Goal: Answer question/provide support: Share knowledge or assist other users

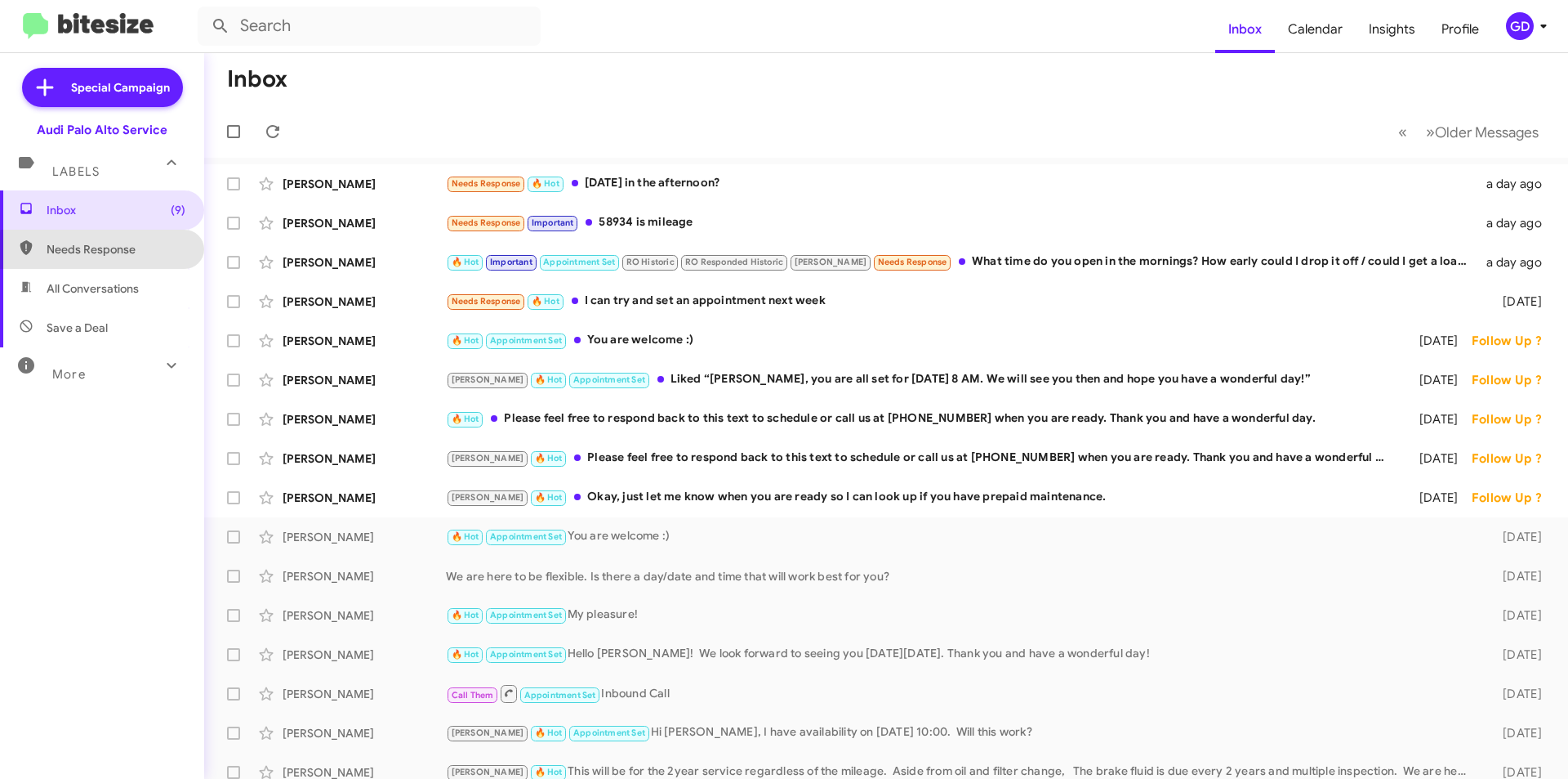
click at [109, 251] on span "Needs Response" at bounding box center [116, 249] width 139 height 17
type input "in:needs-response"
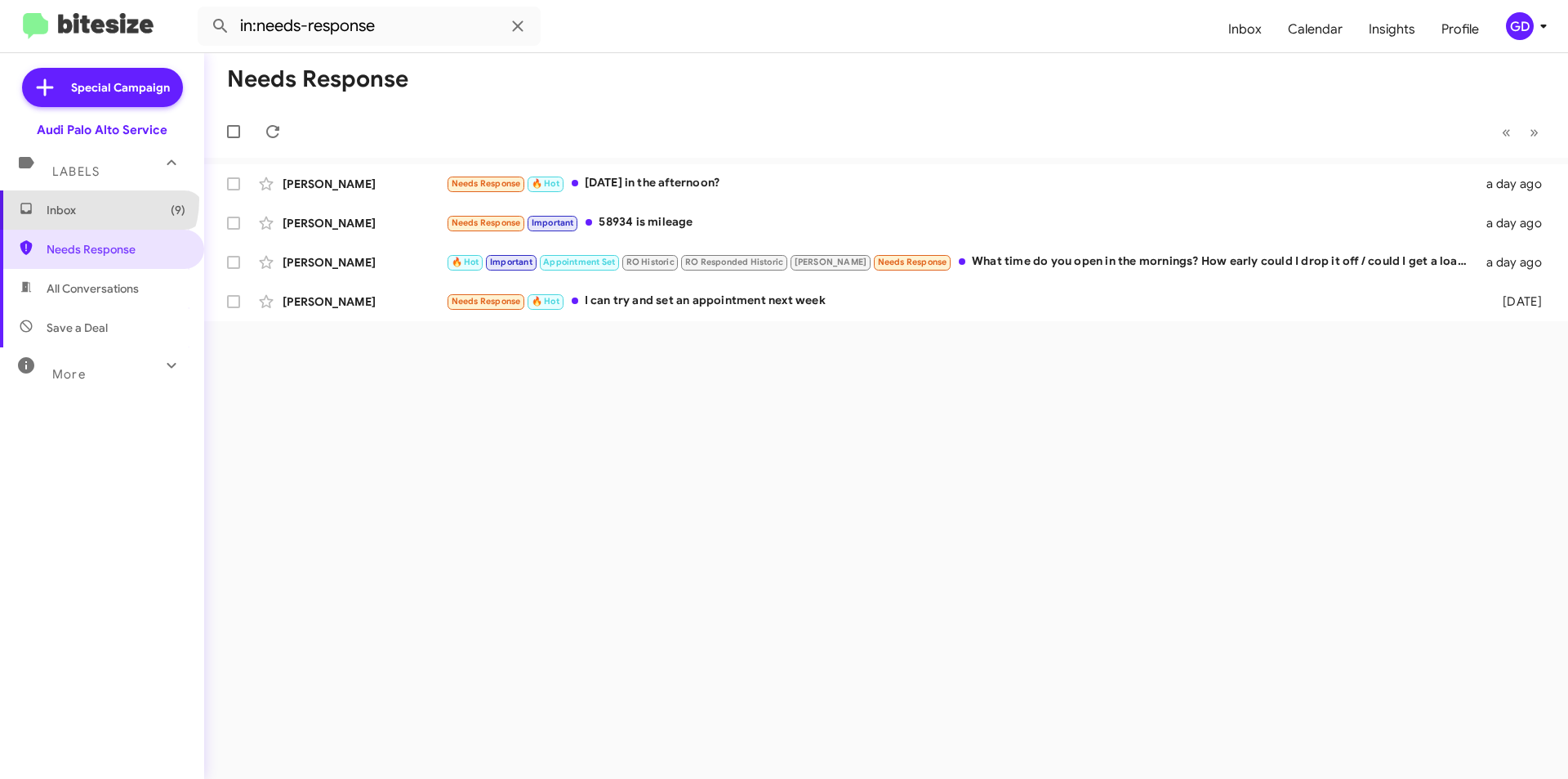
click at [97, 199] on span "Inbox (9)" at bounding box center [102, 210] width 204 height 39
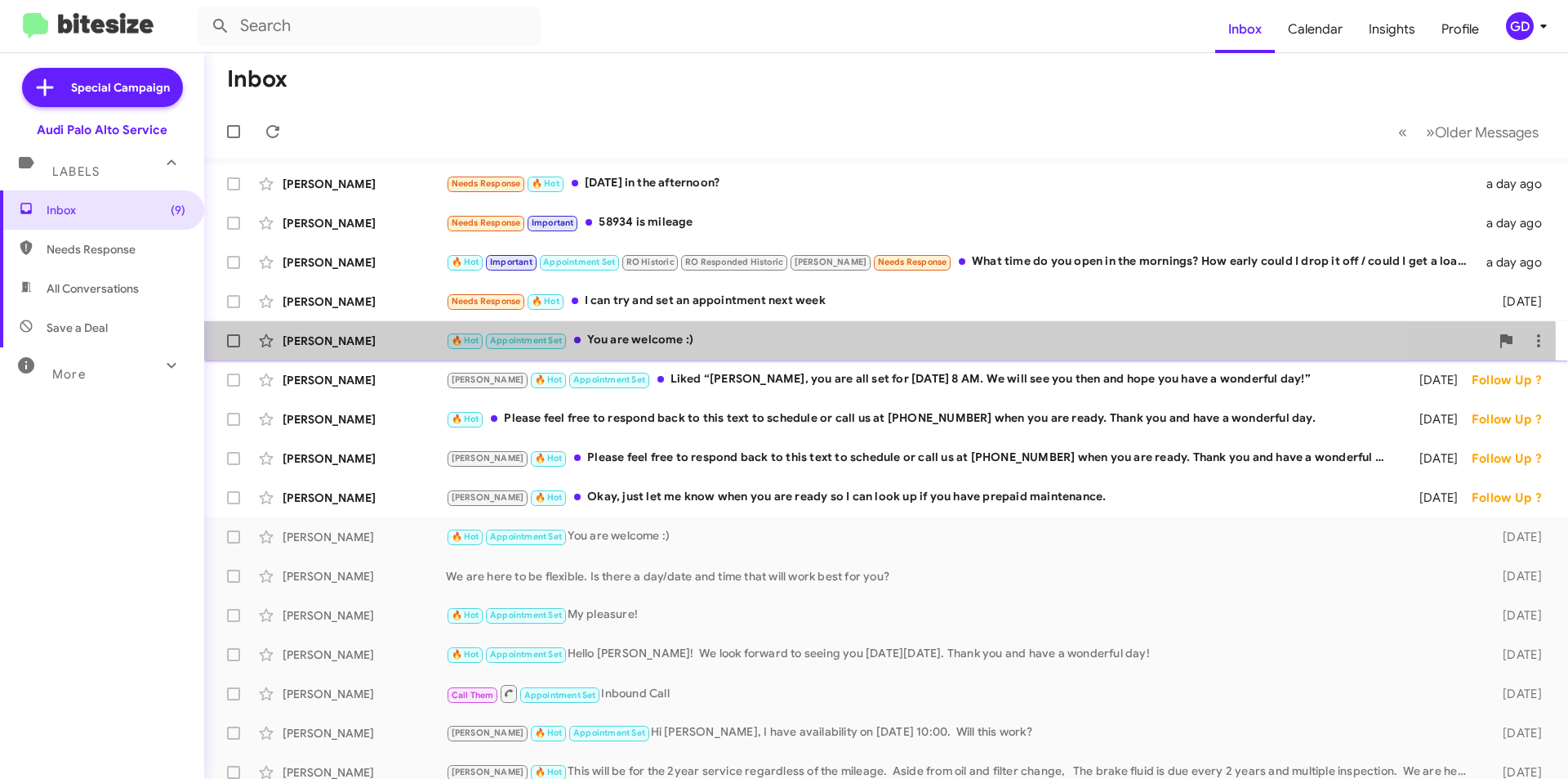
click at [339, 340] on div "[PERSON_NAME]" at bounding box center [364, 341] width 163 height 17
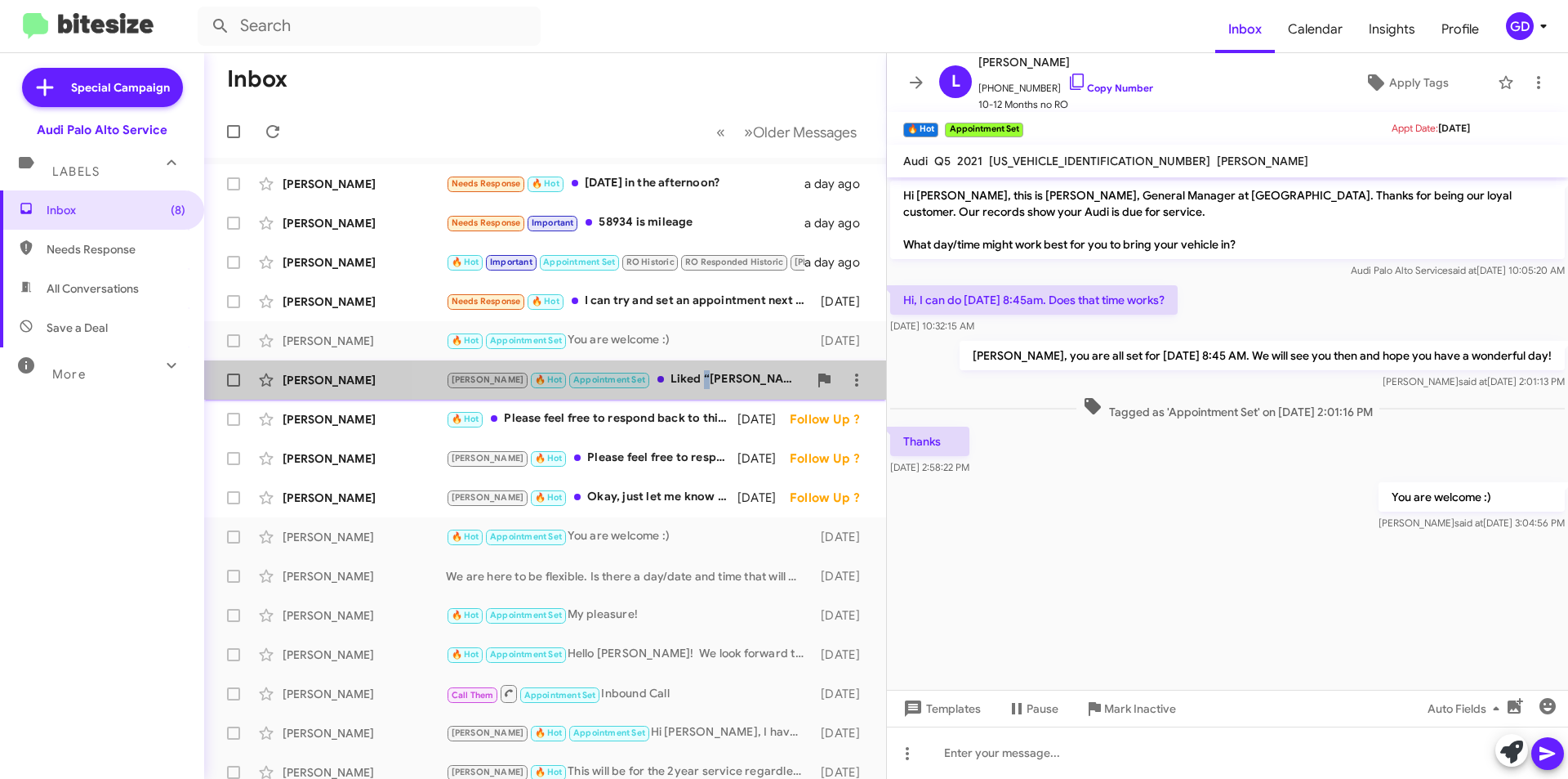
click at [653, 381] on div "[PERSON_NAME] 🔥 Hot Appointment Set Liked “[PERSON_NAME], you are all set for […" at bounding box center [627, 379] width 362 height 19
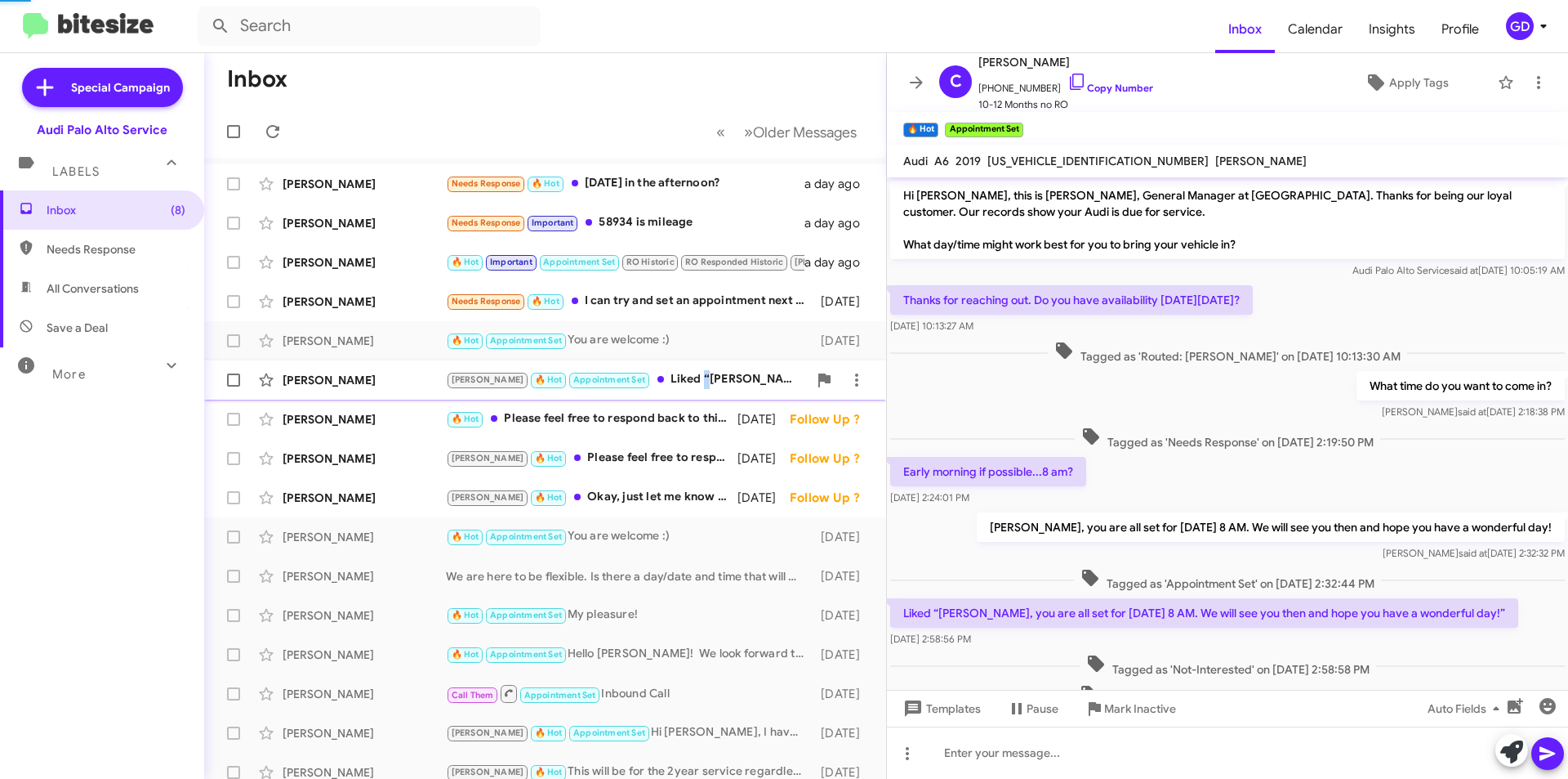
scroll to position [101, 0]
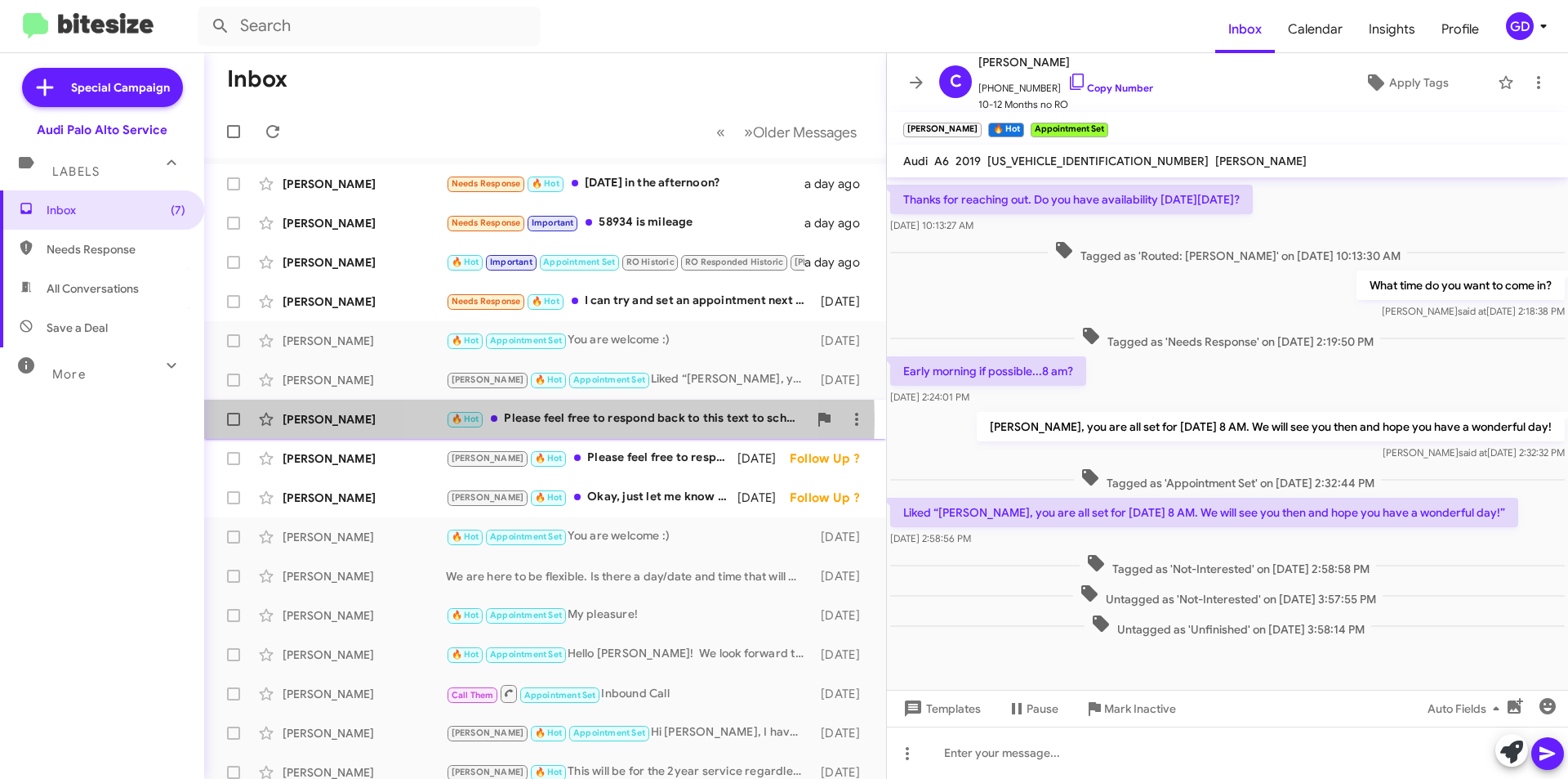
click at [535, 420] on div "🔥 Hot Please feel free to respond back to this text to schedule or call us at […" at bounding box center [627, 418] width 362 height 19
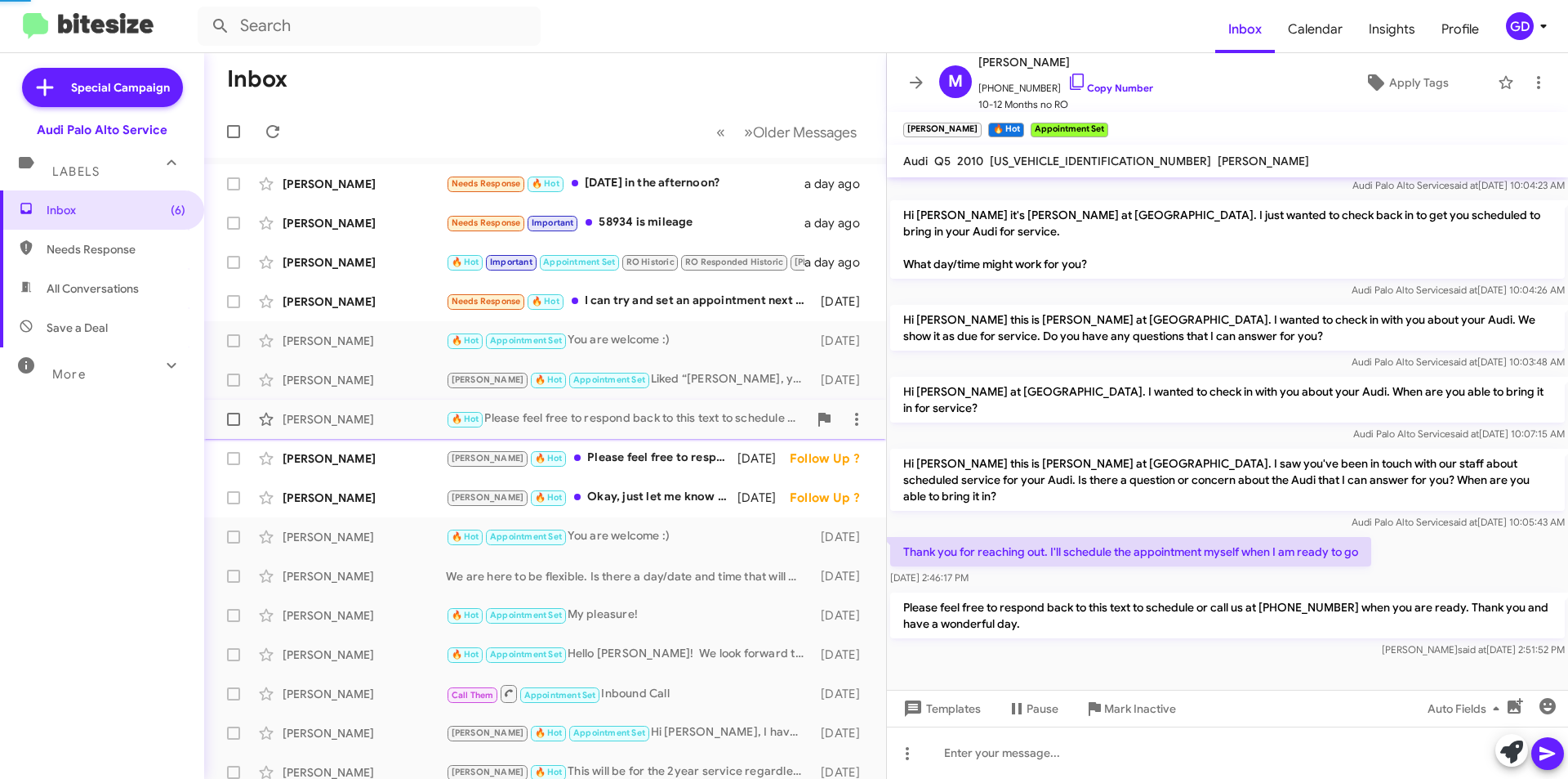
scroll to position [68, 0]
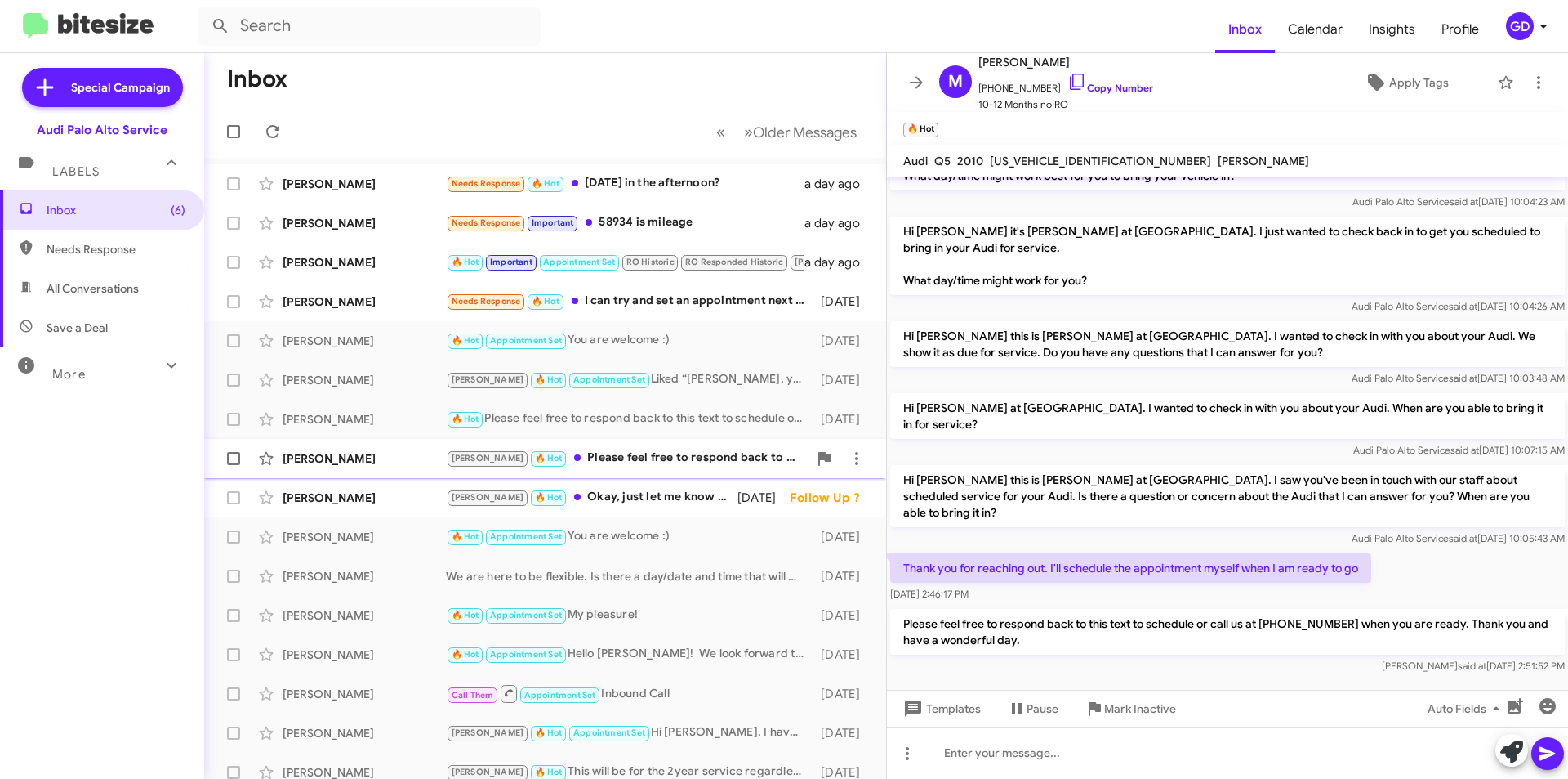
click at [588, 459] on div "[PERSON_NAME] 🔥 Hot Please feel free to respond back to this text to schedule o…" at bounding box center [627, 457] width 362 height 19
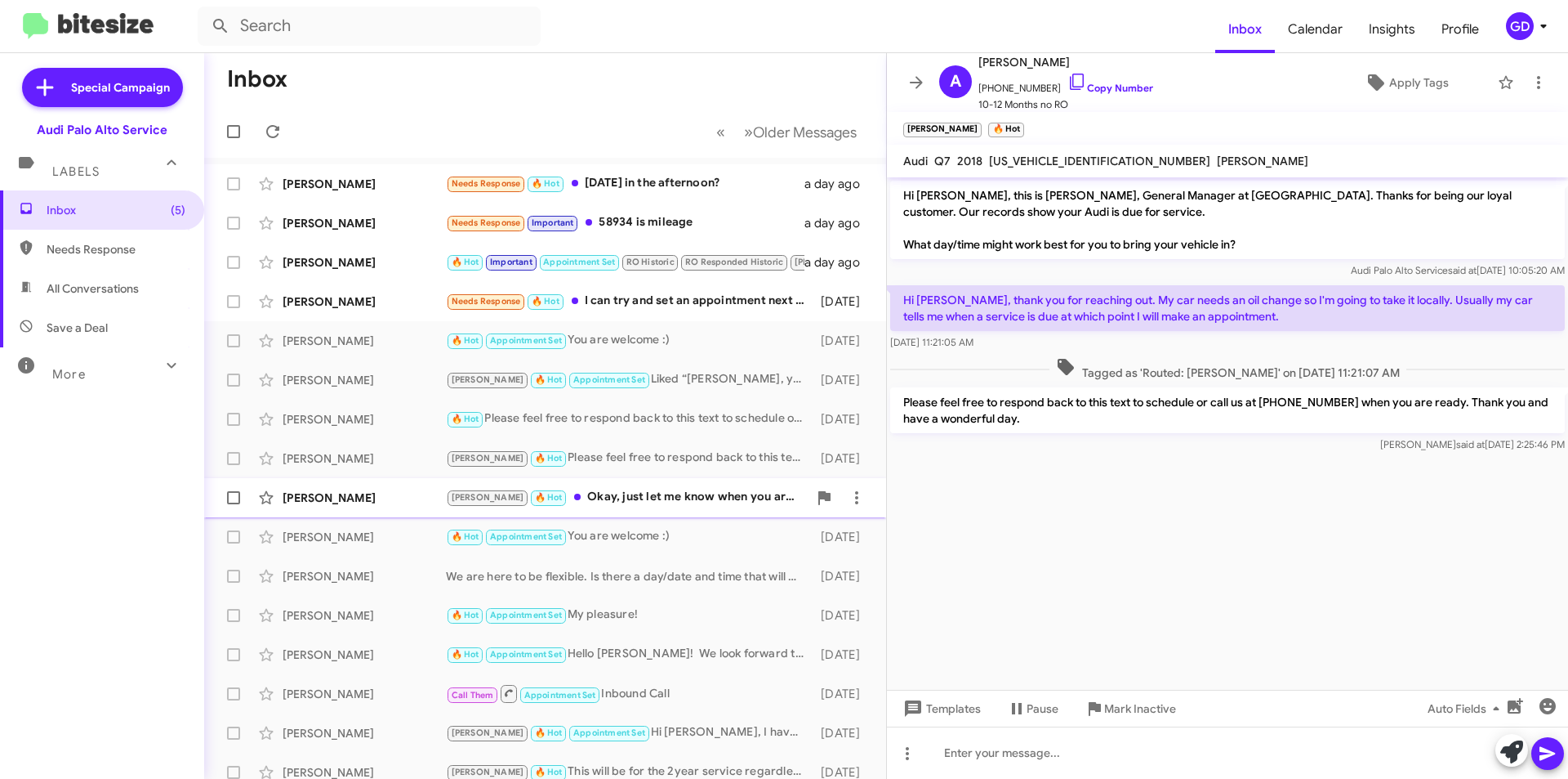
click at [599, 502] on div "[PERSON_NAME] 🔥 Hot Okay, just let me know when you are ready so I can look up …" at bounding box center [627, 497] width 362 height 19
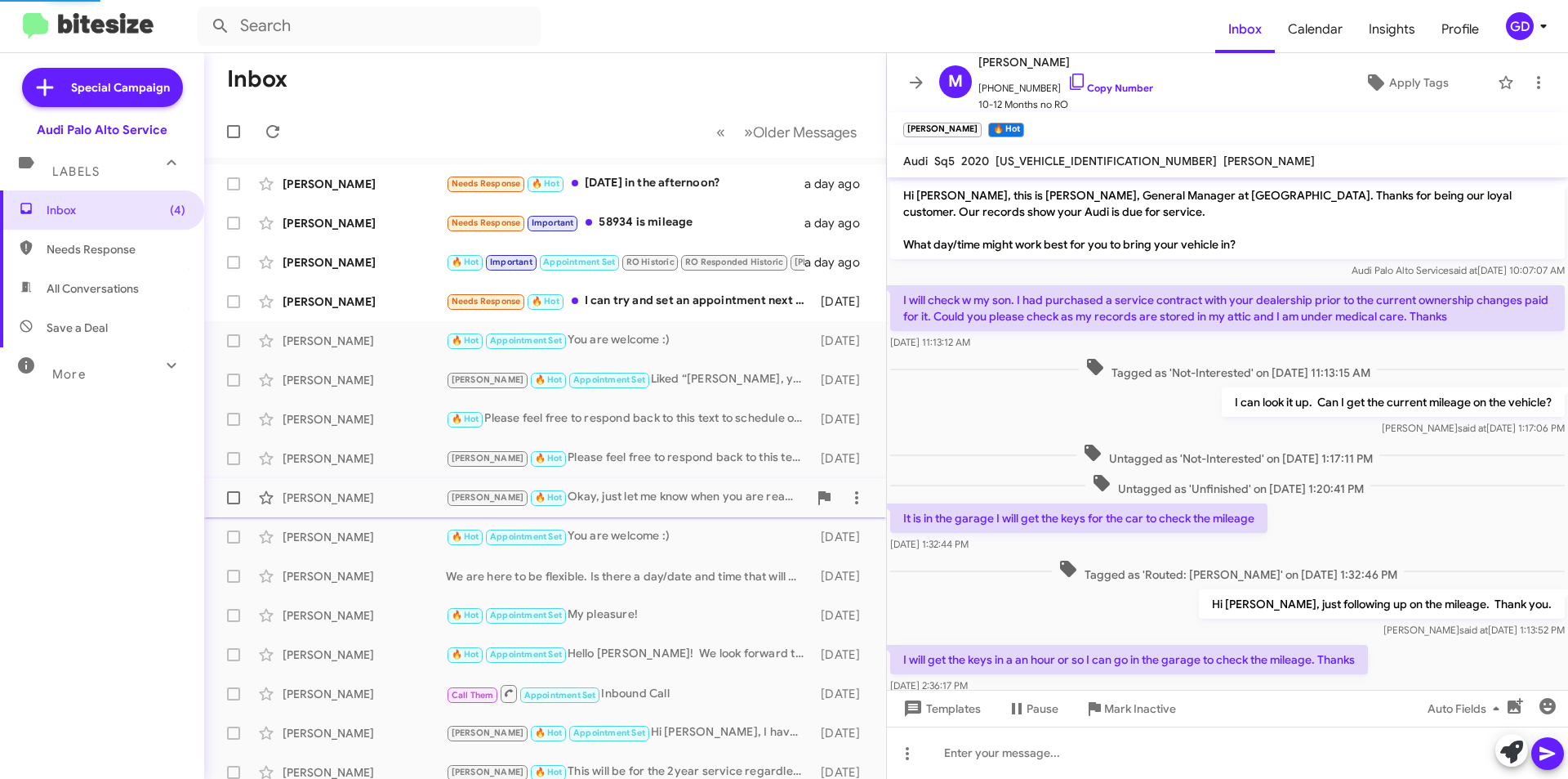
scroll to position [167, 0]
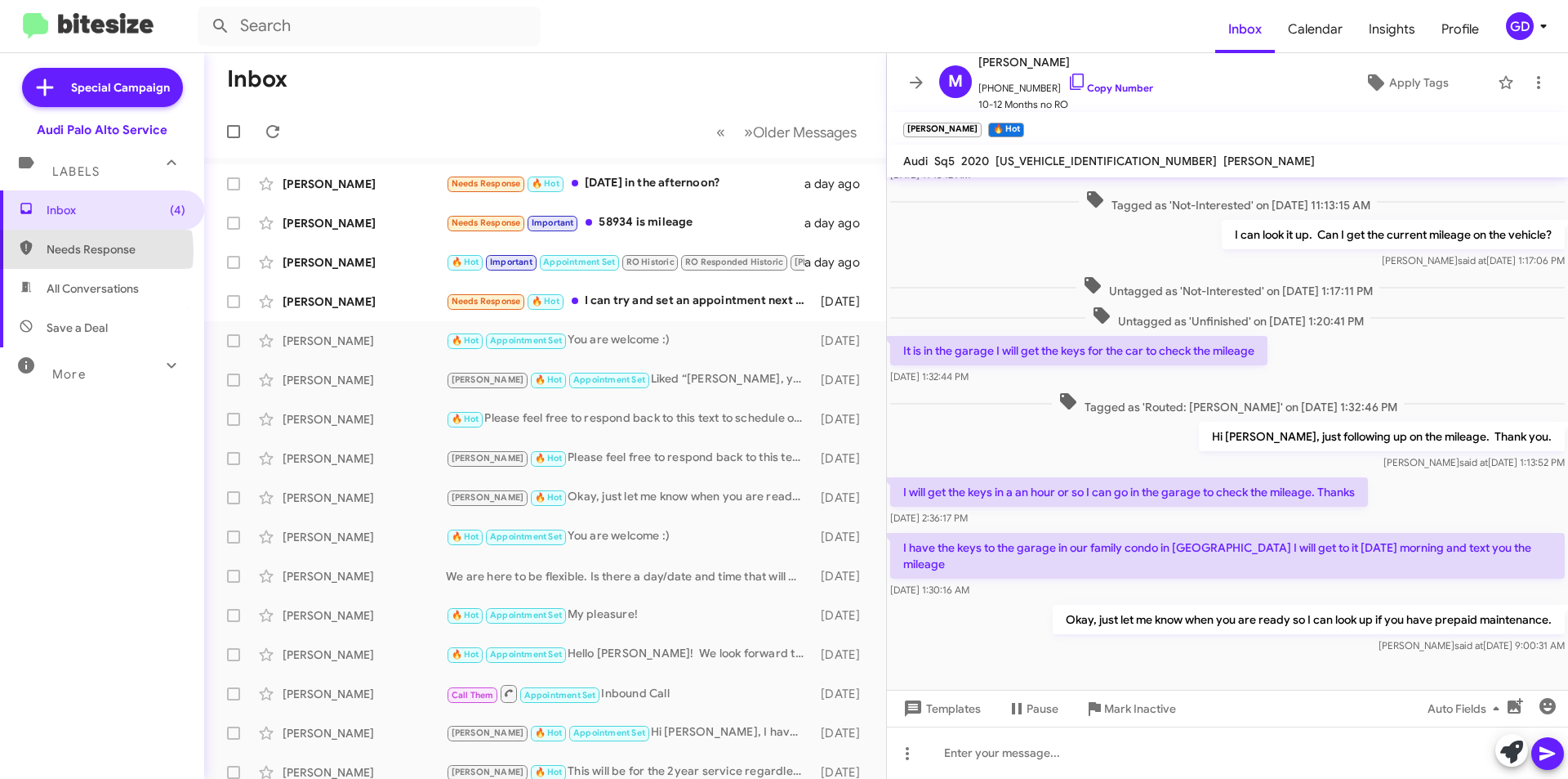
click at [71, 251] on span "Needs Response" at bounding box center [116, 249] width 139 height 17
type input "in:needs-response"
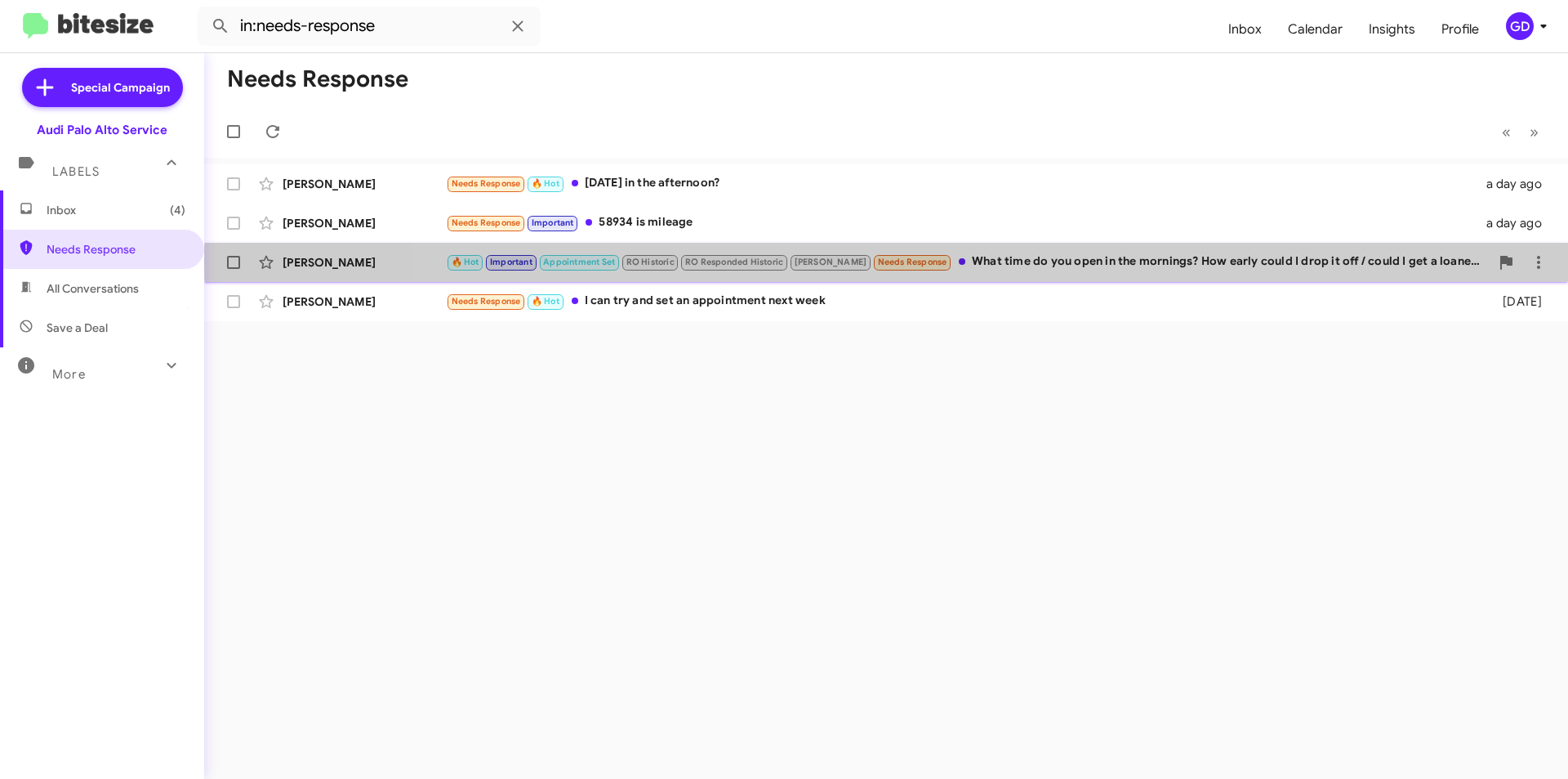
click at [1052, 263] on div "🔥 Hot Important Appointment Set RO Historic RO Responded Historic [PERSON_NAME]…" at bounding box center [968, 262] width 1044 height 19
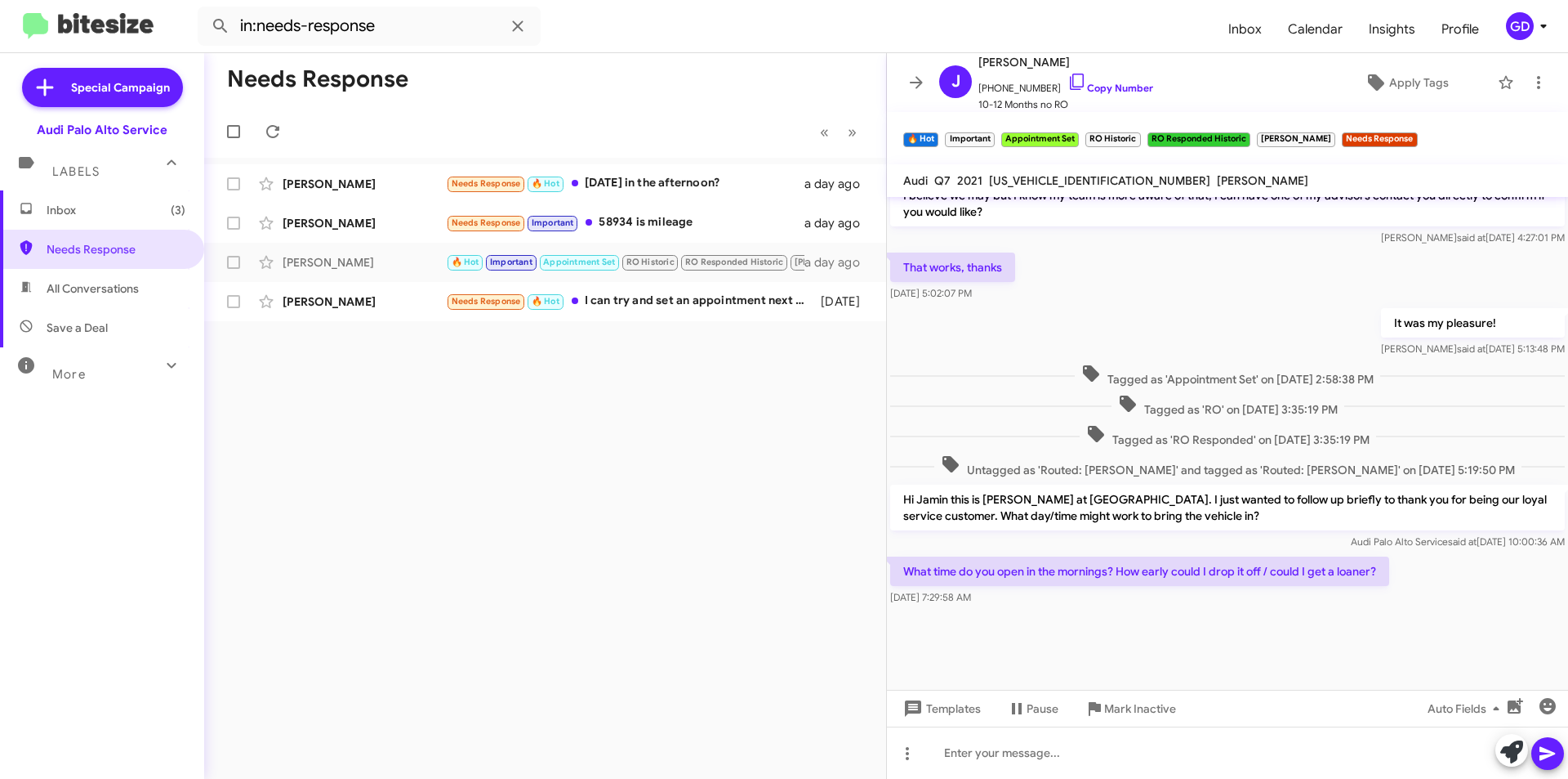
scroll to position [672, 0]
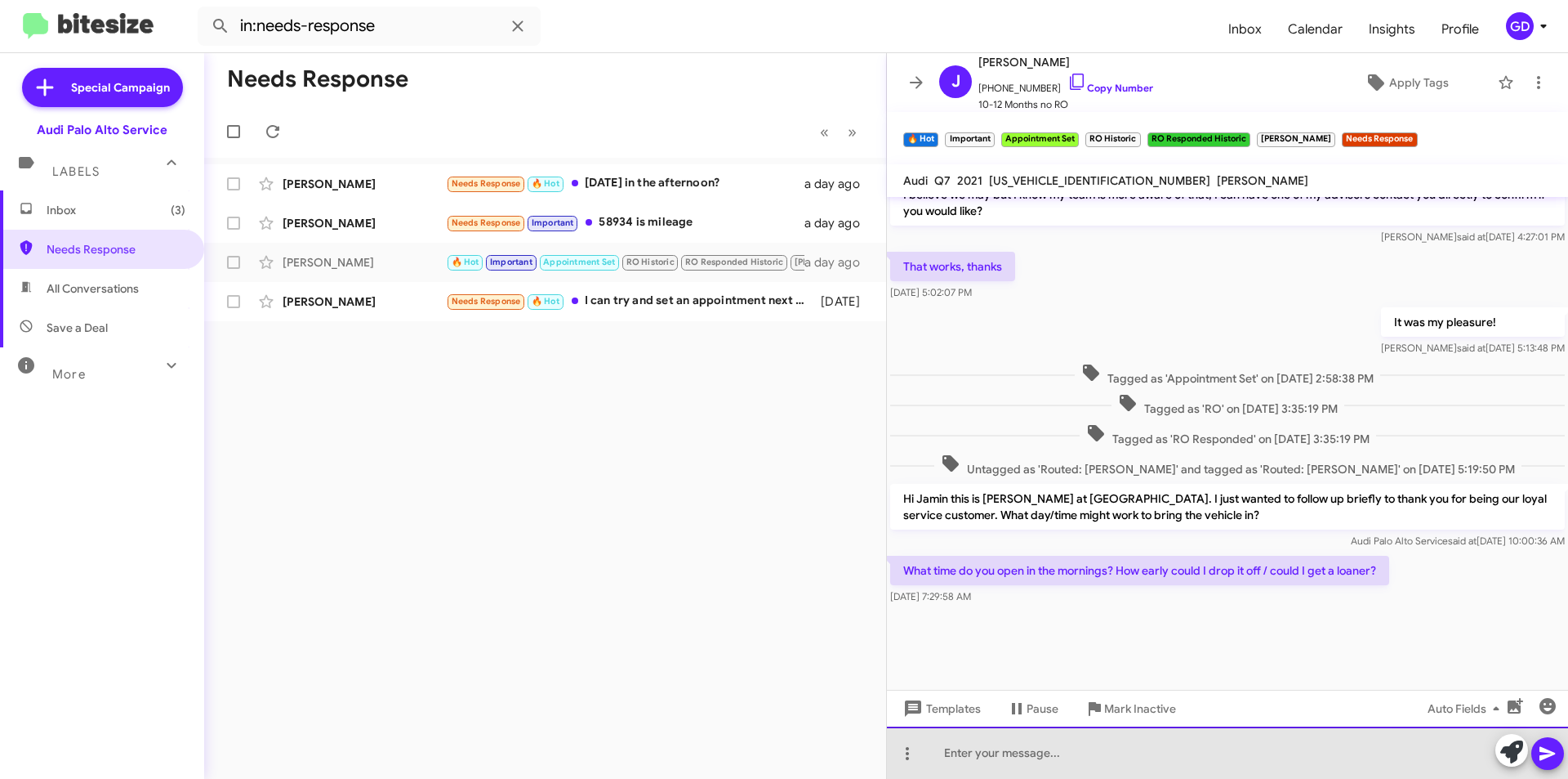
drag, startPoint x: 961, startPoint y: 761, endPoint x: 973, endPoint y: 750, distance: 16.3
click at [963, 757] on div at bounding box center [1227, 752] width 681 height 52
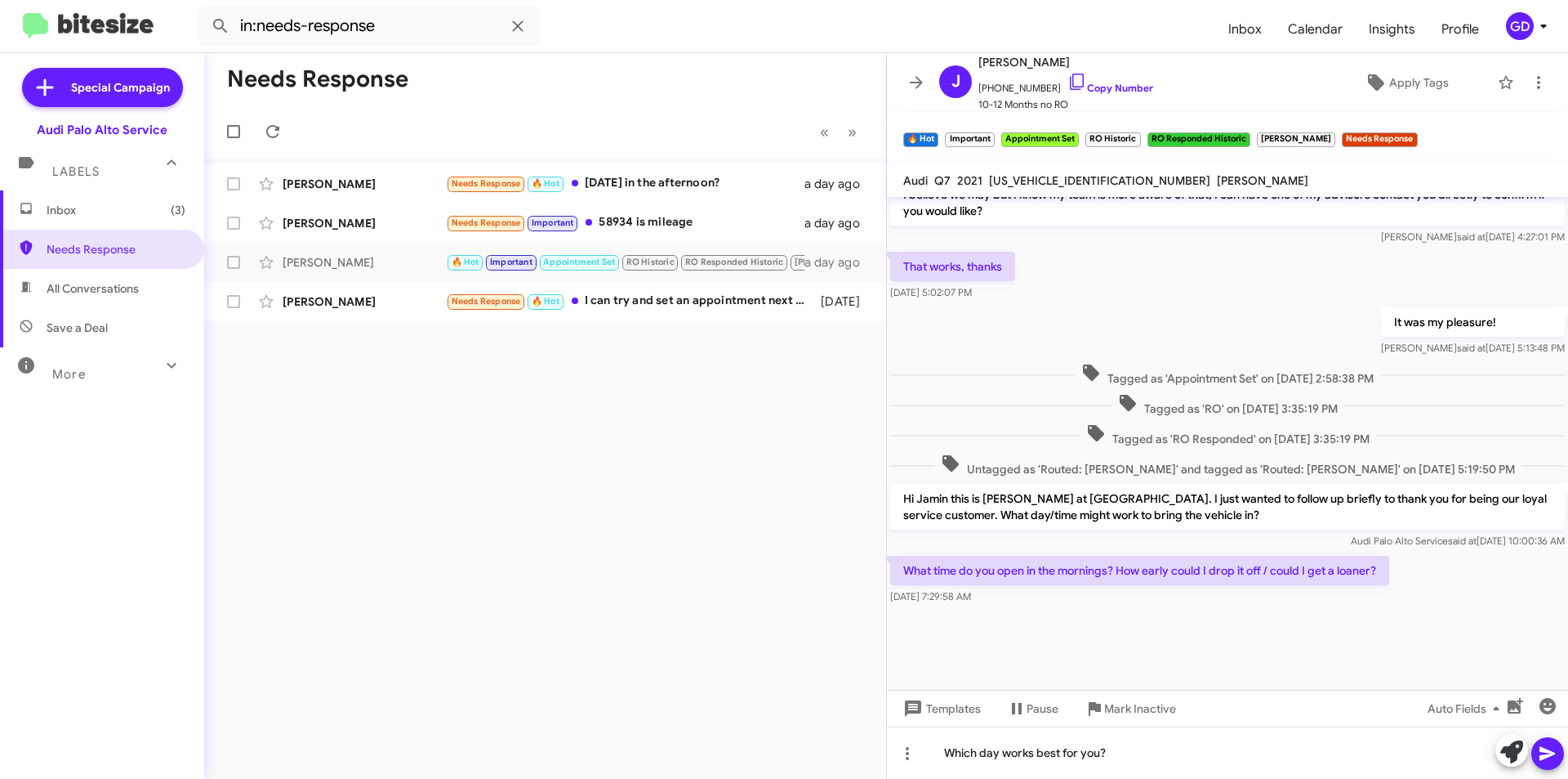
click at [1543, 752] on icon at bounding box center [1547, 754] width 16 height 14
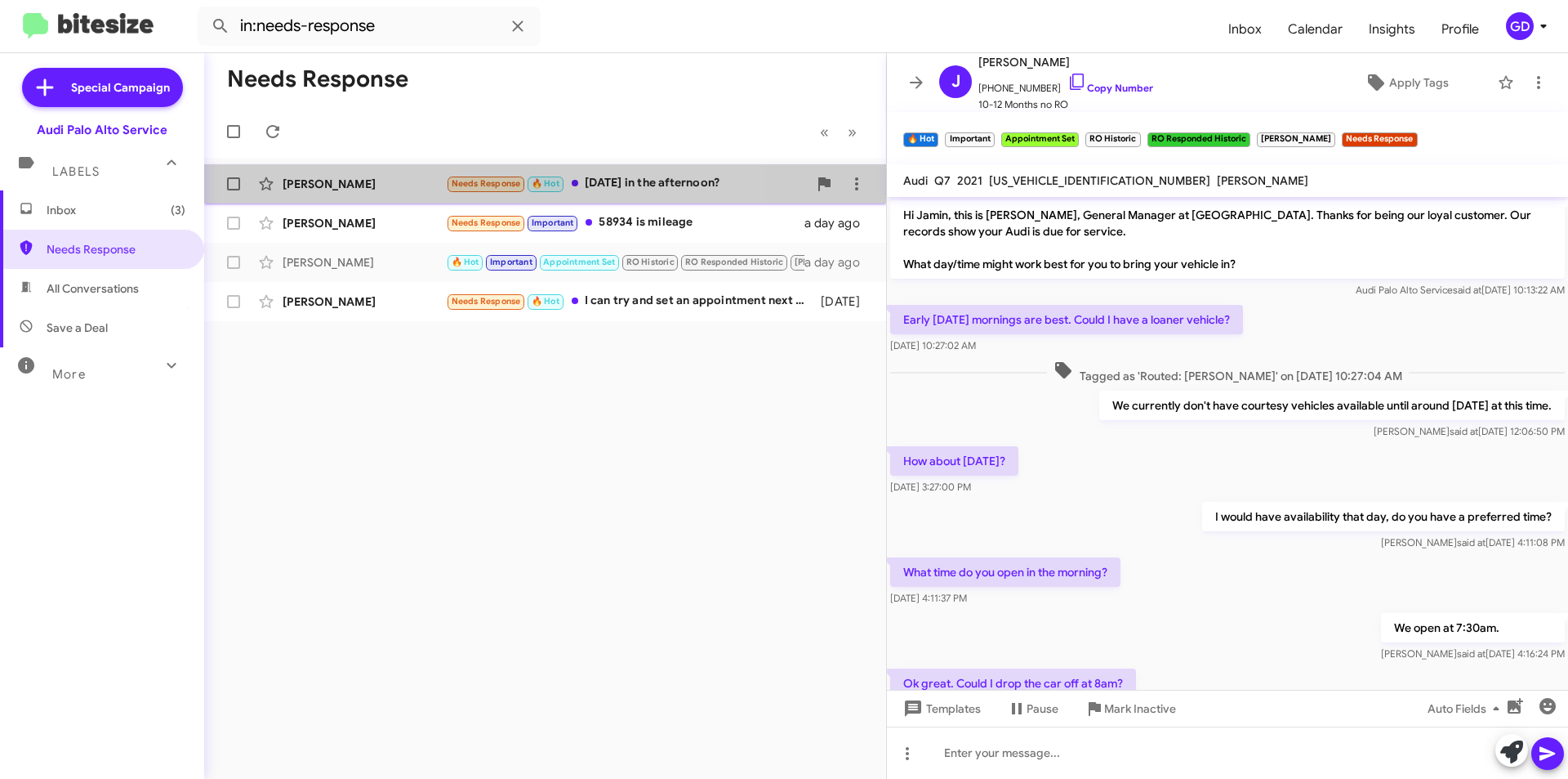
click at [307, 187] on div "[PERSON_NAME]" at bounding box center [364, 184] width 163 height 17
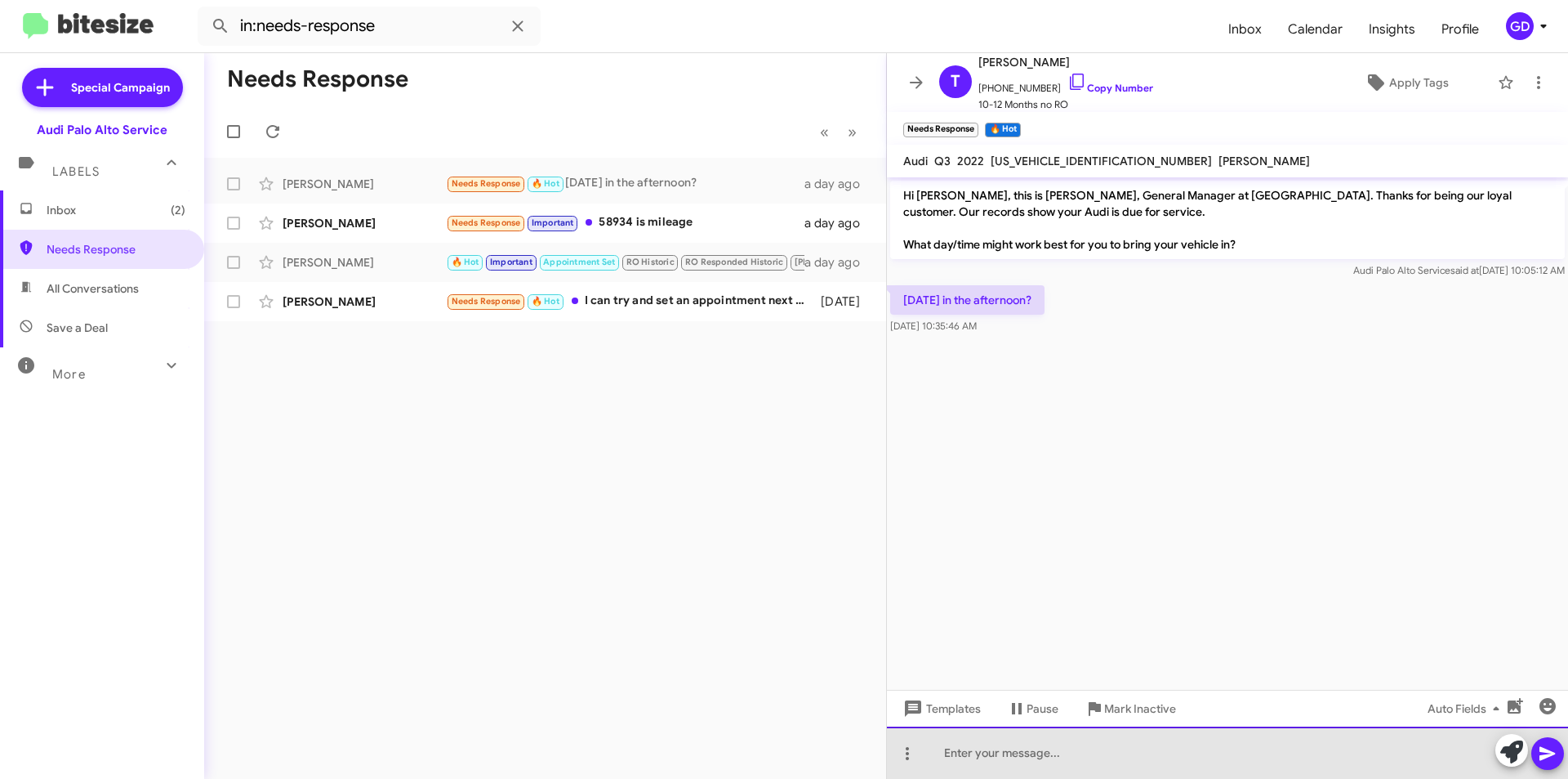
click at [964, 754] on div at bounding box center [1227, 752] width 681 height 52
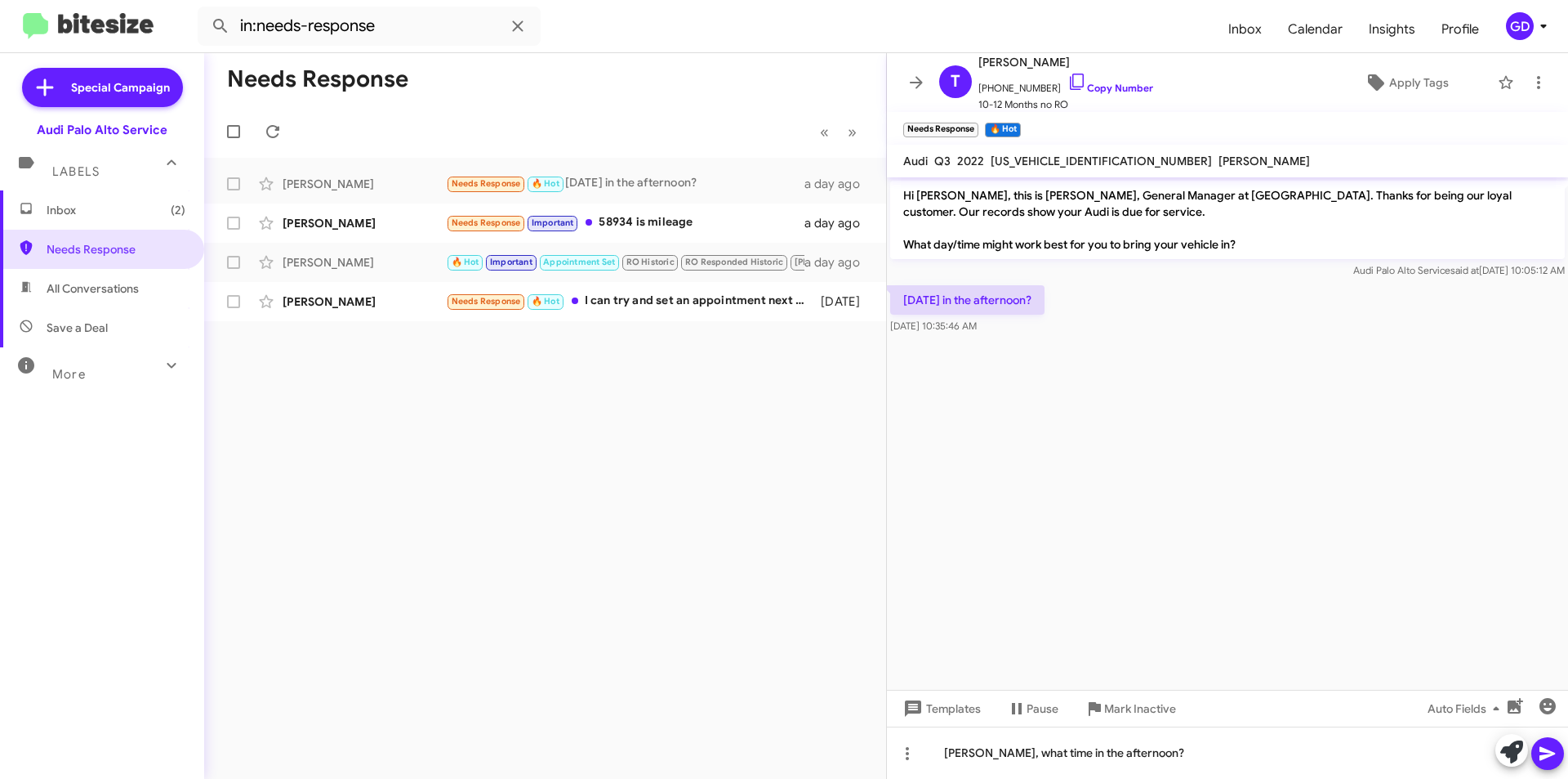
click at [1551, 755] on icon at bounding box center [1547, 754] width 16 height 14
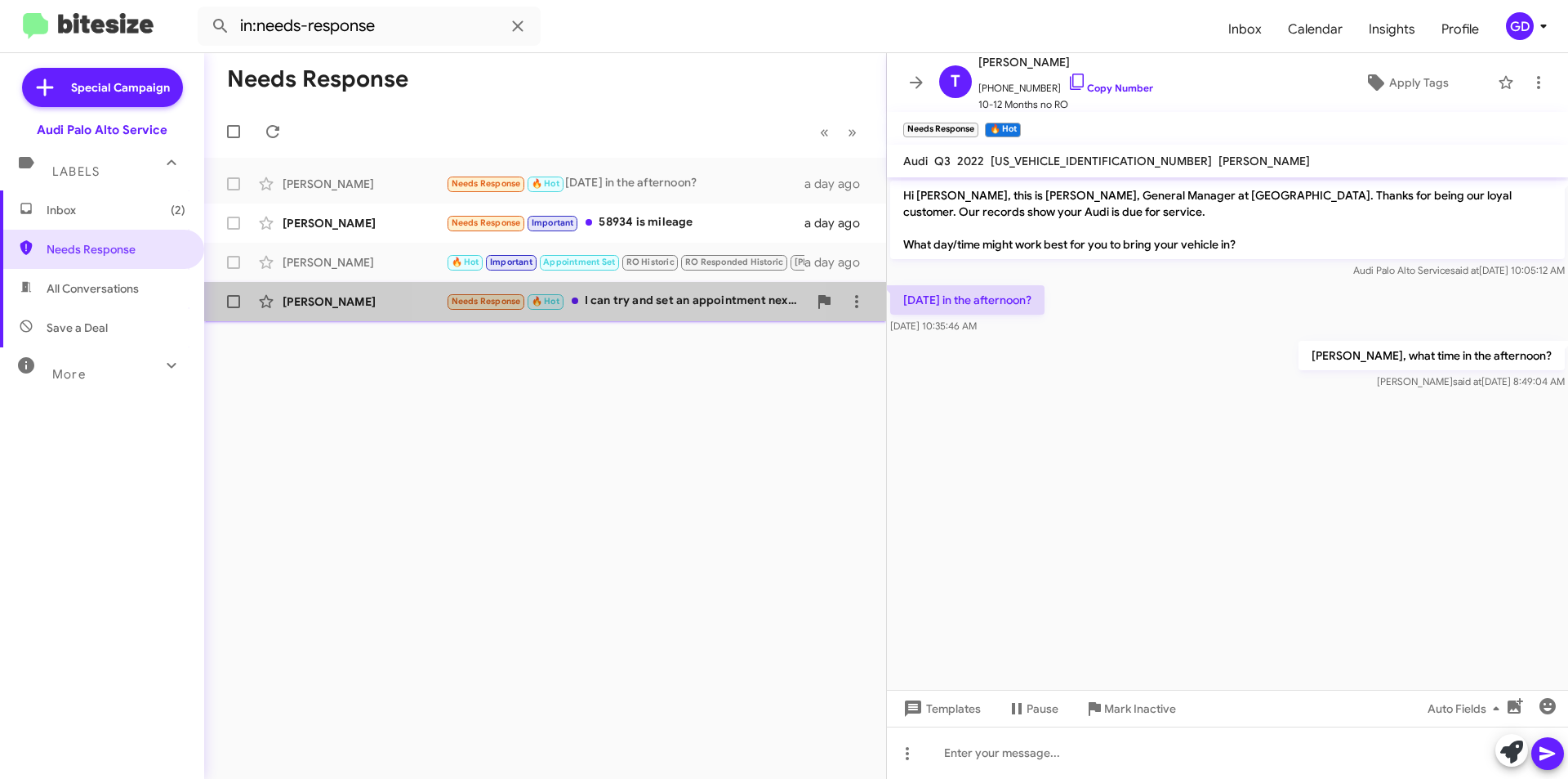
click at [634, 304] on div "Needs Response 🔥 Hot I can try and set an appointment next week" at bounding box center [627, 301] width 362 height 19
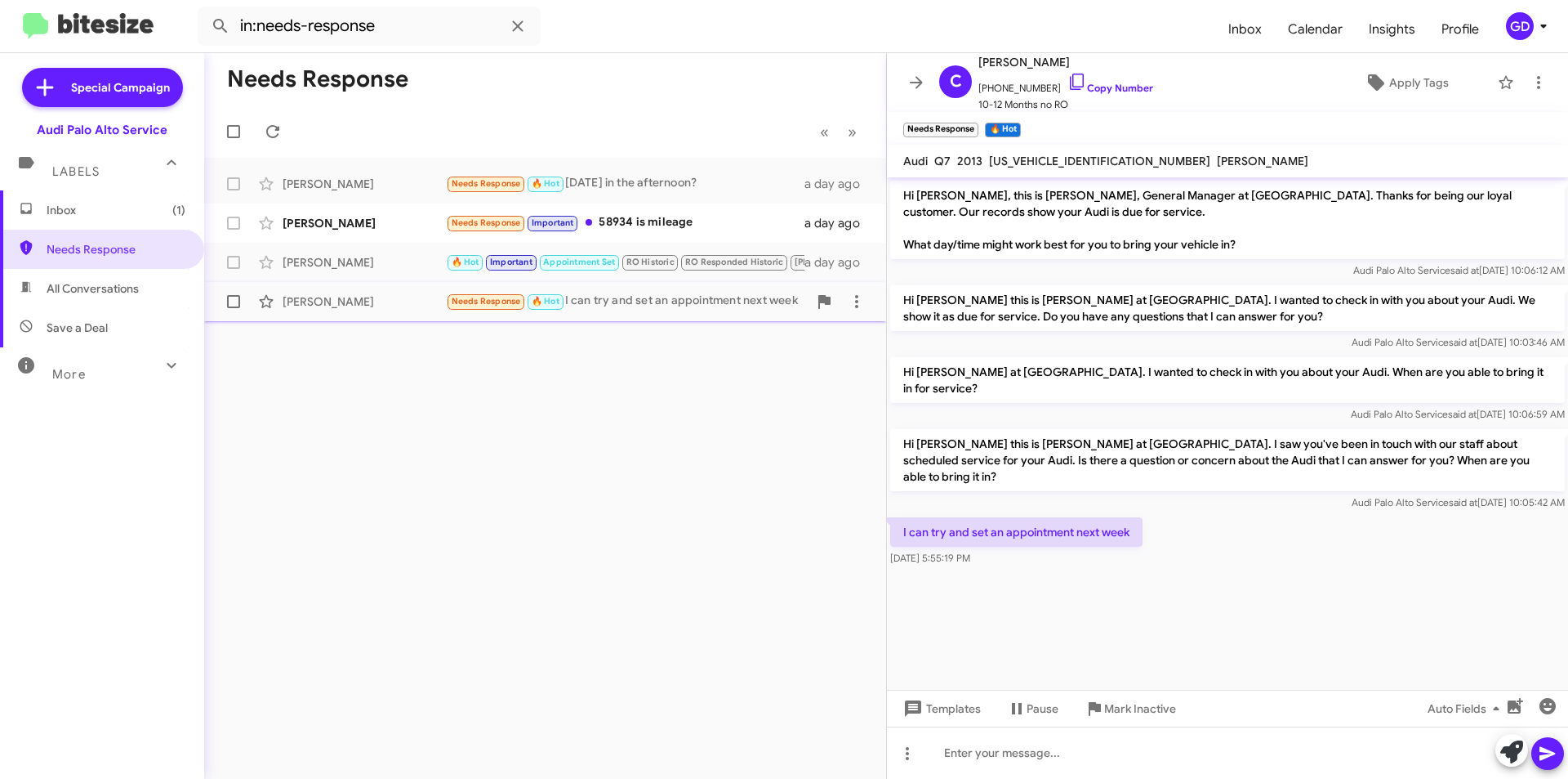
click at [326, 299] on div "[PERSON_NAME]" at bounding box center [364, 302] width 163 height 17
click at [1094, 83] on link "Copy Number" at bounding box center [1110, 87] width 86 height 12
click at [313, 263] on div "[PERSON_NAME]" at bounding box center [364, 262] width 163 height 17
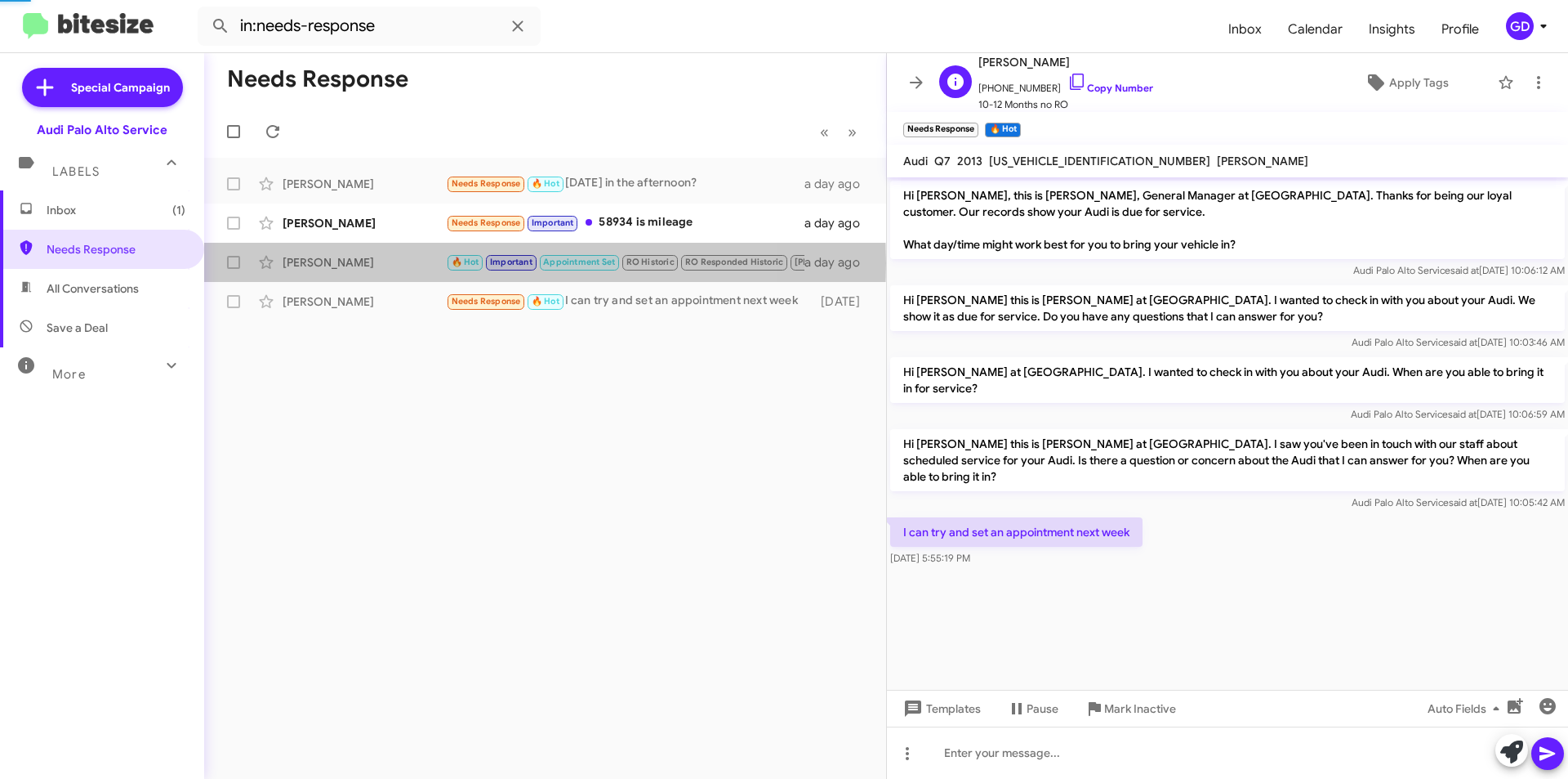
scroll to position [603, 0]
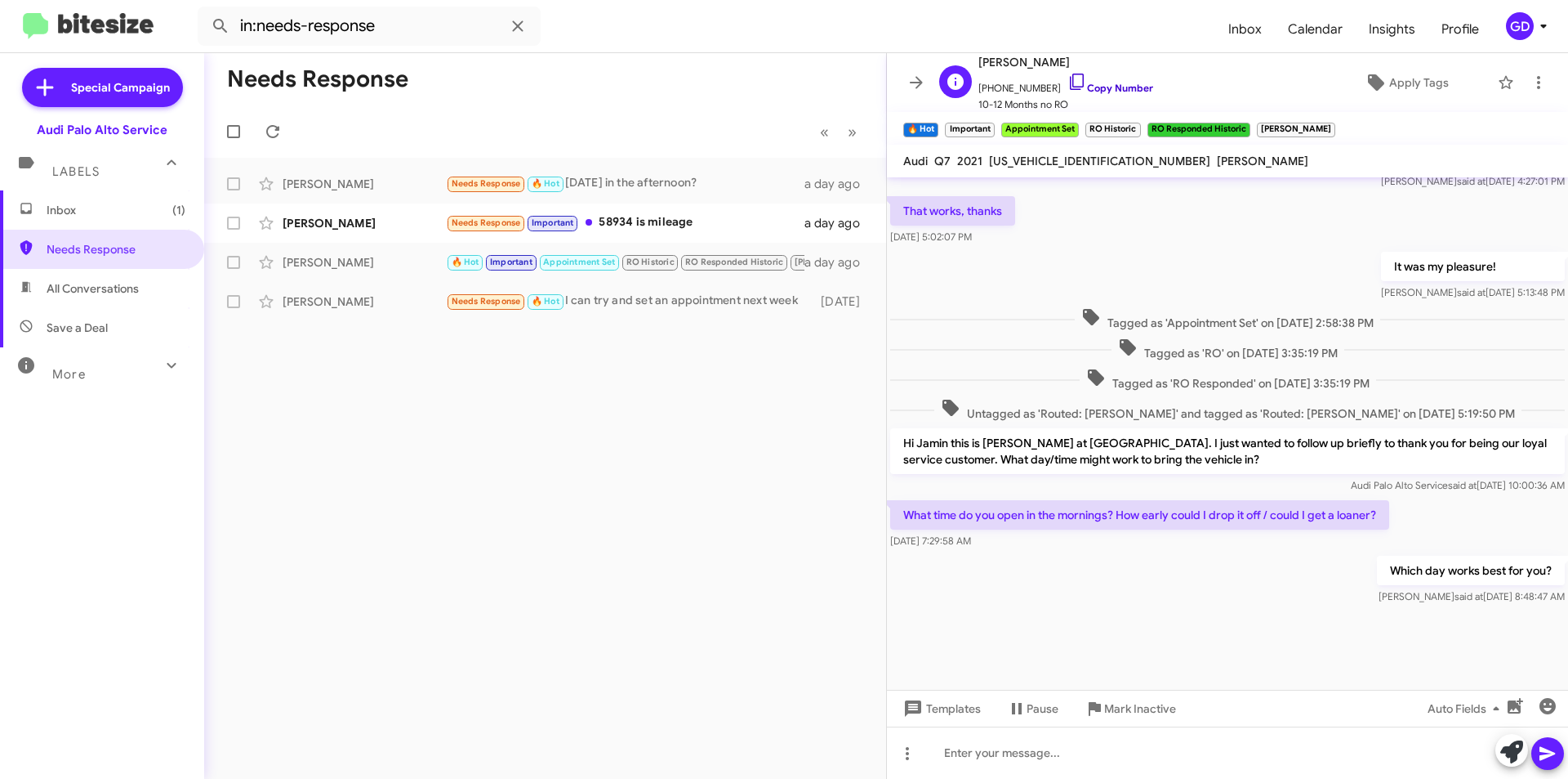
click at [1098, 86] on link "Copy Number" at bounding box center [1110, 87] width 86 height 12
click at [630, 187] on div "Needs Response 🔥 Hot [DATE] in the afternoon?" at bounding box center [627, 183] width 362 height 19
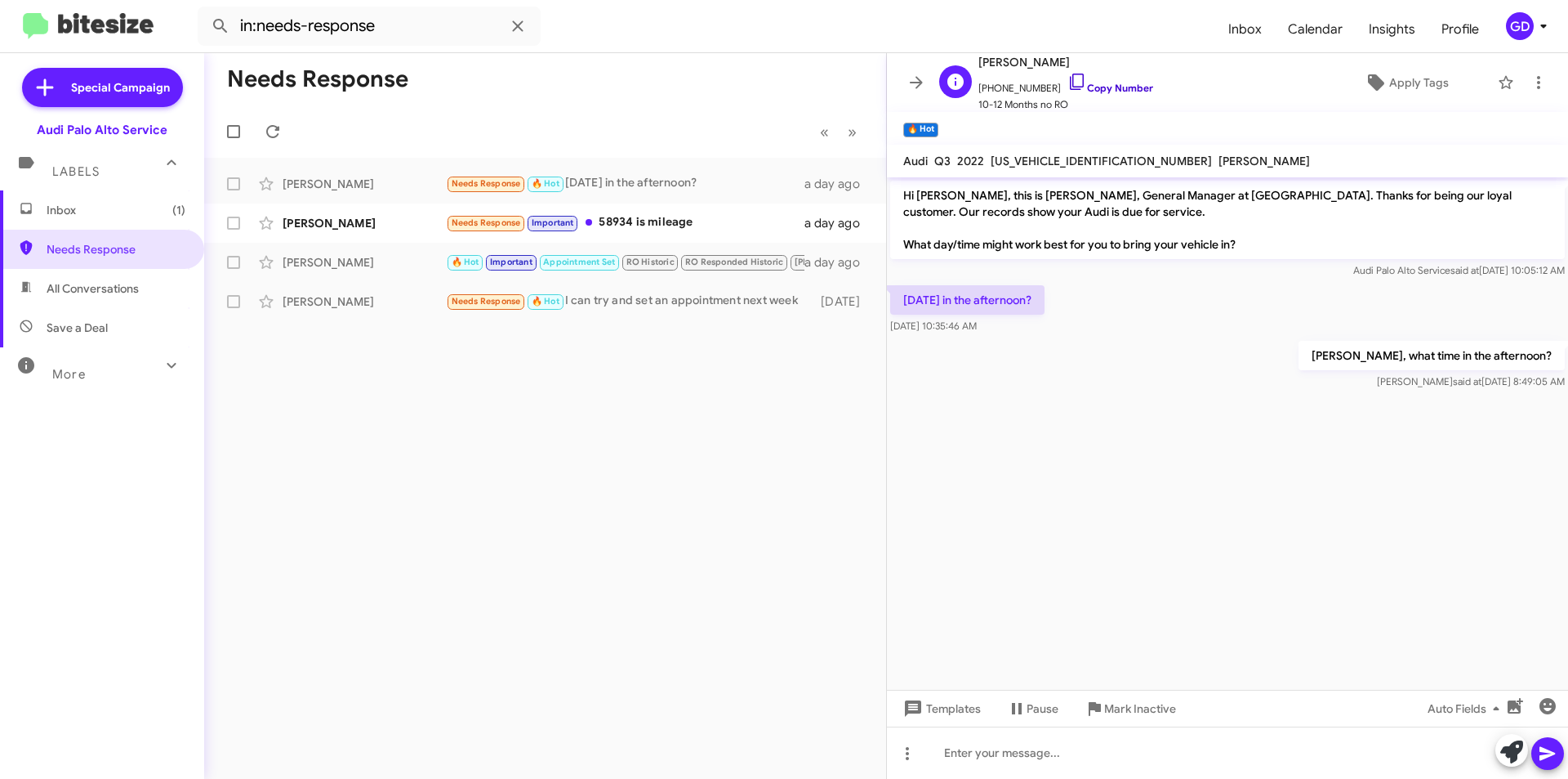
click at [1097, 91] on link "Copy Number" at bounding box center [1110, 87] width 86 height 12
click at [322, 221] on div "[PERSON_NAME]" at bounding box center [364, 223] width 163 height 17
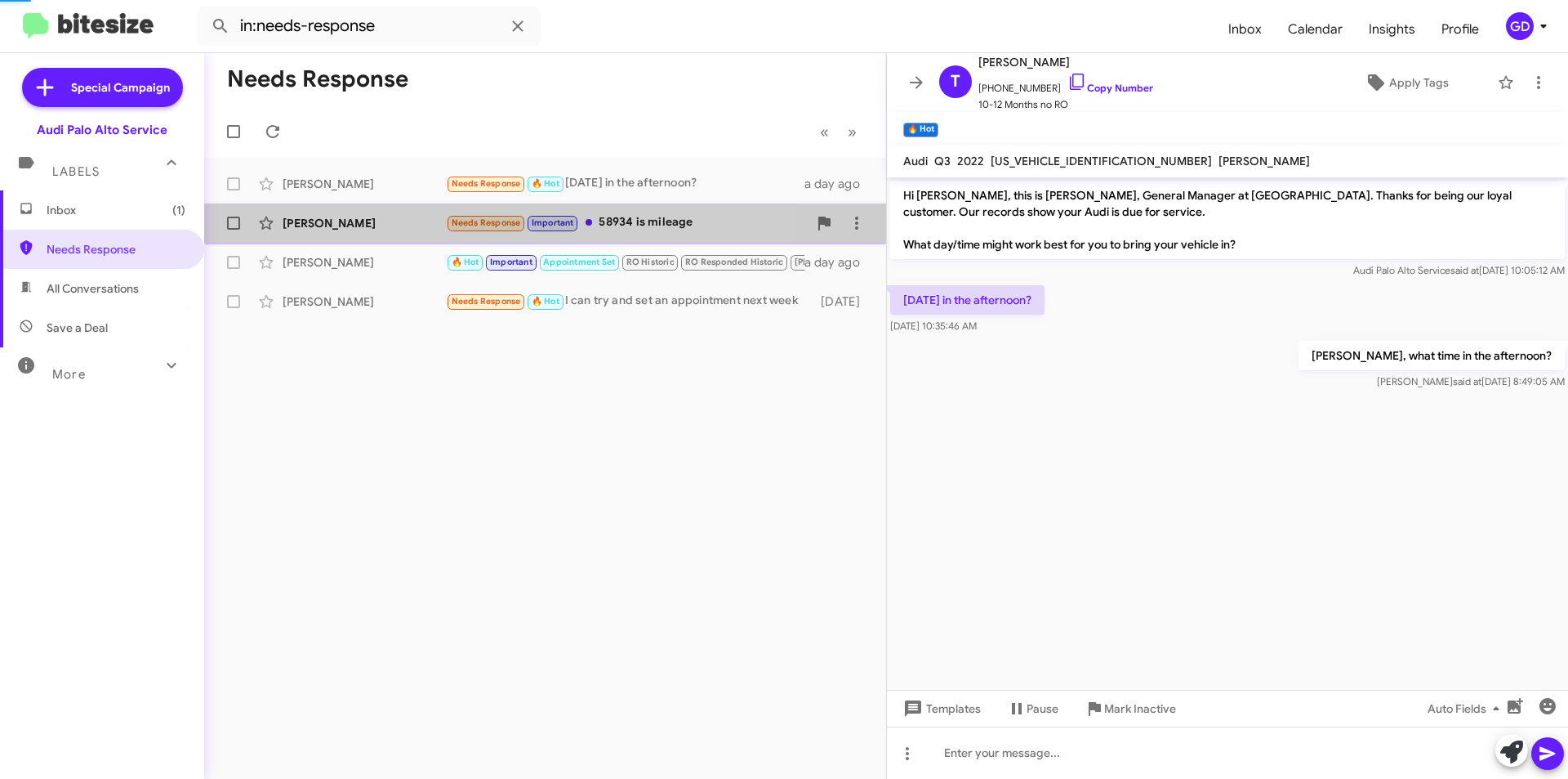
scroll to position [107, 0]
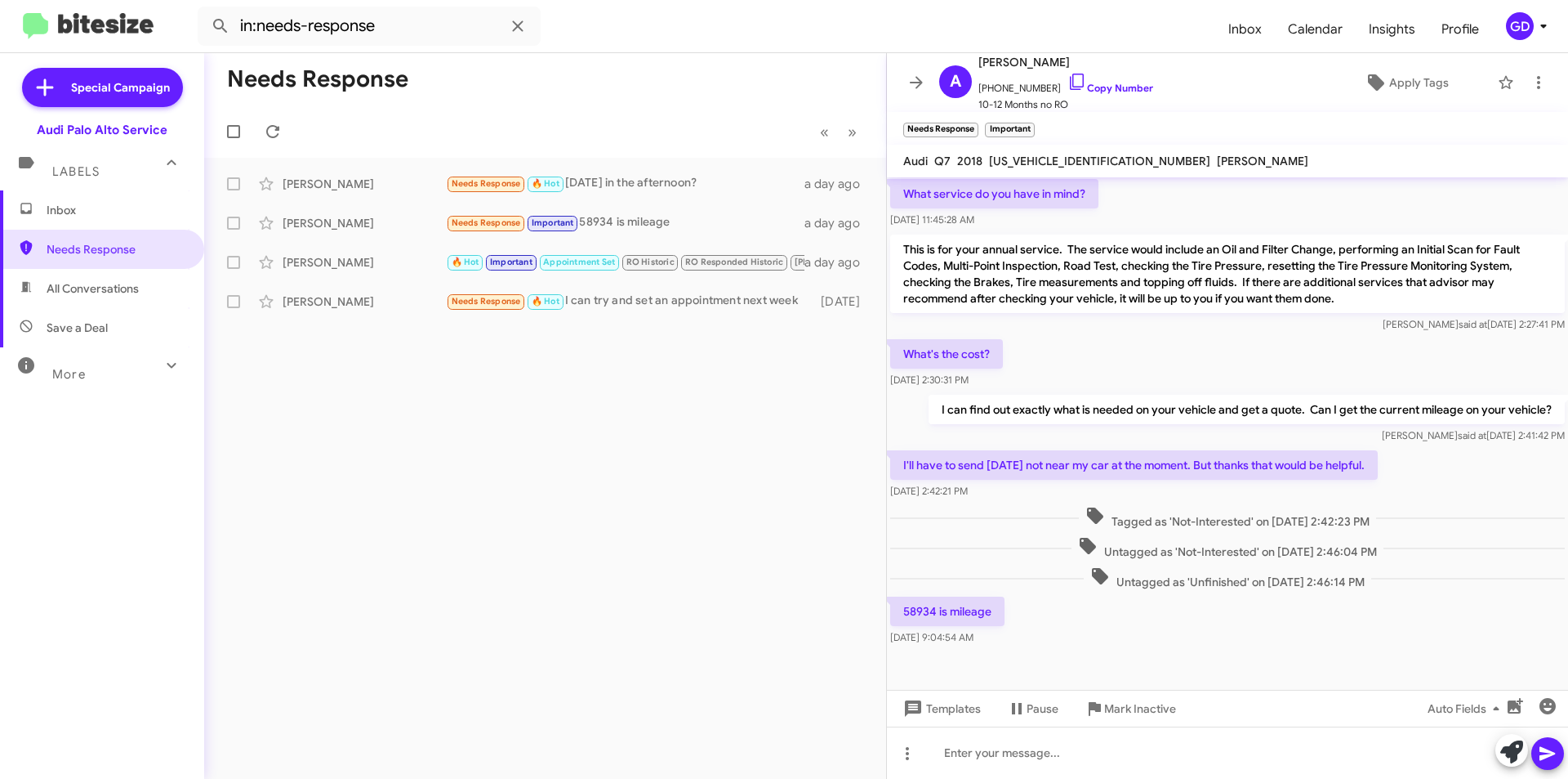
click at [1493, 353] on div "What's the cost? [DATE] 2:30:31 PM" at bounding box center [1227, 363] width 681 height 56
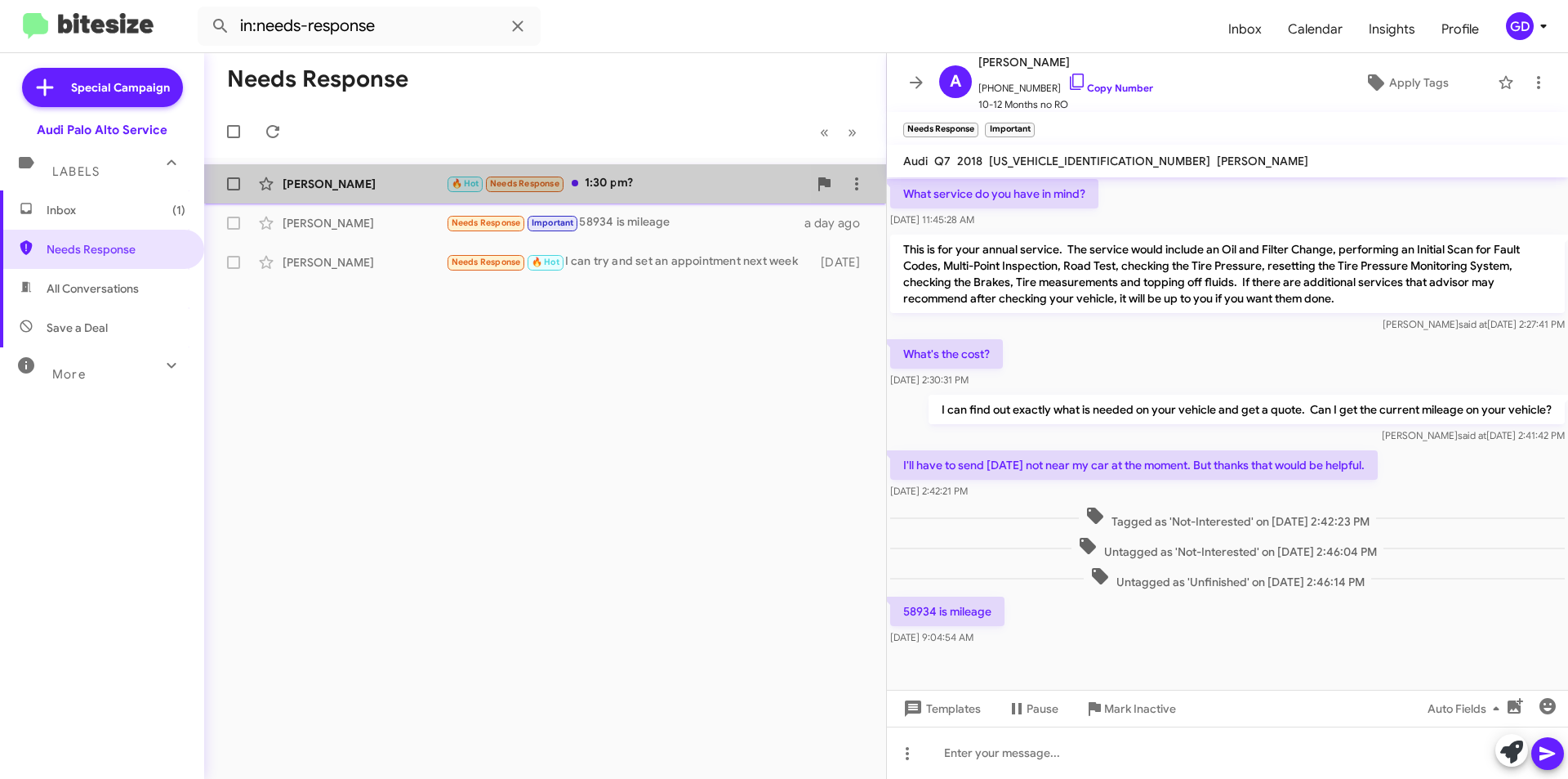
click at [329, 178] on div "[PERSON_NAME]" at bounding box center [364, 184] width 163 height 17
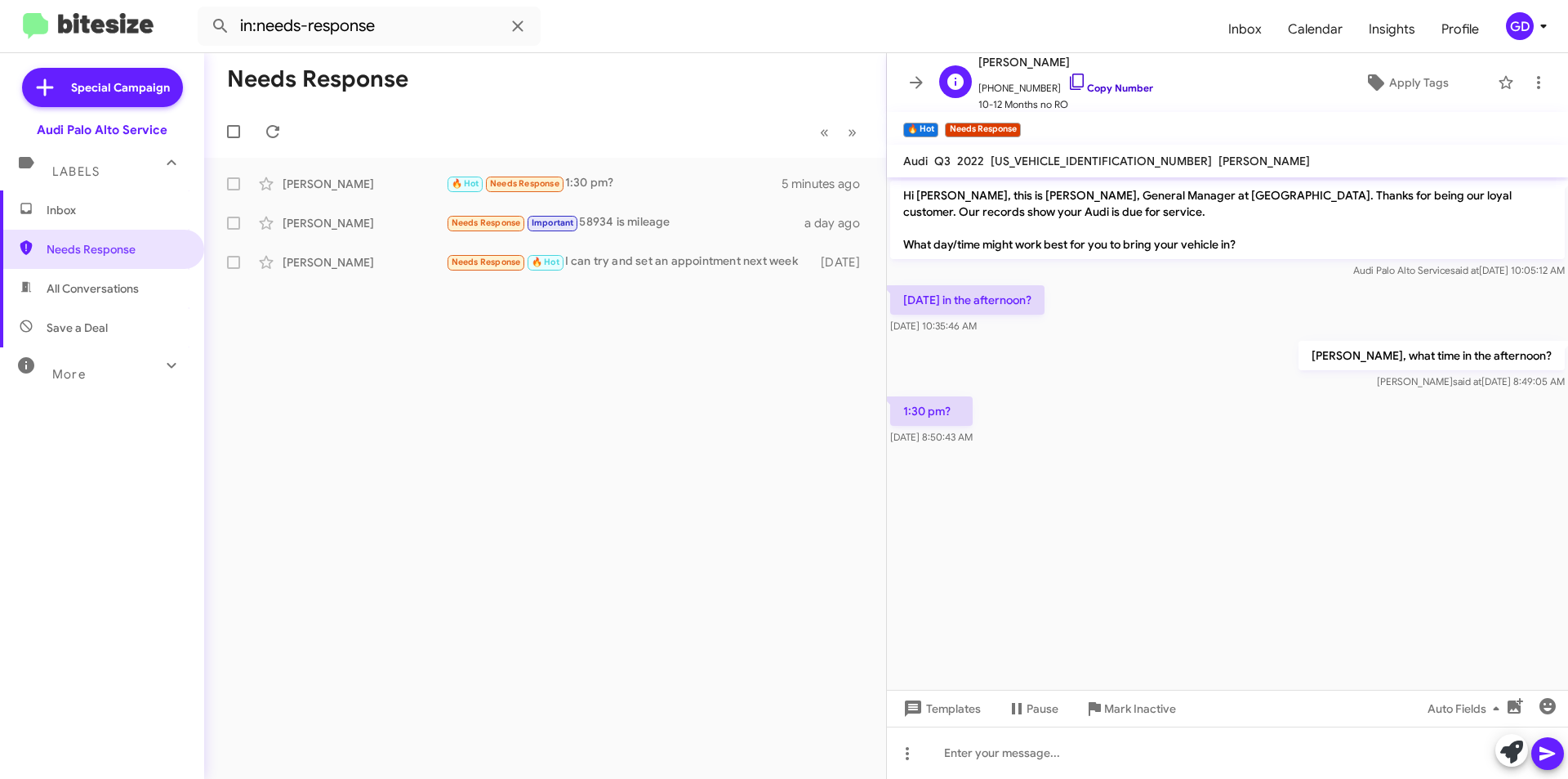
click at [1098, 88] on link "Copy Number" at bounding box center [1110, 87] width 86 height 12
click at [1031, 159] on span "[US_VEHICLE_IDENTIFICATION_NUMBER]" at bounding box center [1102, 161] width 222 height 15
copy span "[US_VEHICLE_IDENTIFICATION_NUMBER]"
drag, startPoint x: 967, startPoint y: 759, endPoint x: 1122, endPoint y: 726, distance: 158.5
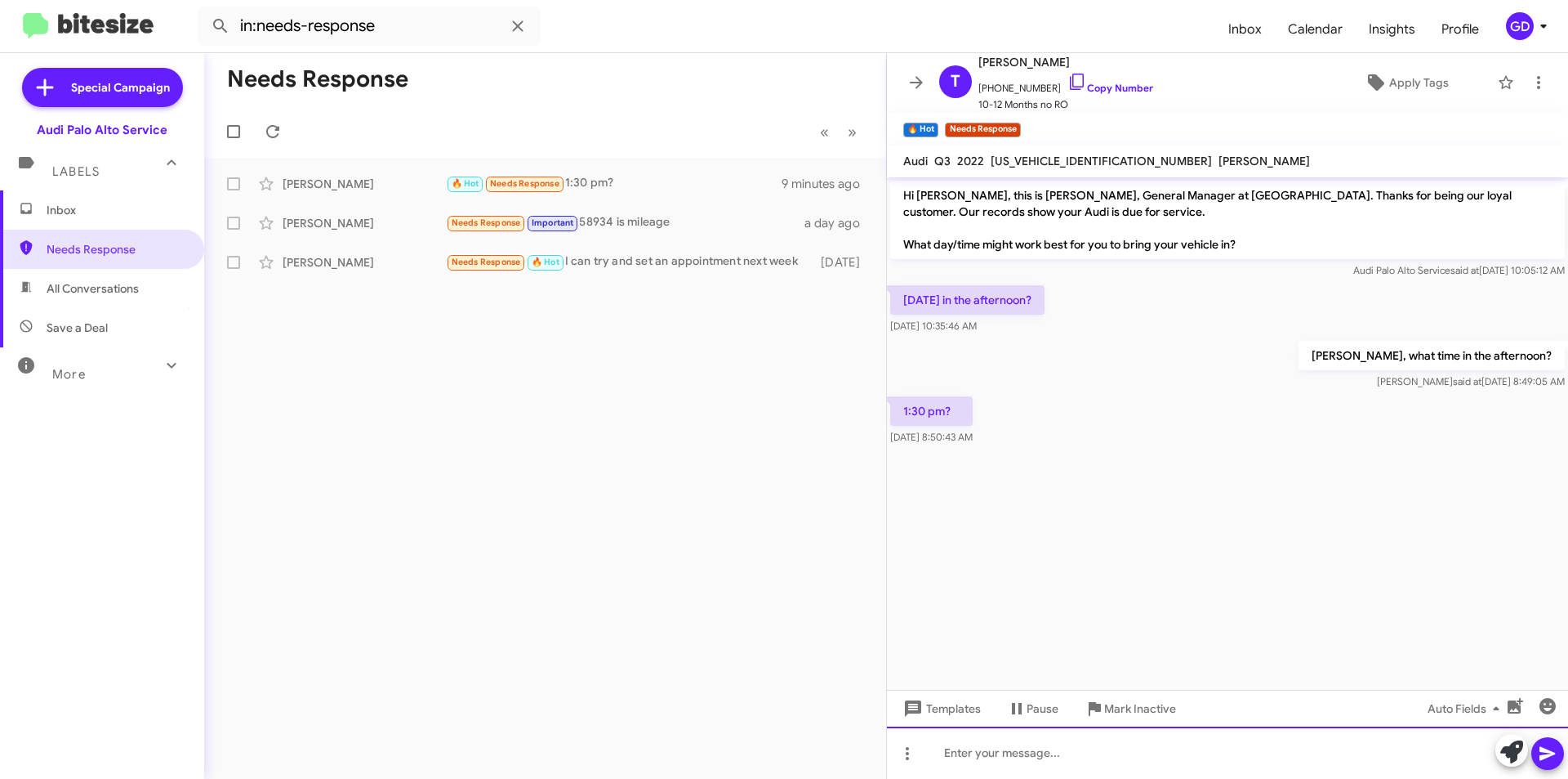
click at [972, 759] on div at bounding box center [1227, 752] width 681 height 52
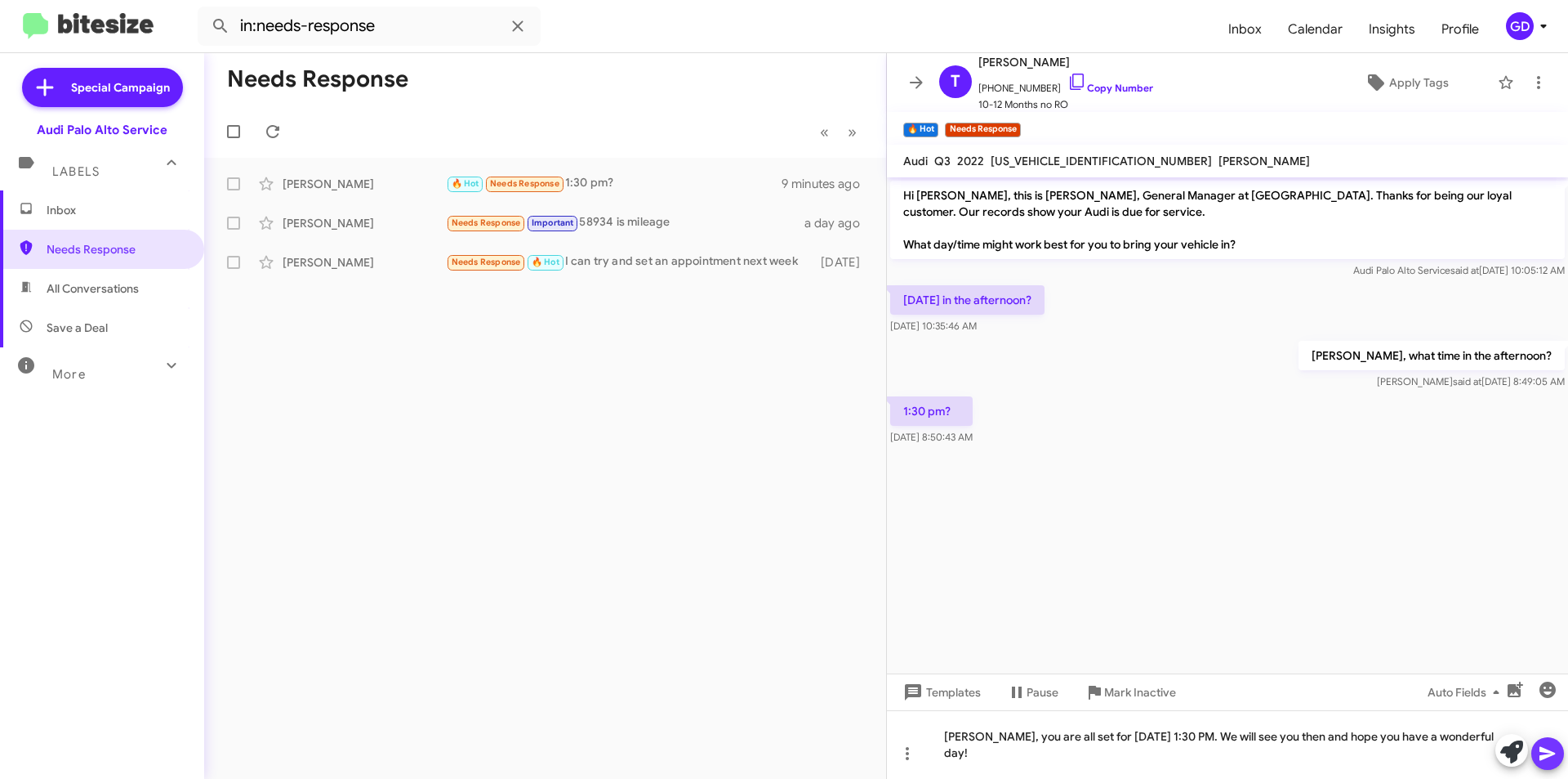
drag, startPoint x: 1539, startPoint y: 754, endPoint x: 1501, endPoint y: 740, distance: 40.5
click at [1540, 755] on icon at bounding box center [1548, 754] width 20 height 20
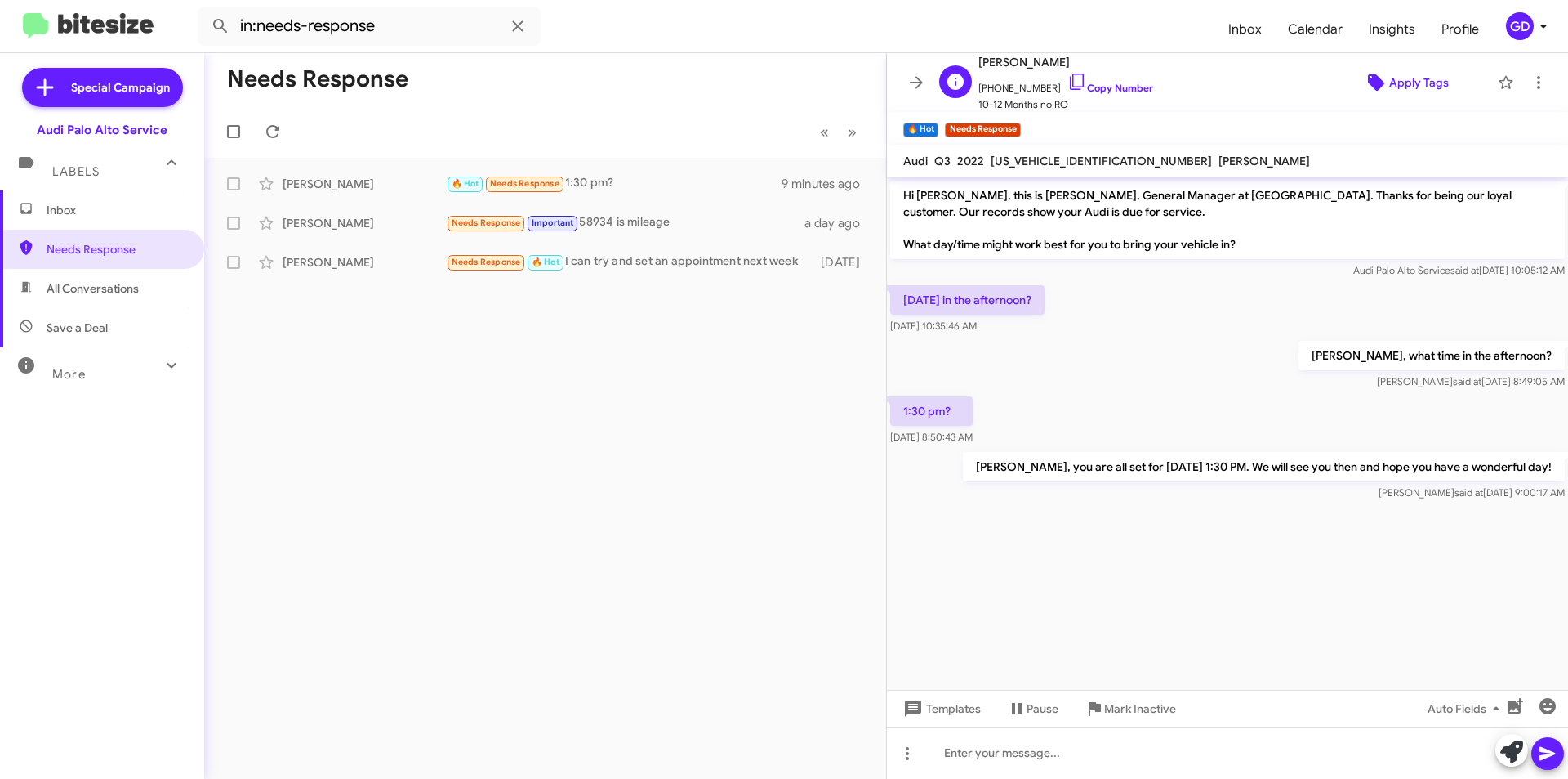
click at [1401, 86] on span "Apply Tags" at bounding box center [1419, 82] width 60 height 29
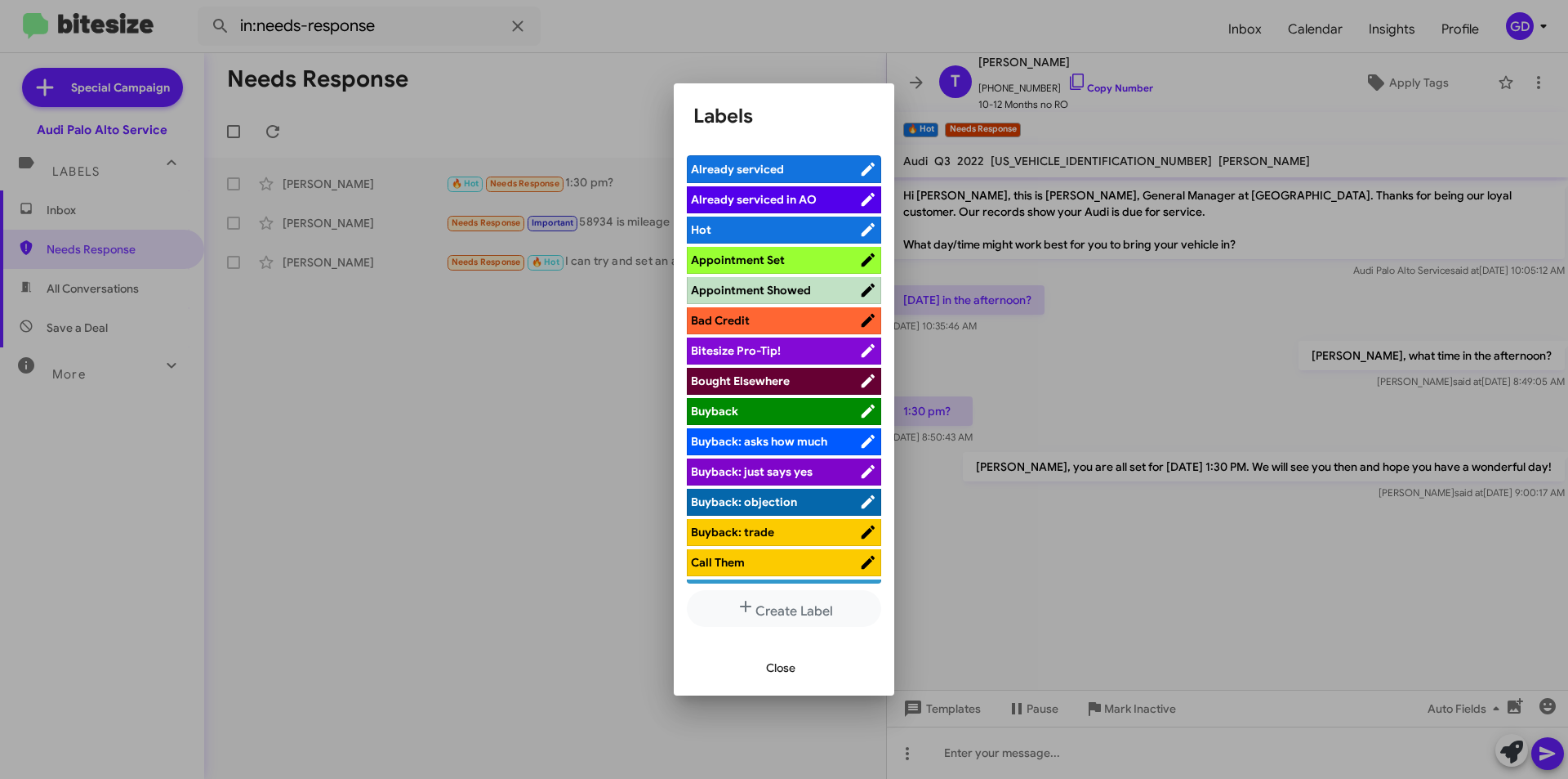
click at [743, 264] on span "Appointment Set" at bounding box center [738, 260] width 94 height 15
click at [789, 671] on span "Close" at bounding box center [780, 667] width 29 height 29
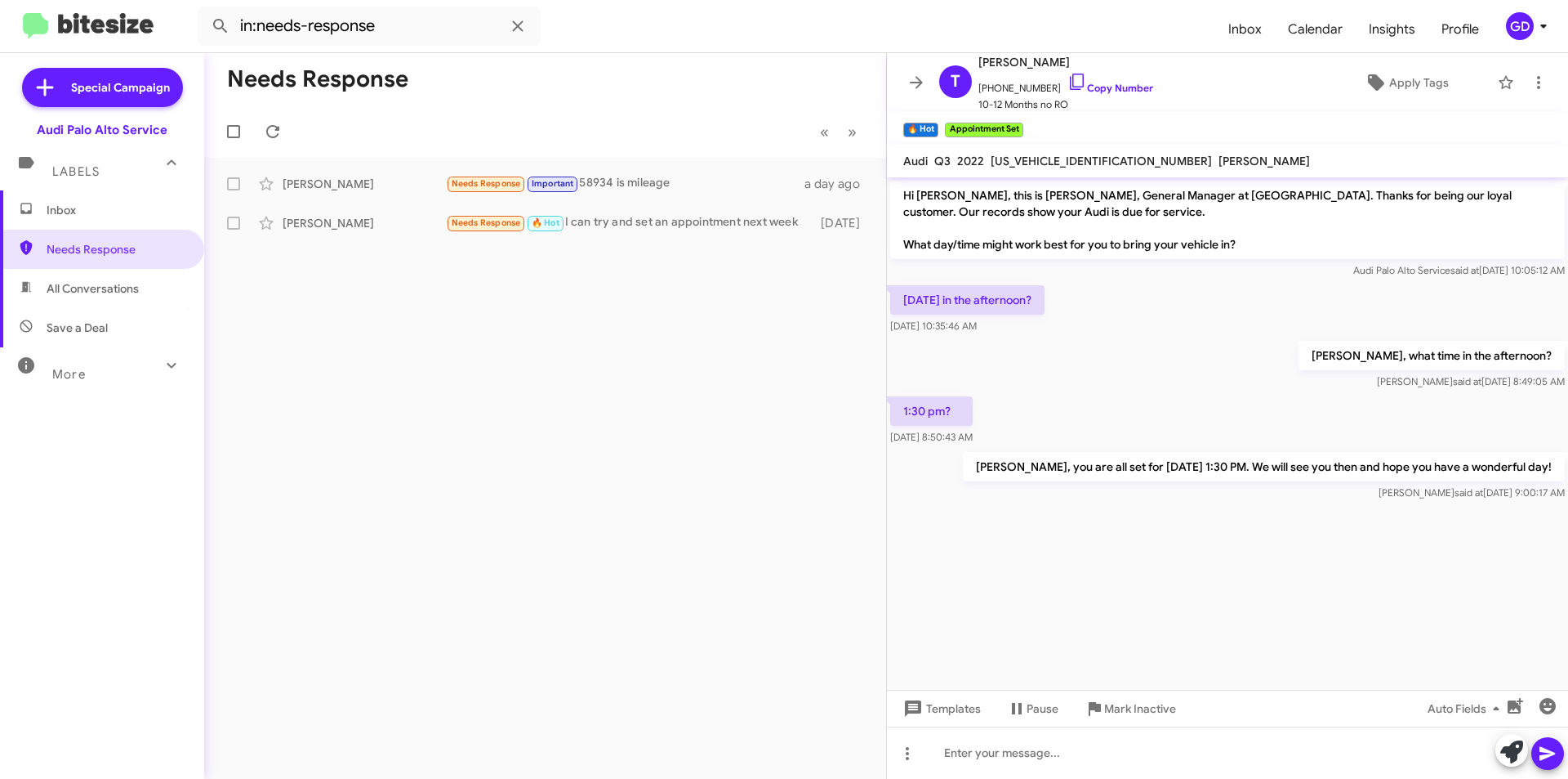
drag, startPoint x: 612, startPoint y: 352, endPoint x: 621, endPoint y: 343, distance: 12.7
click at [617, 345] on div "Needs Response « Previous » Next [PERSON_NAME] Needs Response Important 58934 i…" at bounding box center [545, 416] width 682 height 726
click at [321, 227] on div "[PERSON_NAME]" at bounding box center [364, 223] width 163 height 17
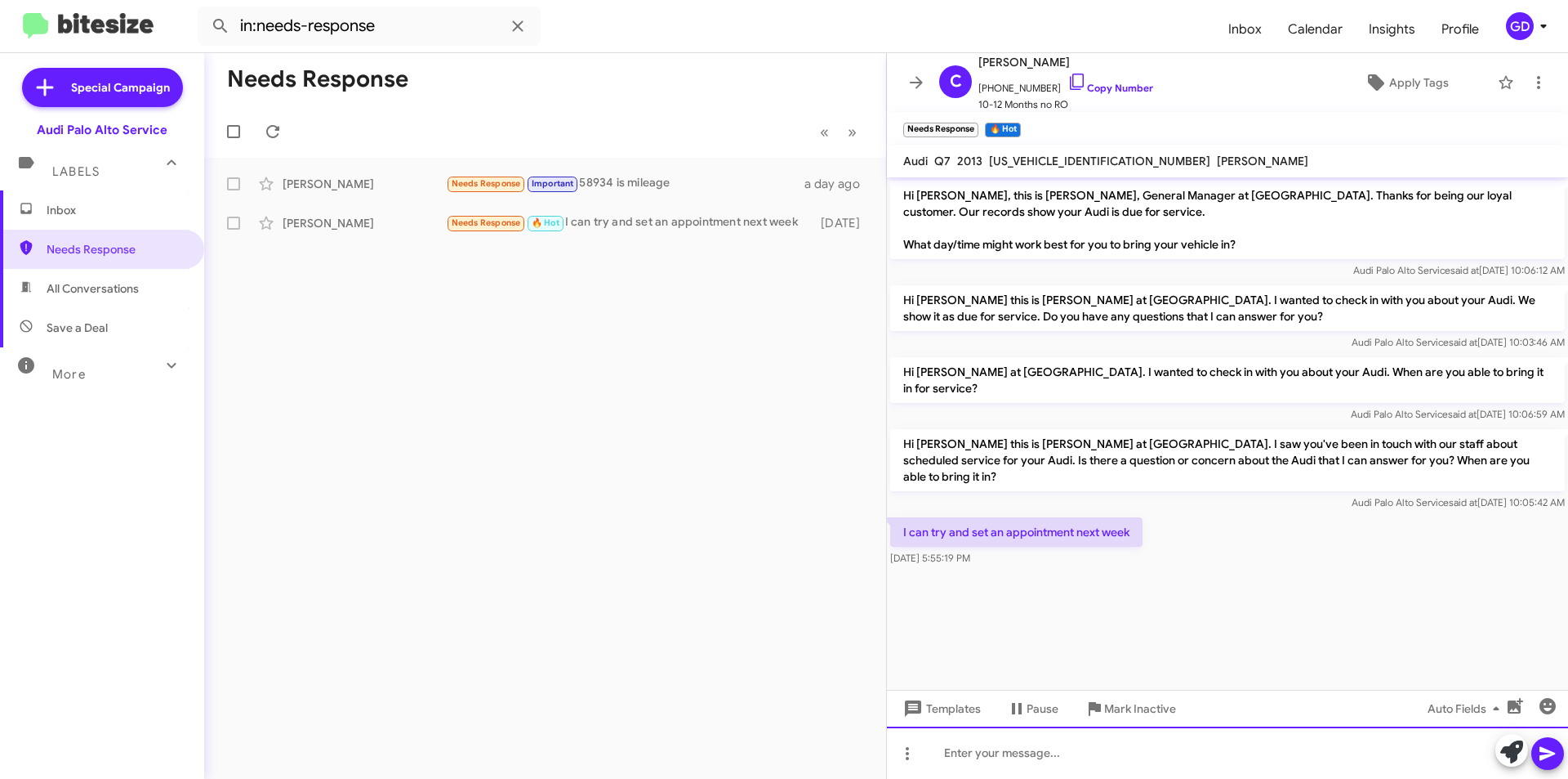
click at [972, 756] on div at bounding box center [1227, 752] width 681 height 52
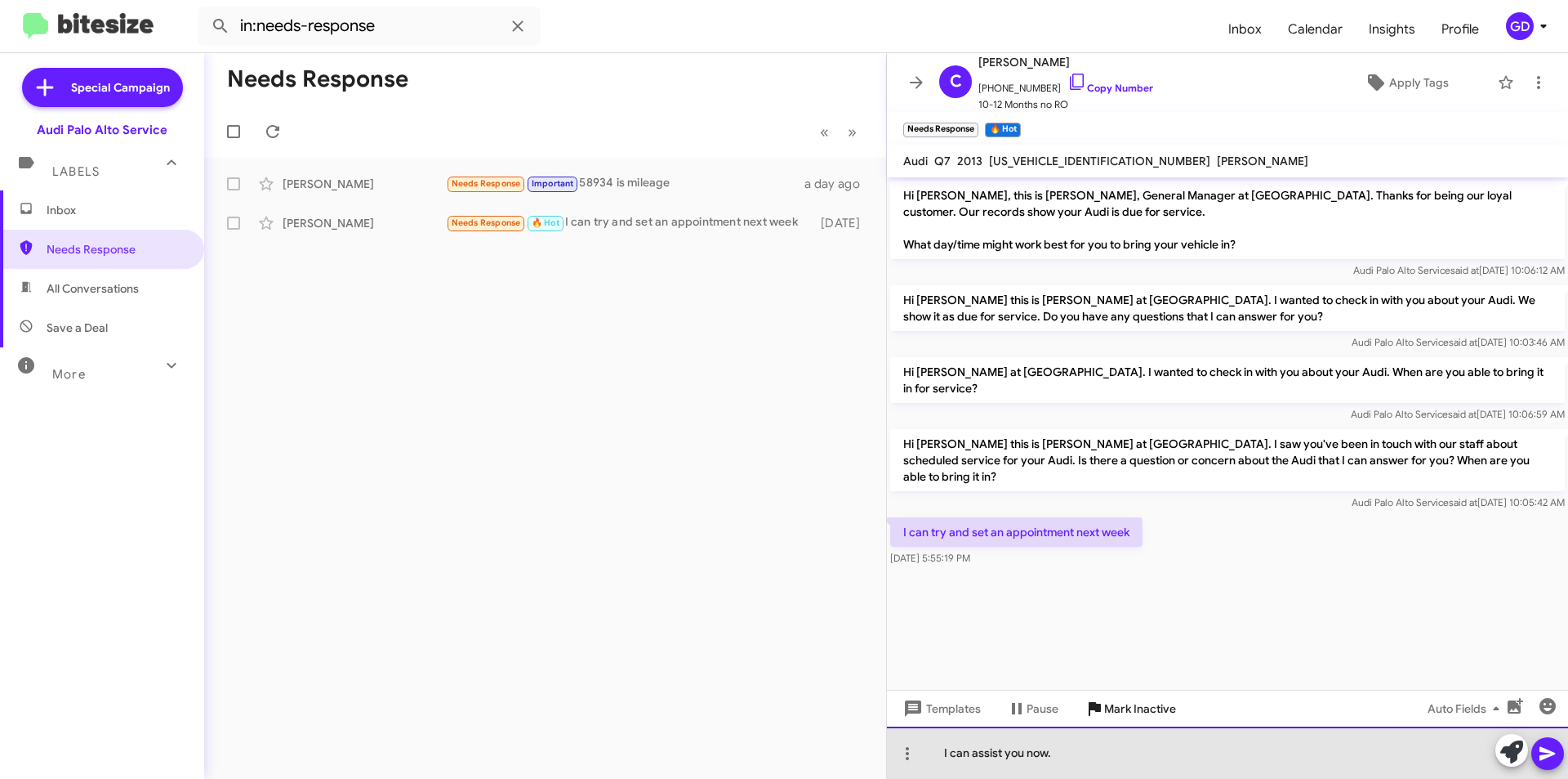
drag, startPoint x: 1063, startPoint y: 752, endPoint x: 1177, endPoint y: 708, distance: 122.2
click at [1064, 752] on div "I can assist you now." at bounding box center [1227, 752] width 681 height 52
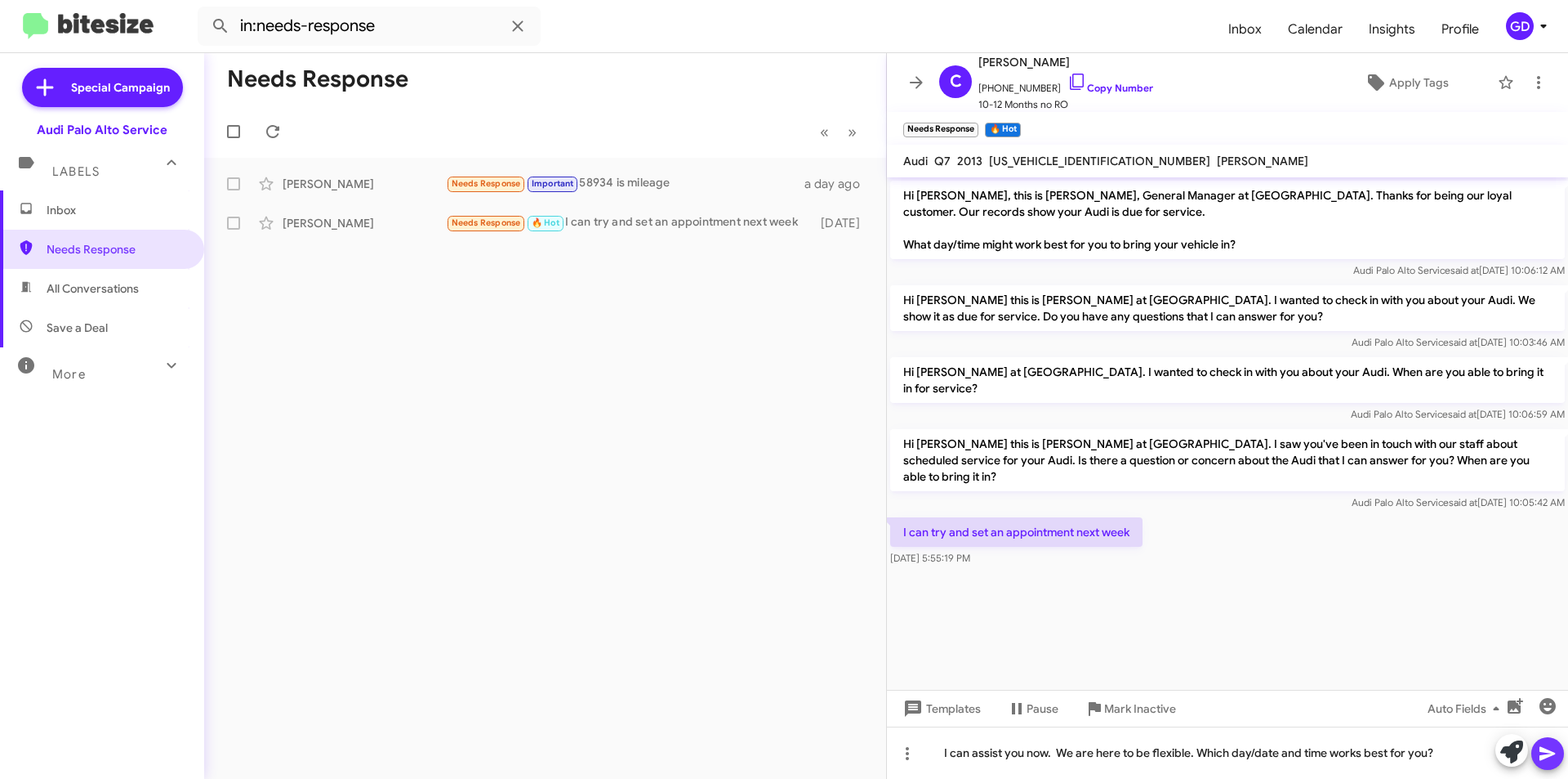
click at [1548, 754] on icon at bounding box center [1547, 754] width 16 height 14
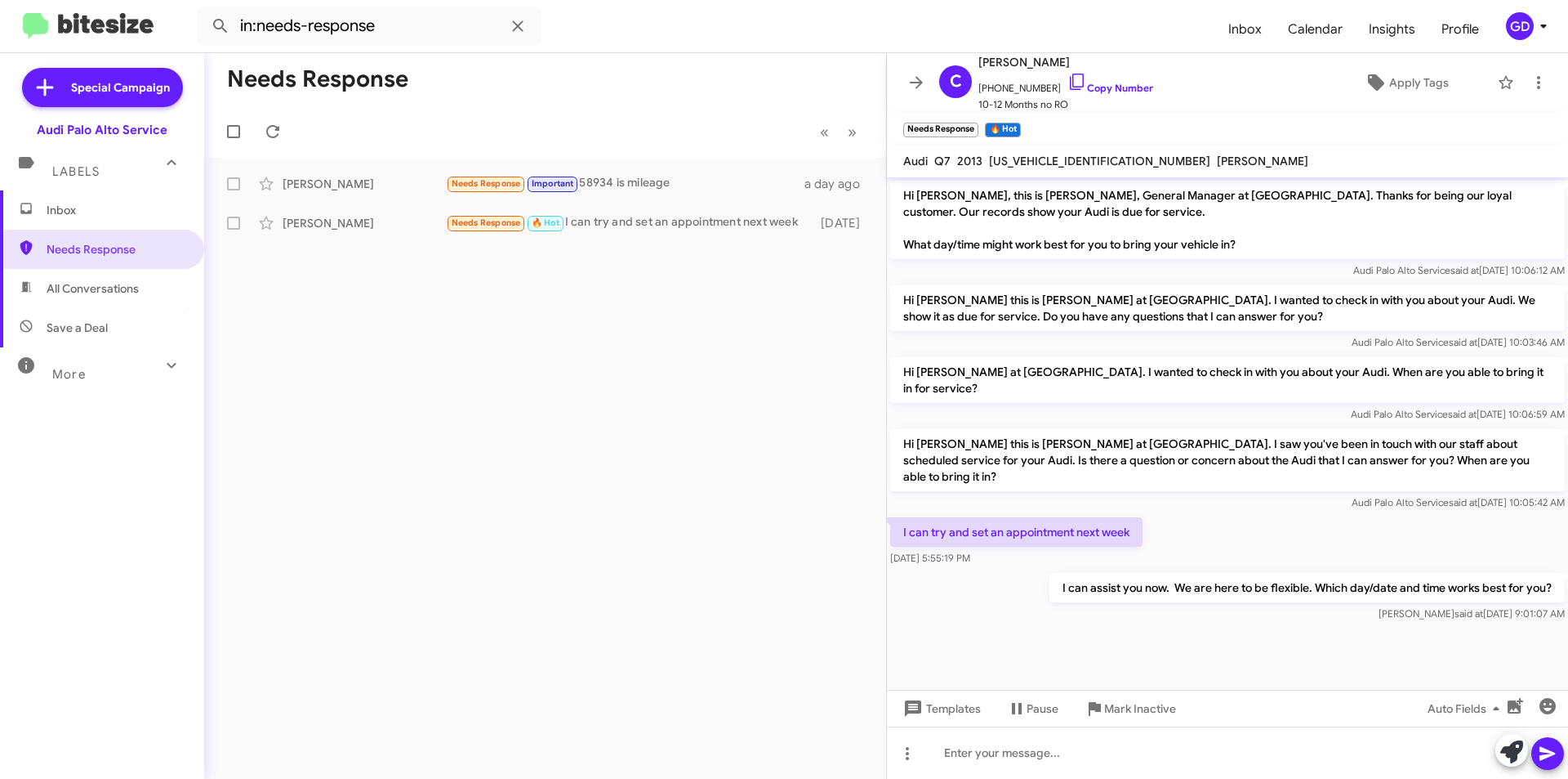
click at [1157, 633] on cdk-virtual-scroll-viewport "Hi [PERSON_NAME], this is [PERSON_NAME], General Manager at [GEOGRAPHIC_DATA]. …" at bounding box center [1227, 433] width 681 height 512
click at [1303, 536] on div "I can try and set an appointment next week [DATE] 5:55:19 PM" at bounding box center [1227, 542] width 681 height 56
click at [62, 286] on span "All Conversations" at bounding box center [92, 288] width 92 height 17
type input "in:all-conversations"
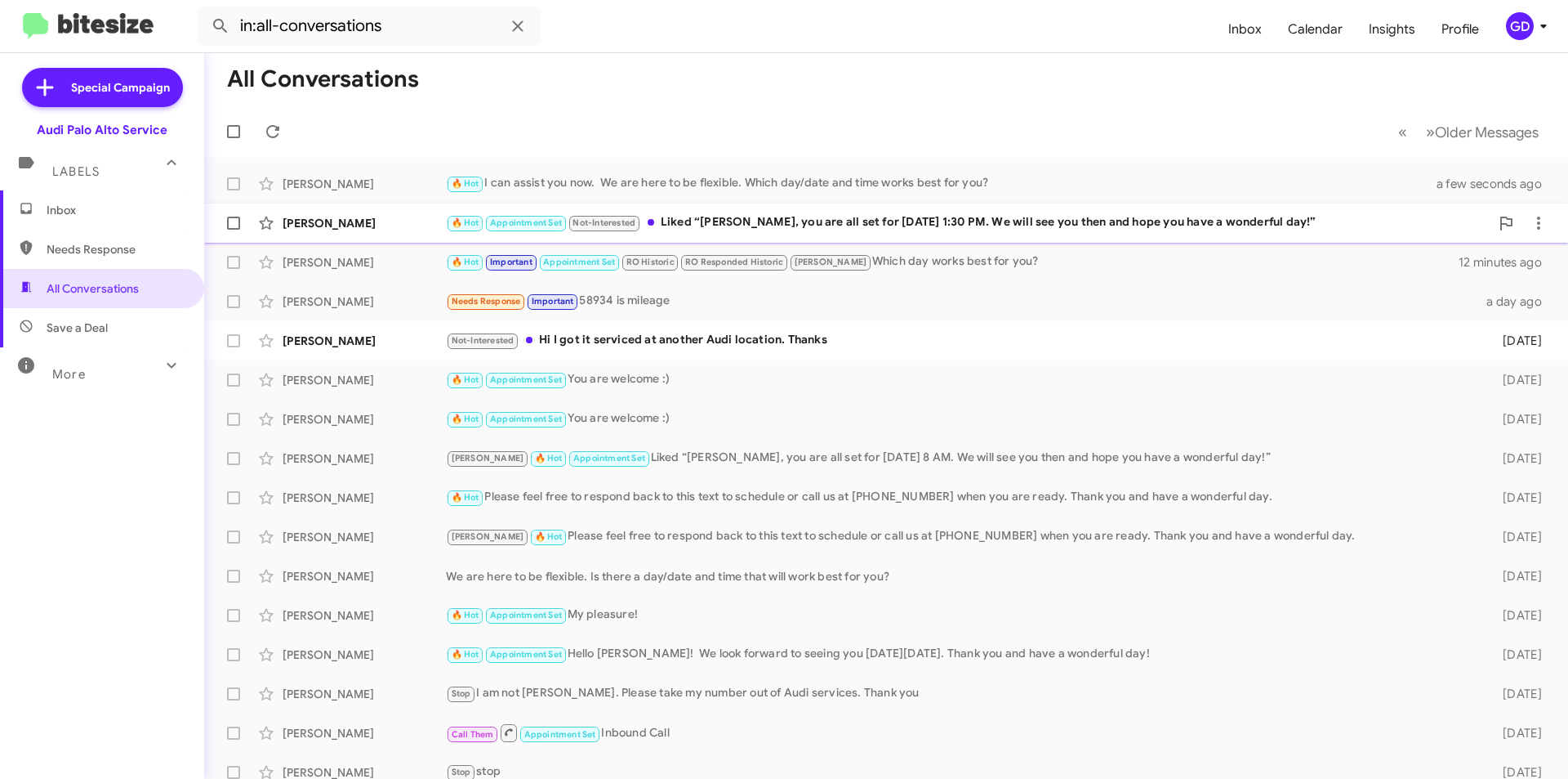
click at [846, 225] on div "🔥 Hot Appointment Set Not-Interested Liked “[PERSON_NAME], you are all set for …" at bounding box center [968, 222] width 1044 height 19
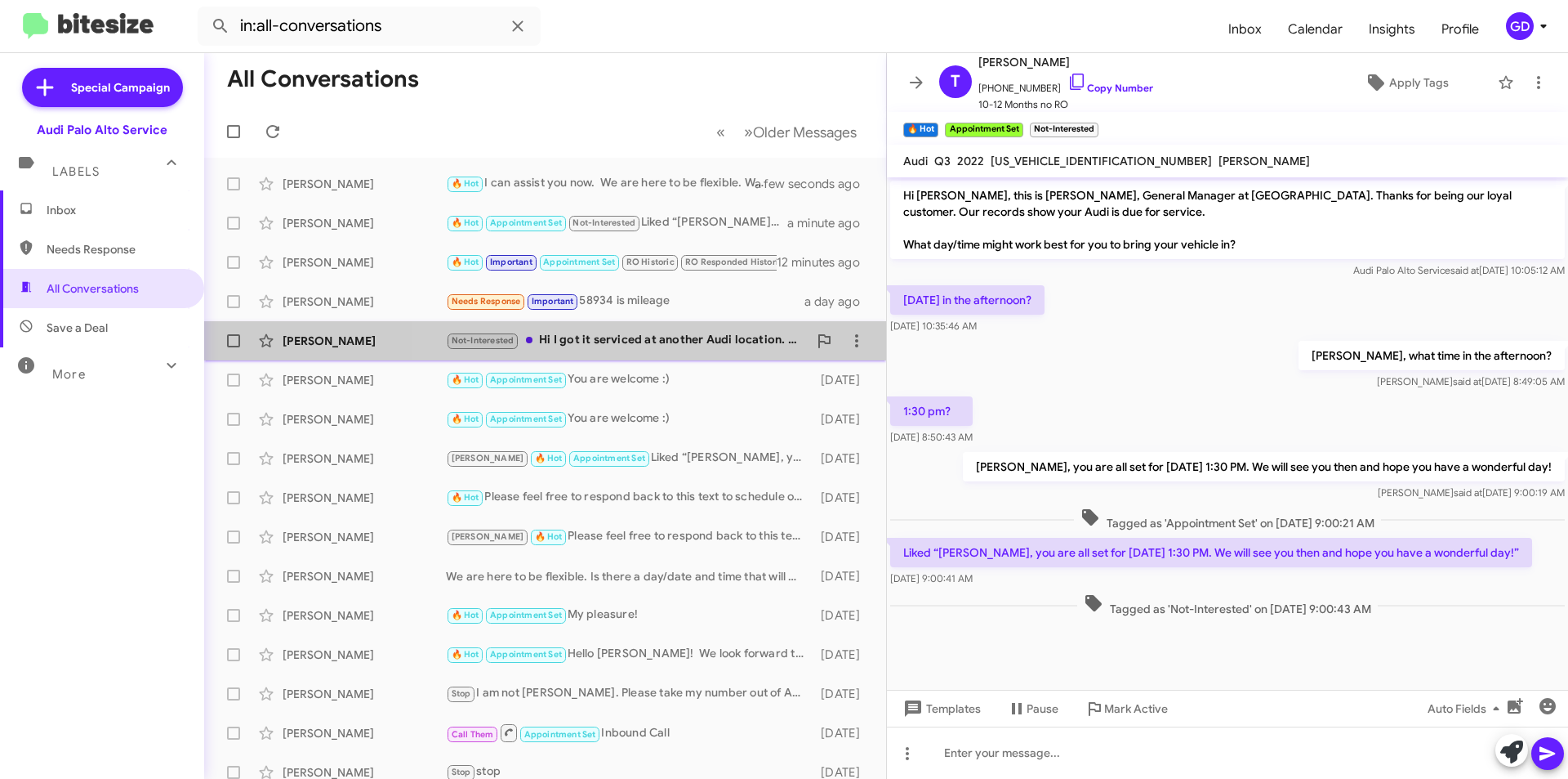
click at [640, 342] on div "Not-Interested Hi I got it serviced at another Audi location. Thanks" at bounding box center [627, 340] width 362 height 19
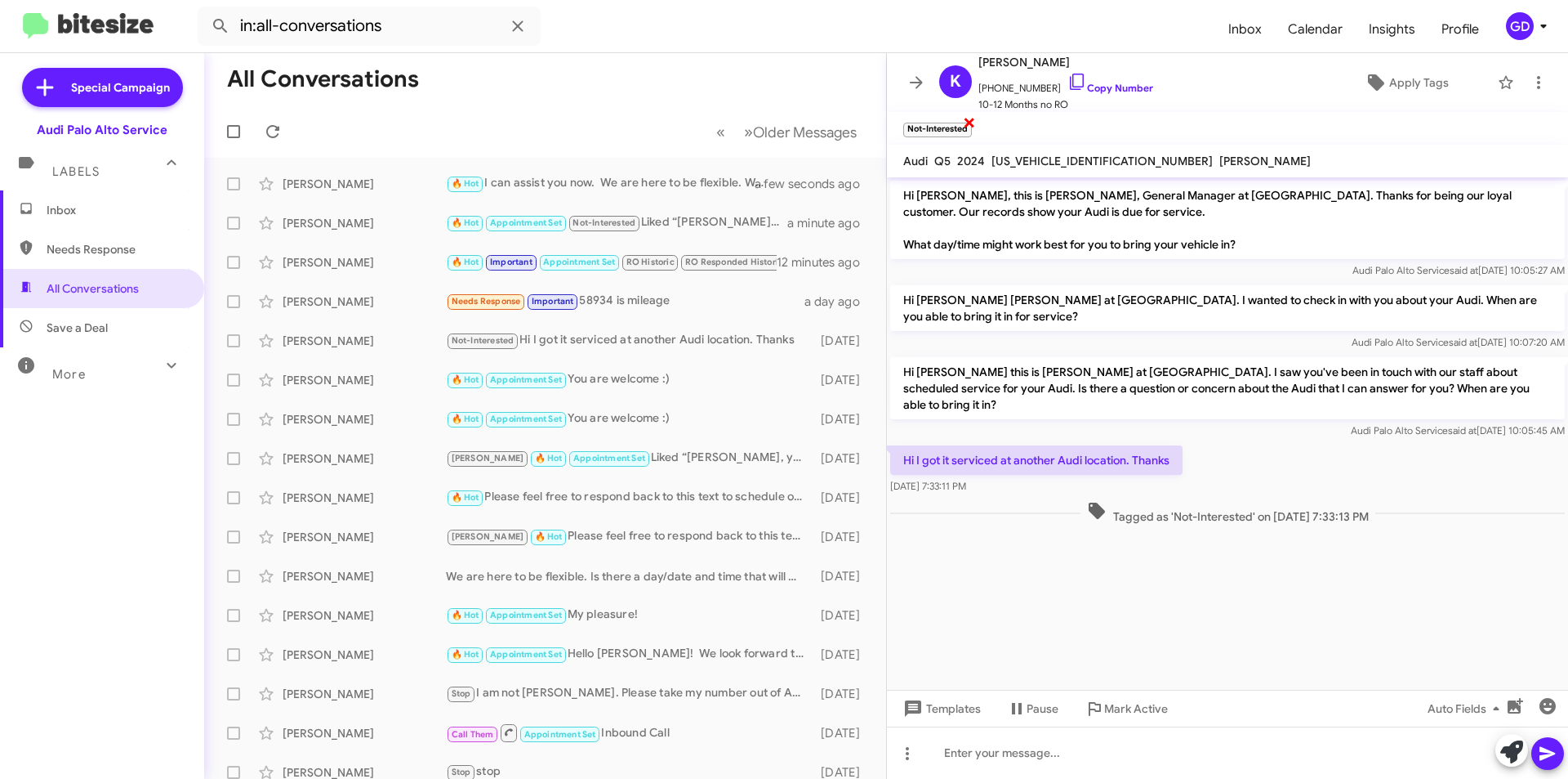
click at [972, 117] on span "×" at bounding box center [969, 122] width 13 height 20
click at [1396, 80] on span "Apply Tags" at bounding box center [1419, 82] width 60 height 29
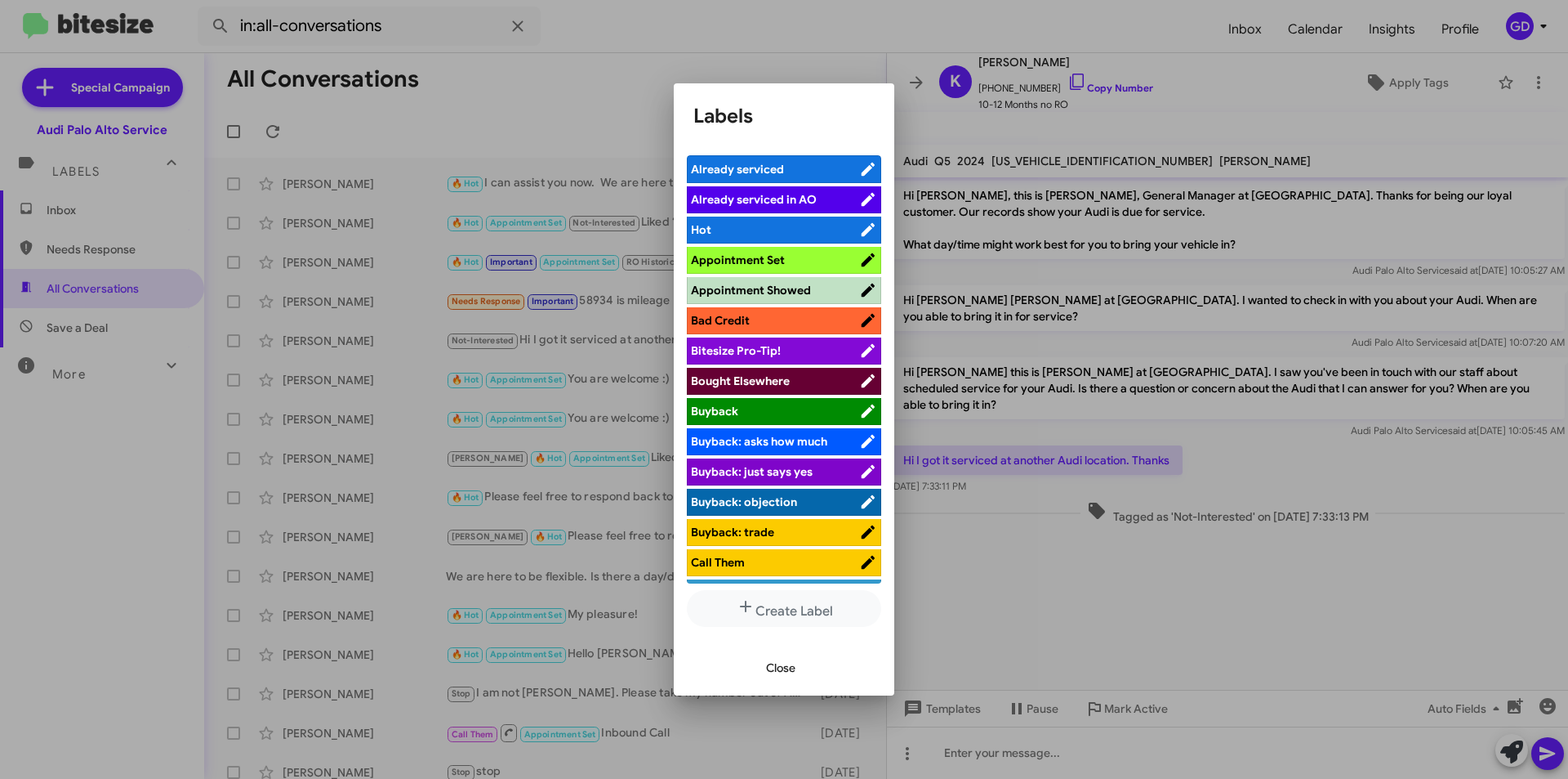
click at [738, 164] on span "Already serviced" at bounding box center [738, 169] width 93 height 15
click at [778, 660] on span "Close" at bounding box center [780, 667] width 29 height 29
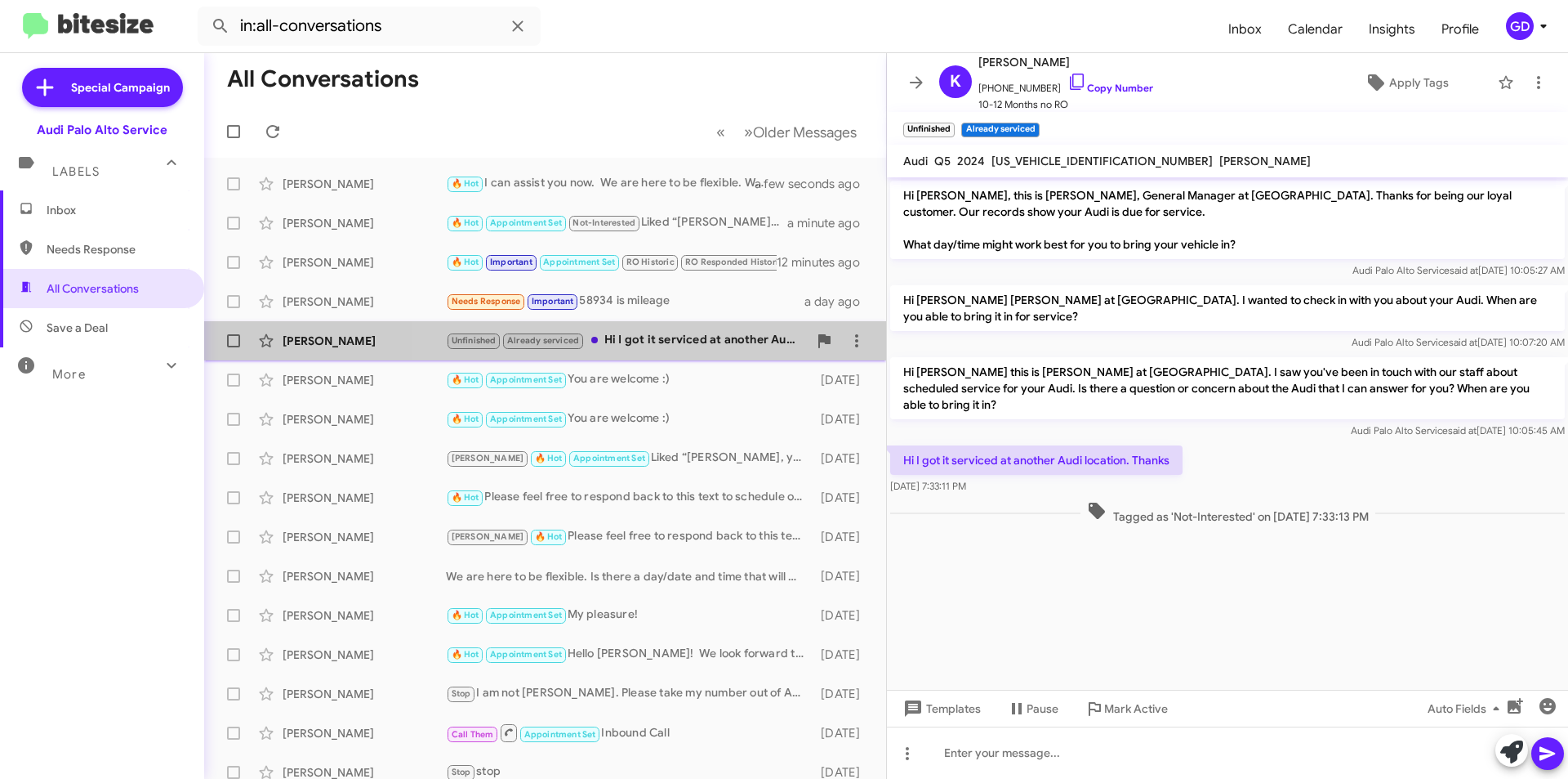
click at [645, 342] on div "Unfinished Already serviced Hi I got it serviced at another Audi location. Than…" at bounding box center [627, 340] width 362 height 19
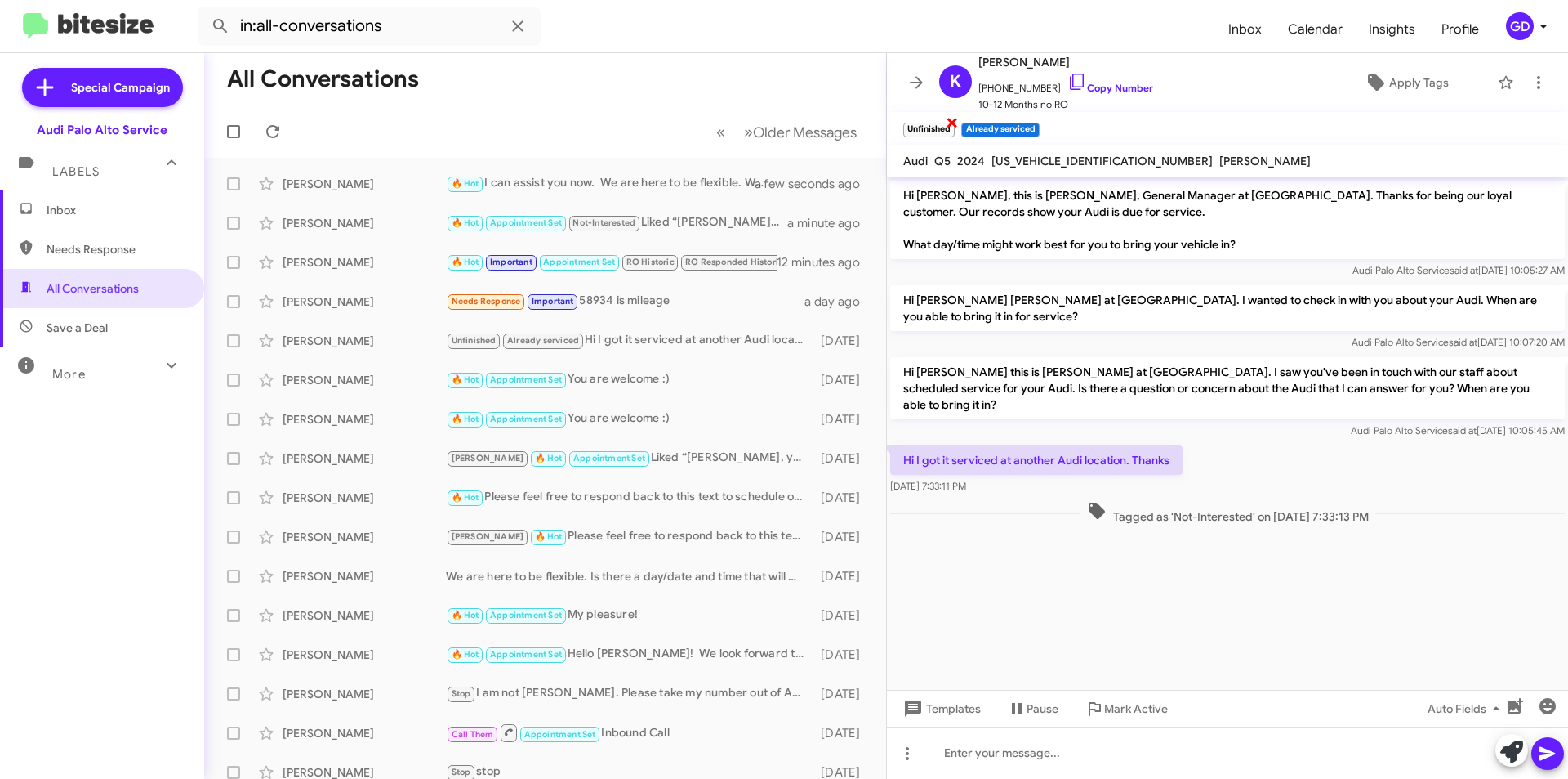
click at [951, 117] on span "×" at bounding box center [953, 122] width 13 height 20
click at [528, 188] on div "🔥 Hot I can assist you now. We are here to be flexible. Which day/date and time…" at bounding box center [627, 183] width 362 height 19
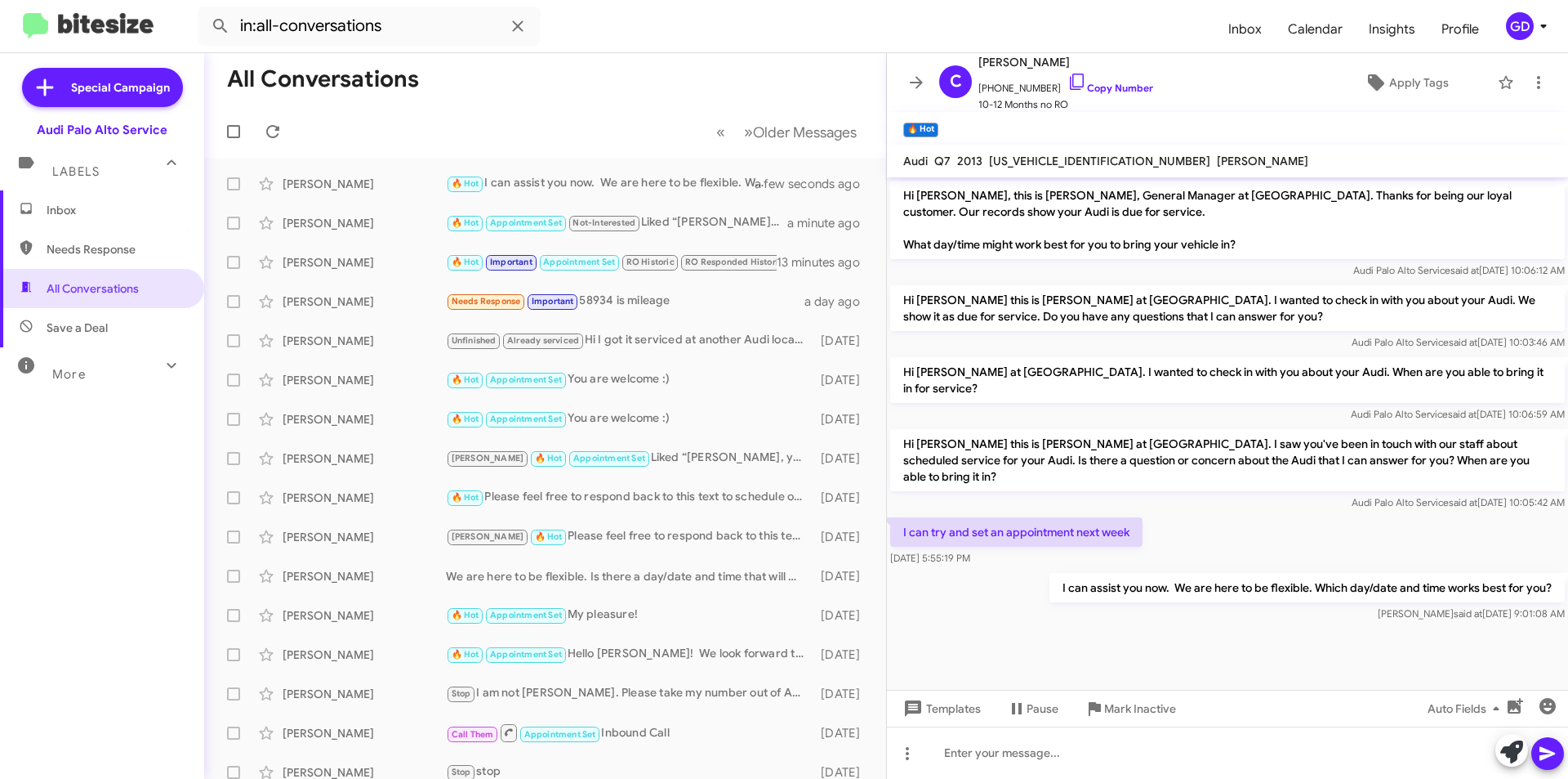
click at [82, 216] on span "Inbox" at bounding box center [116, 210] width 139 height 17
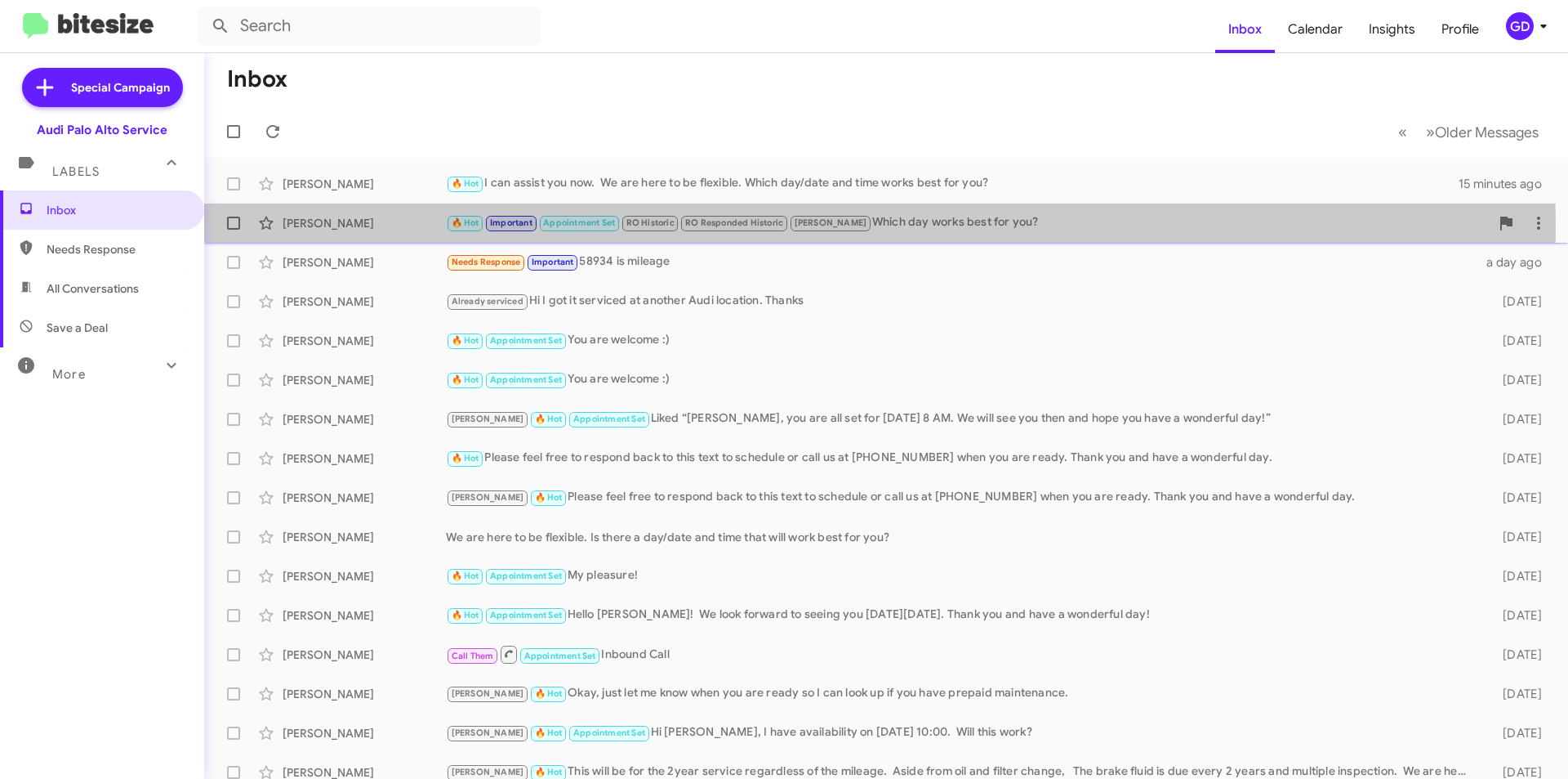
click at [311, 228] on div "[PERSON_NAME]" at bounding box center [364, 223] width 163 height 17
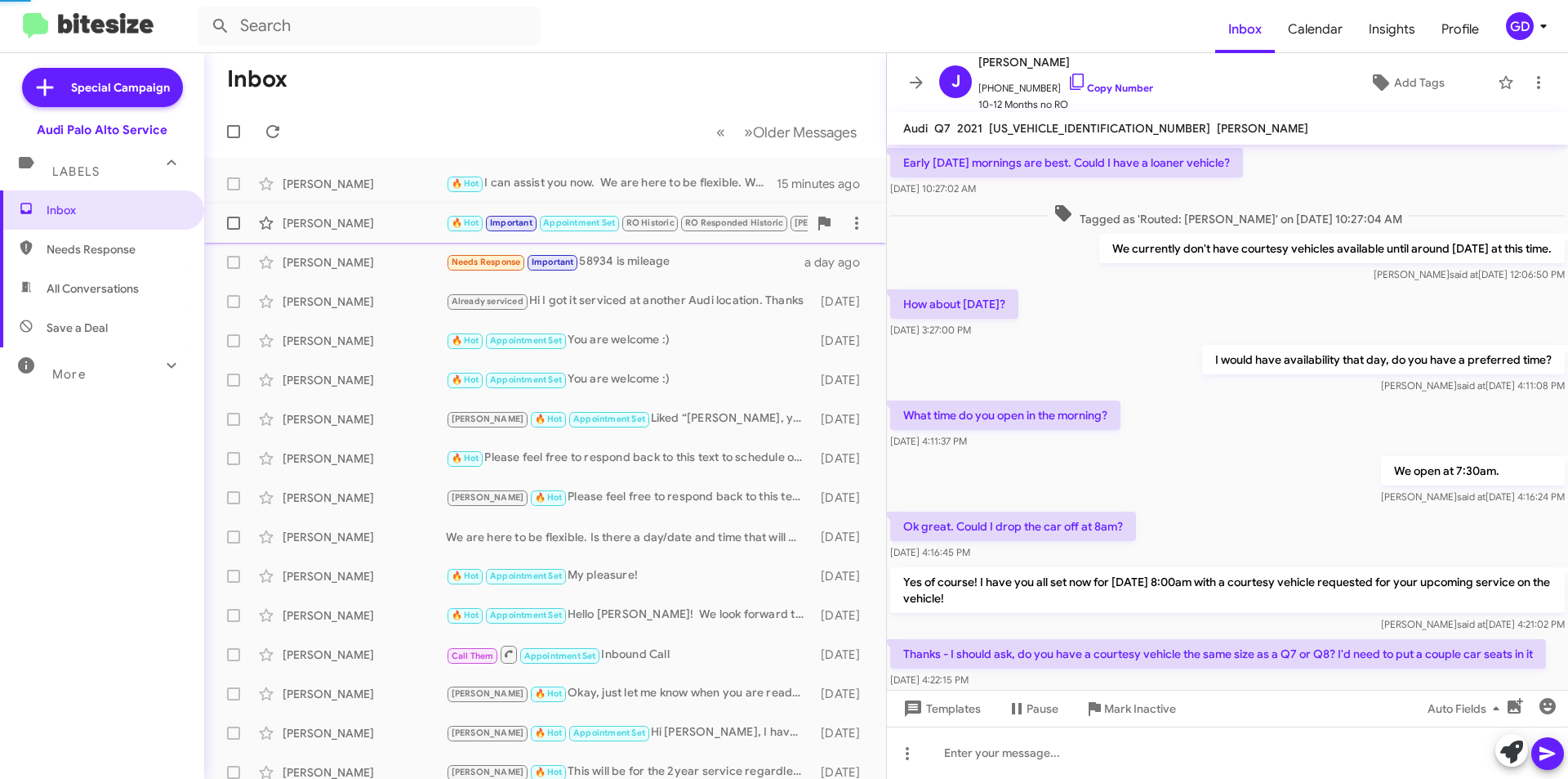
scroll to position [571, 0]
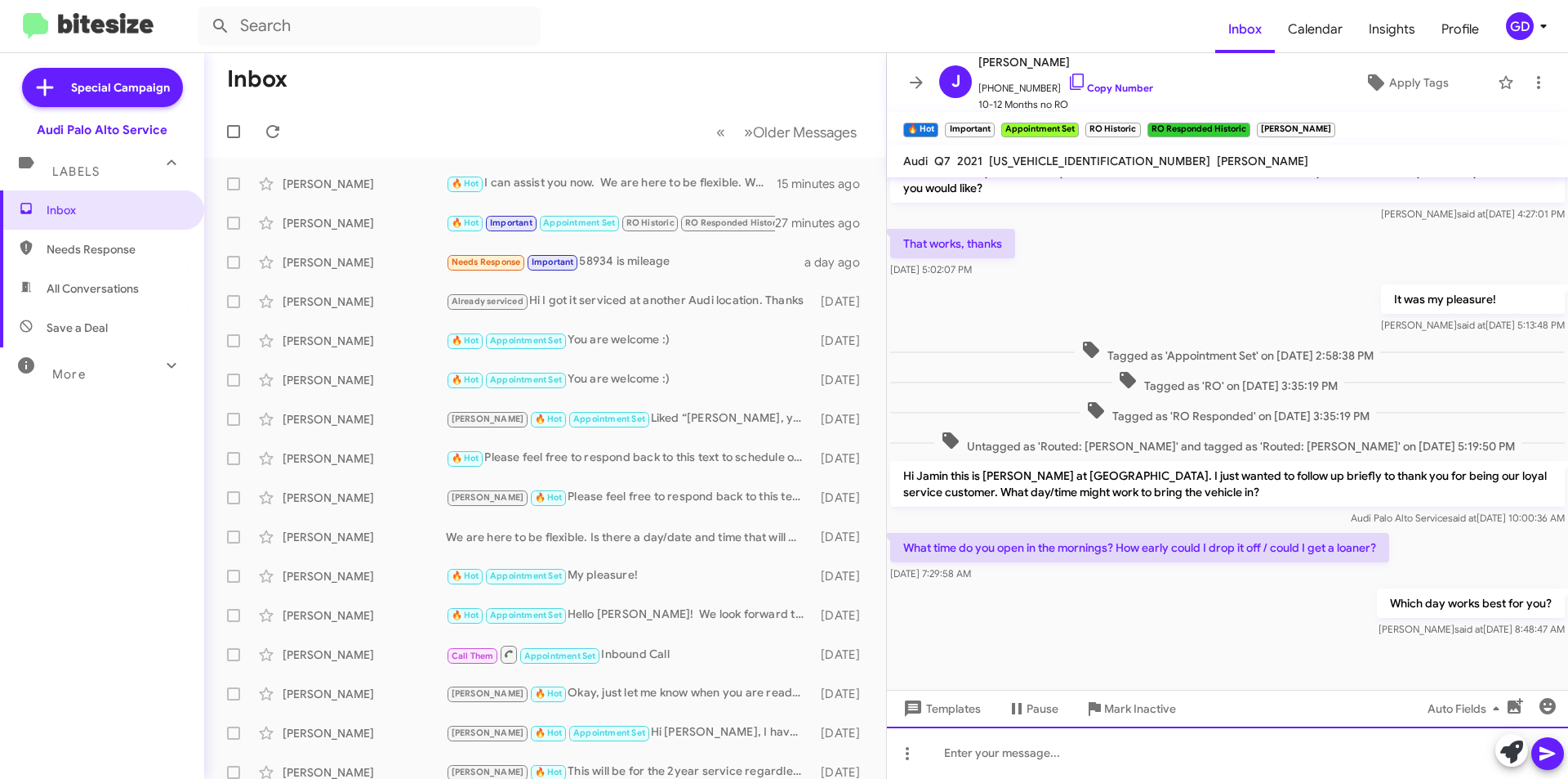
click at [955, 752] on div at bounding box center [1227, 752] width 681 height 52
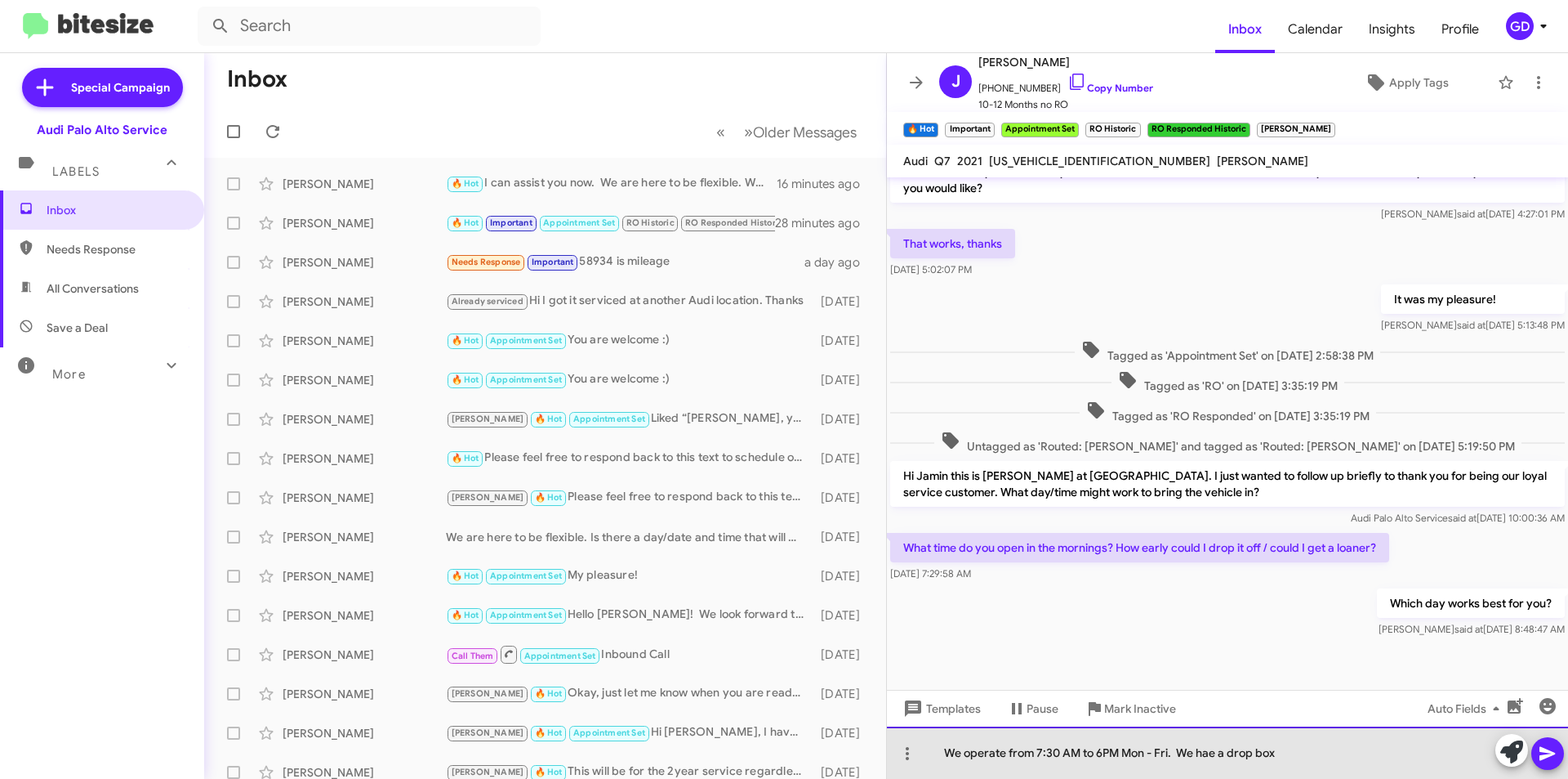
click at [1209, 753] on div "We operate from 7:30 AM to 6PM Mon - Fri. We hae a drop box" at bounding box center [1227, 752] width 681 height 52
click at [1290, 757] on div "We operate from 7:30 AM to 6PM Mon - Fri. We have a drop box" at bounding box center [1227, 752] width 681 height 52
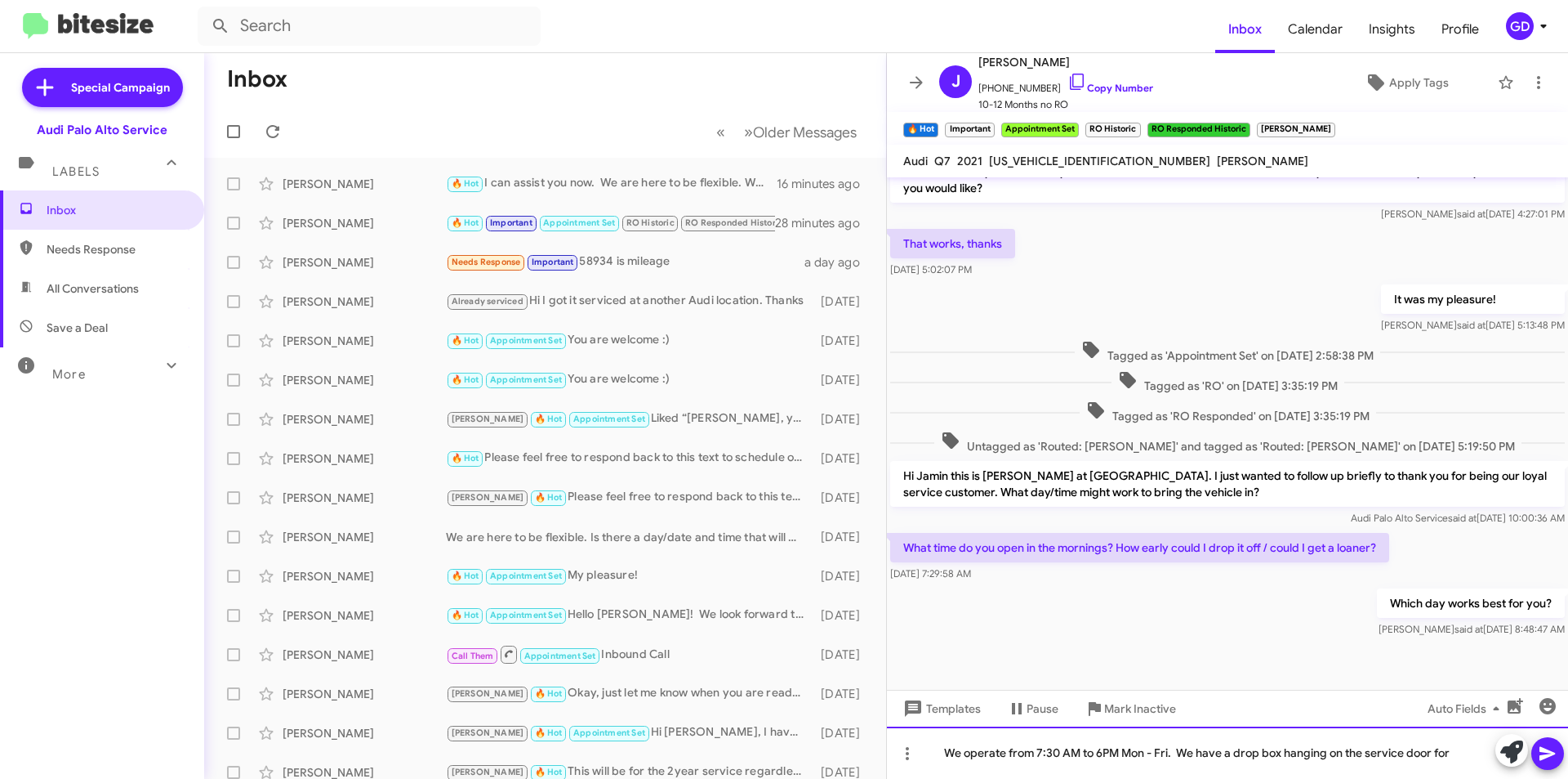
click at [1443, 752] on div "We operate from 7:30 AM to 6PM Mon - Fri. We have a drop box hanging on the ser…" at bounding box center [1227, 752] width 681 height 52
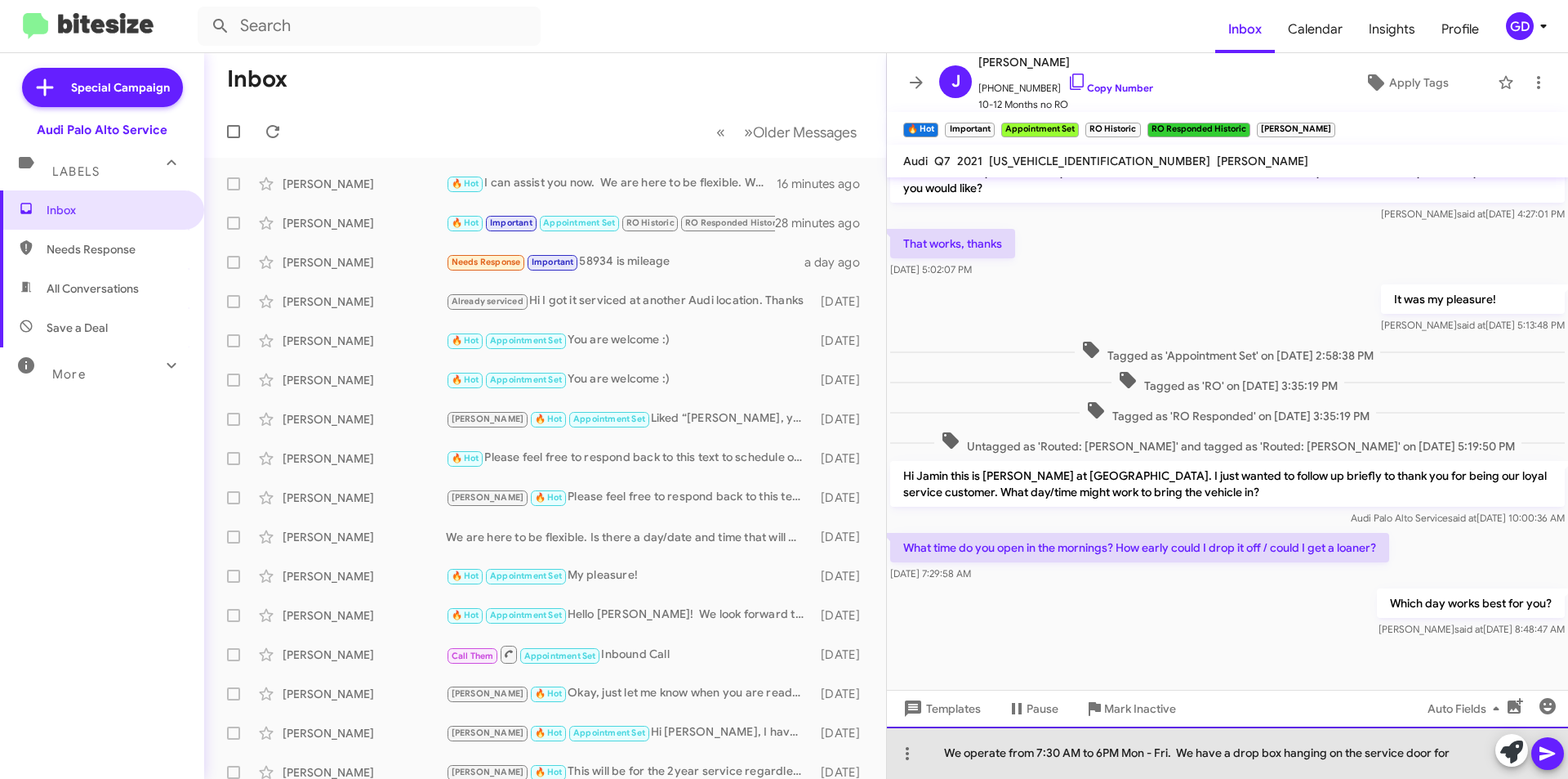
click at [1443, 754] on div "We operate from 7:30 AM to 6PM Mon - Fri. We have a drop box hanging on the ser…" at bounding box center [1227, 752] width 681 height 52
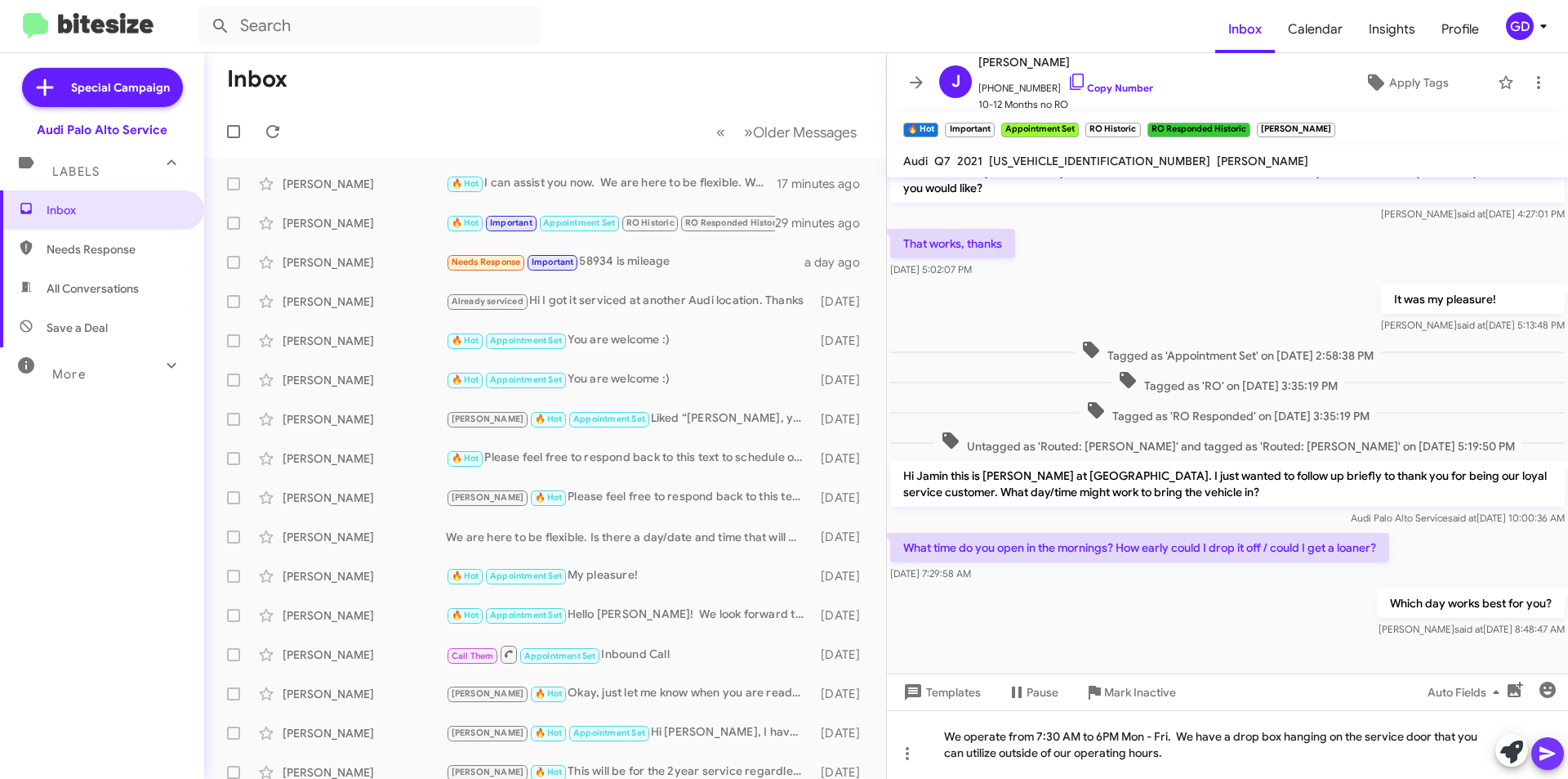
click at [1551, 758] on icon at bounding box center [1548, 754] width 20 height 20
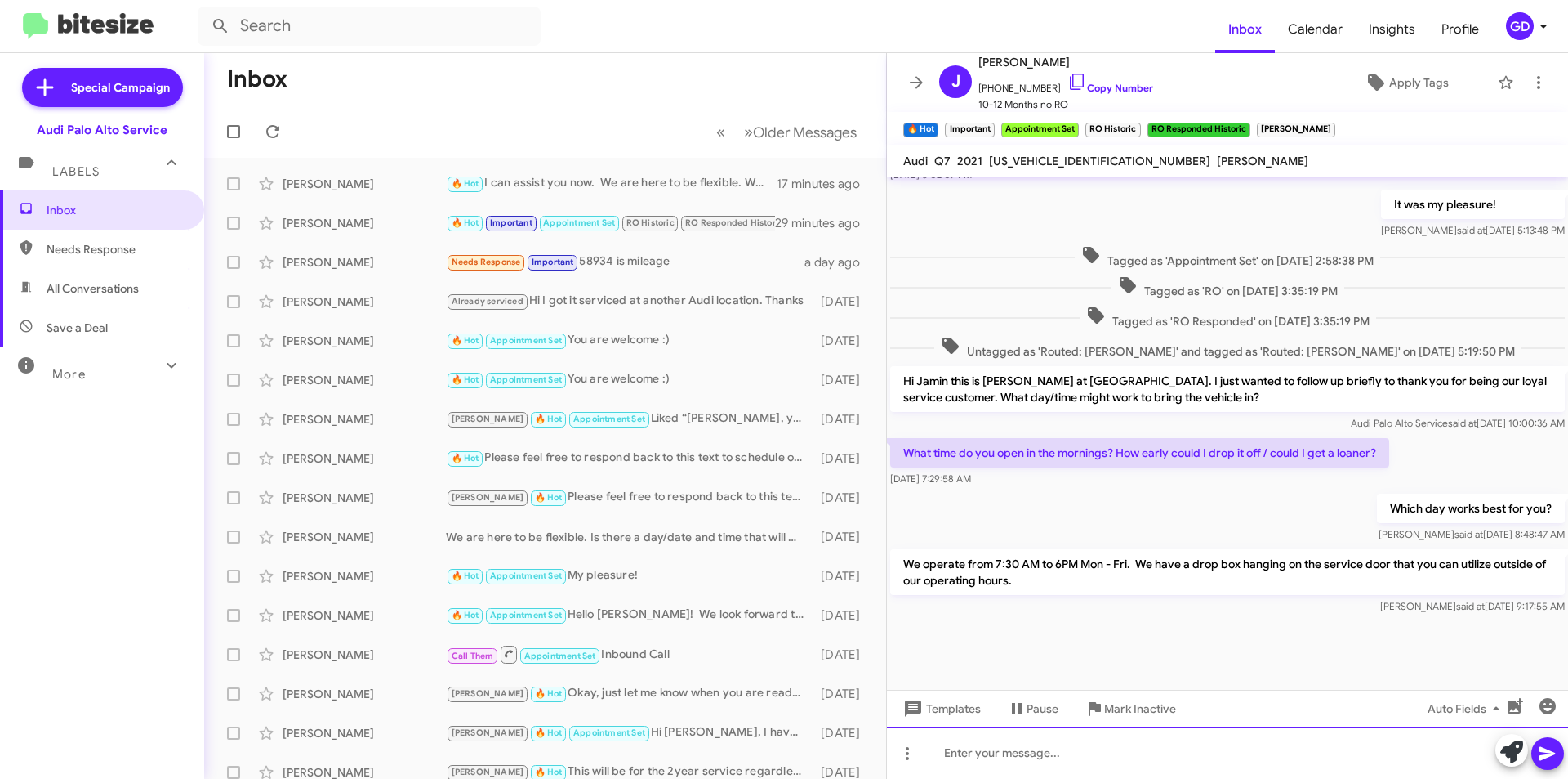
scroll to position [788, 0]
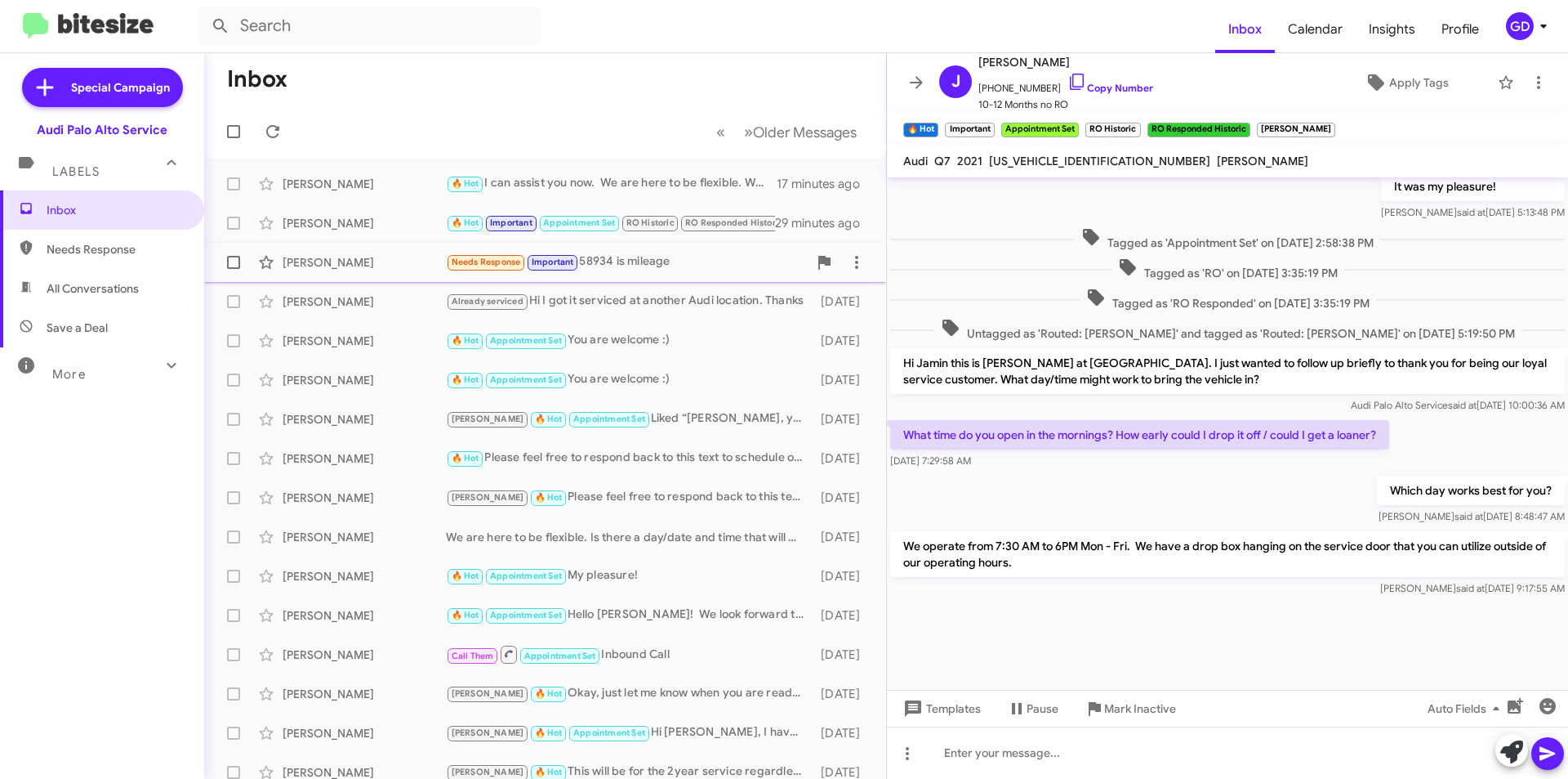
click at [306, 262] on div "[PERSON_NAME]" at bounding box center [364, 262] width 163 height 17
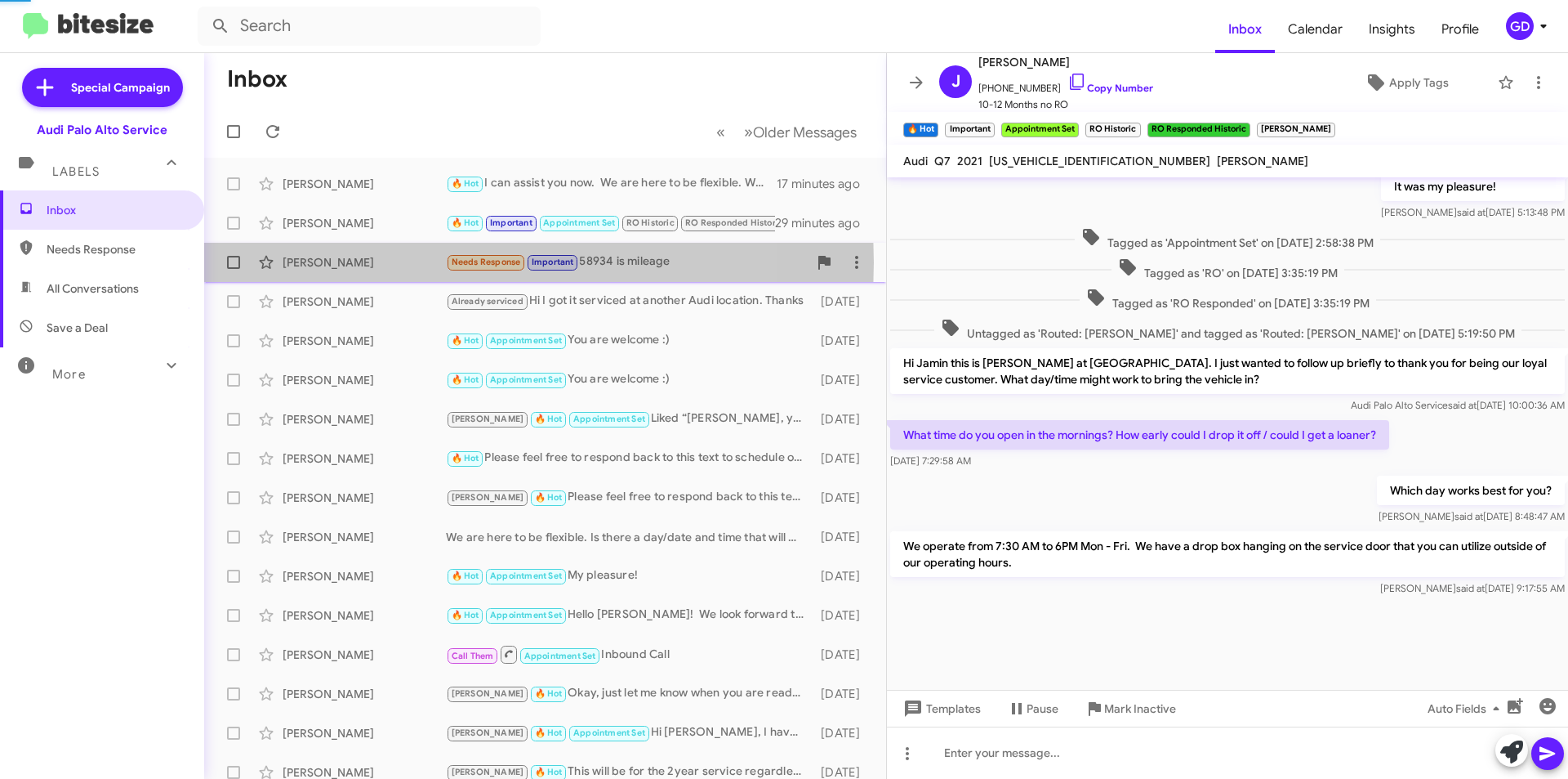
scroll to position [107, 0]
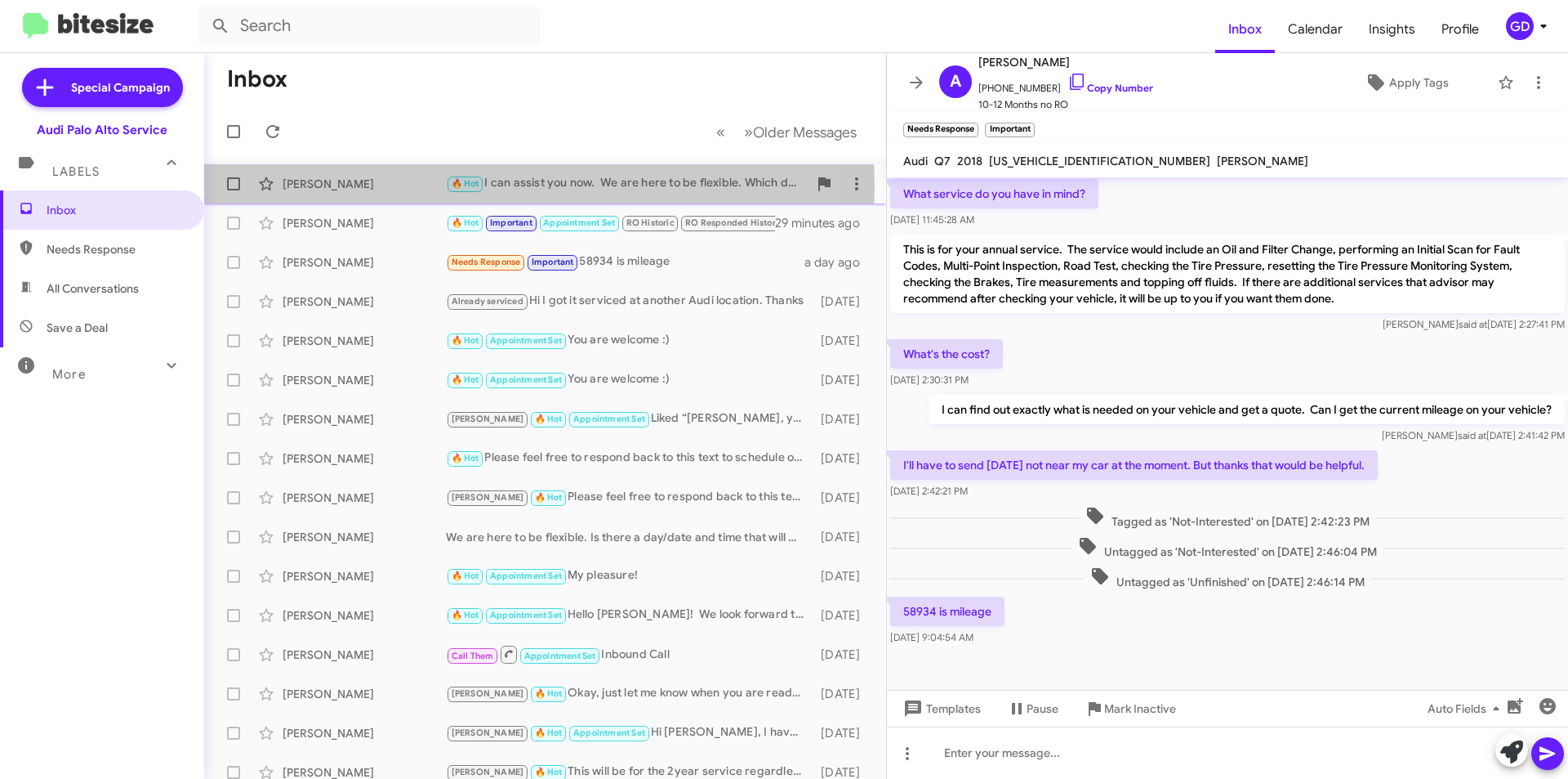
click at [337, 186] on div "[PERSON_NAME]" at bounding box center [364, 184] width 163 height 17
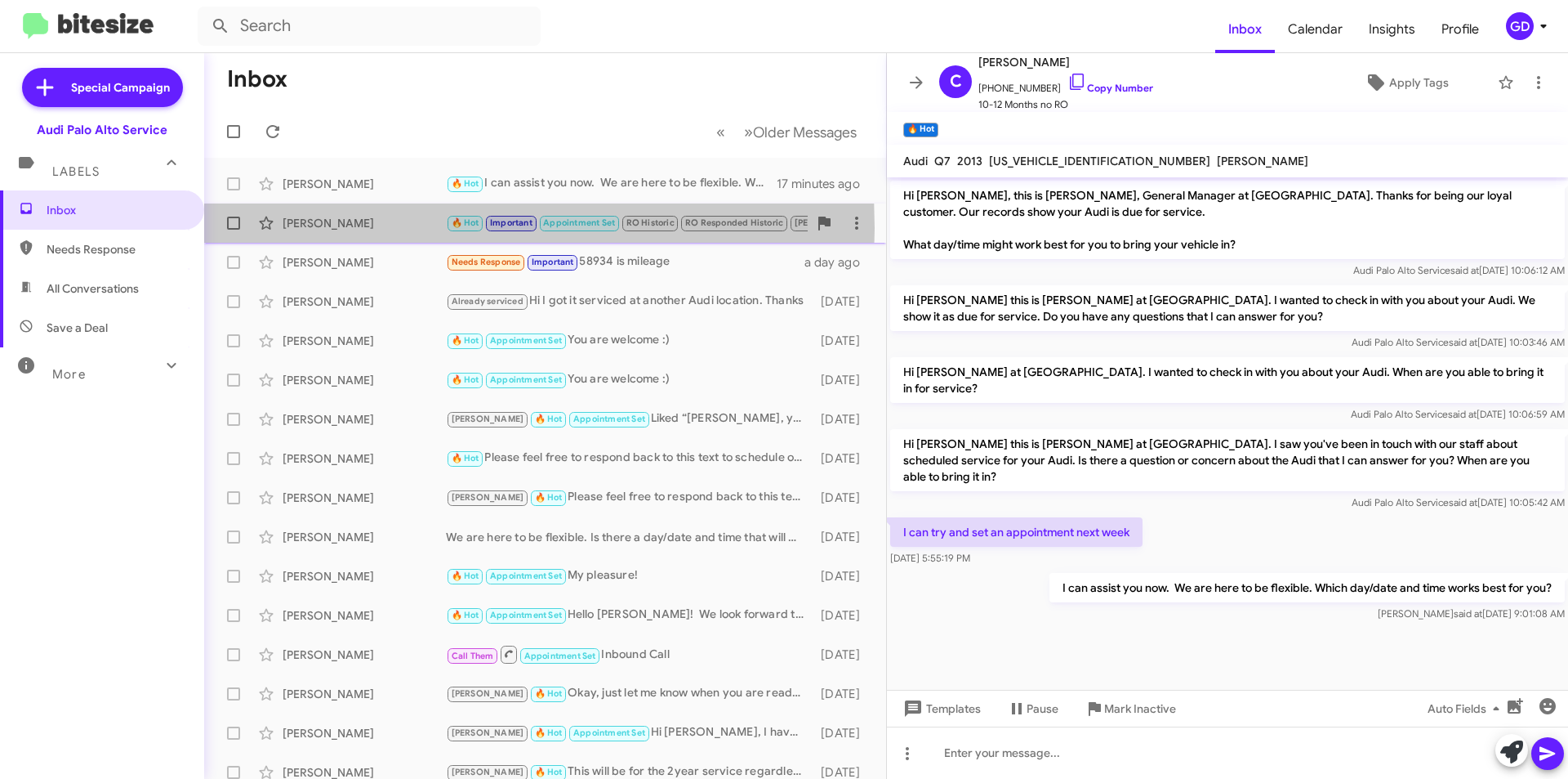
click at [328, 228] on div "[PERSON_NAME]" at bounding box center [364, 223] width 163 height 17
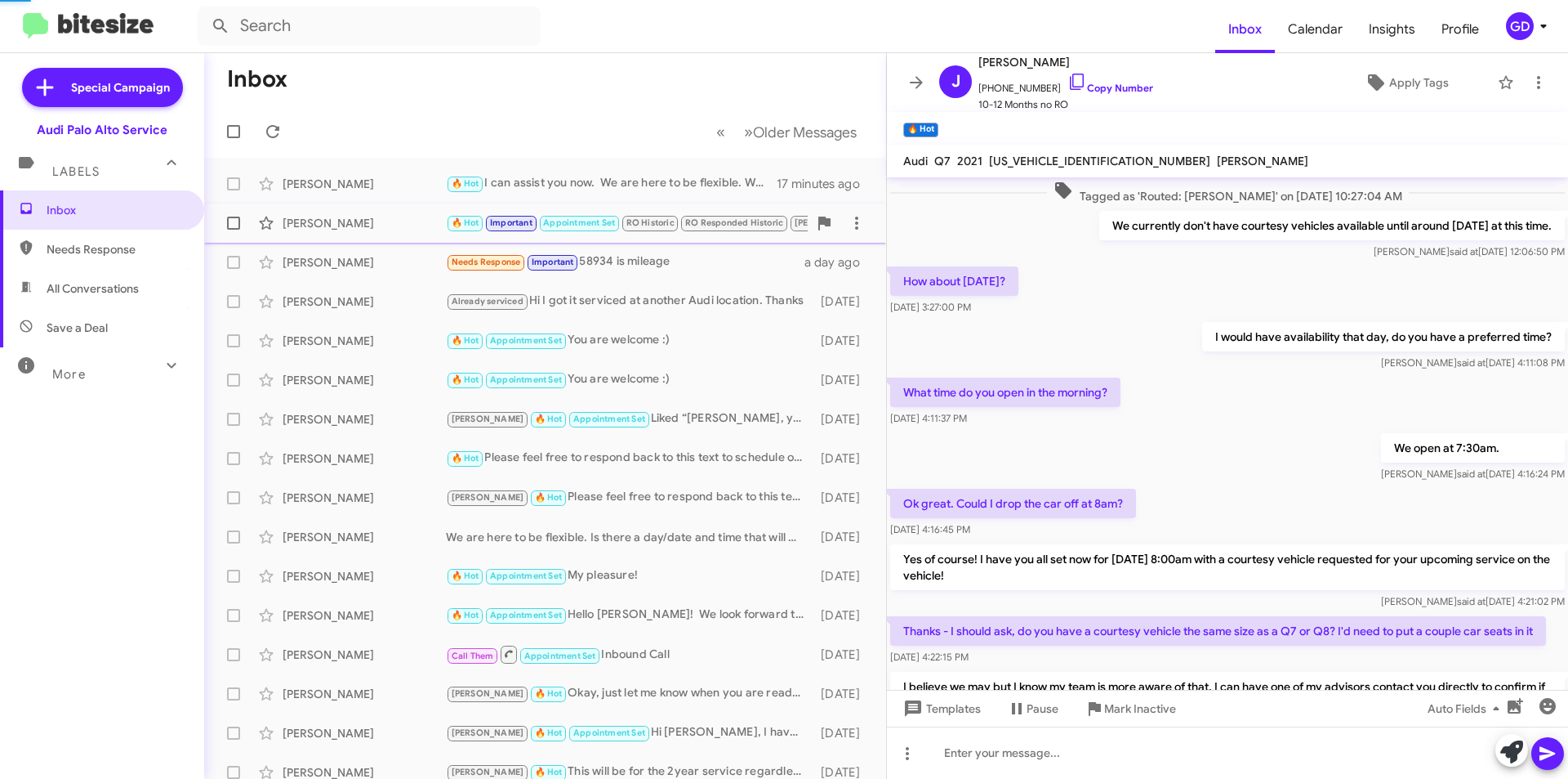
scroll to position [619, 0]
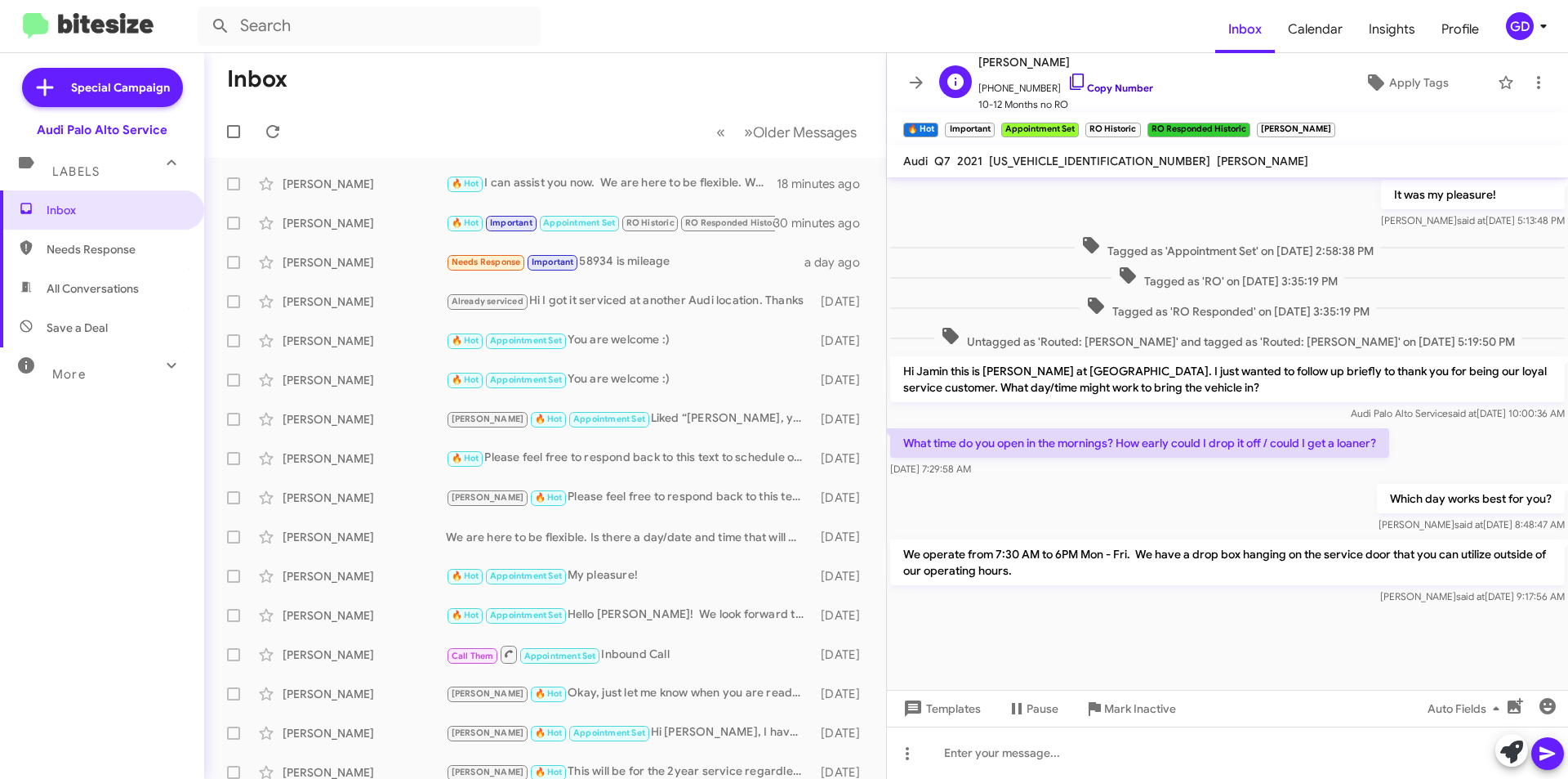
click at [1102, 83] on link "Copy Number" at bounding box center [1110, 87] width 86 height 12
click at [112, 250] on span "Needs Response" at bounding box center [116, 249] width 139 height 17
type input "in:needs-response"
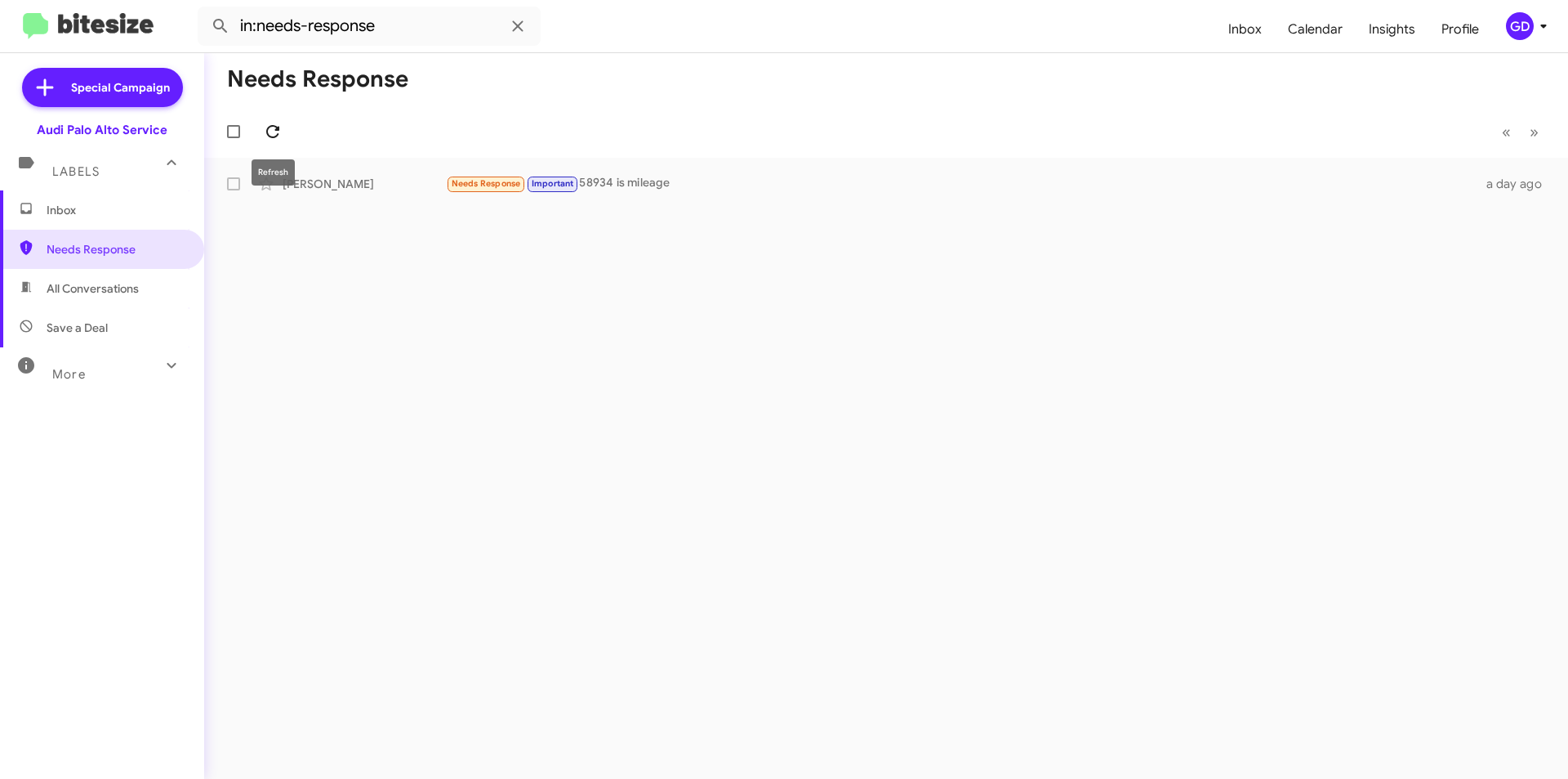
click at [272, 134] on icon at bounding box center [273, 132] width 20 height 20
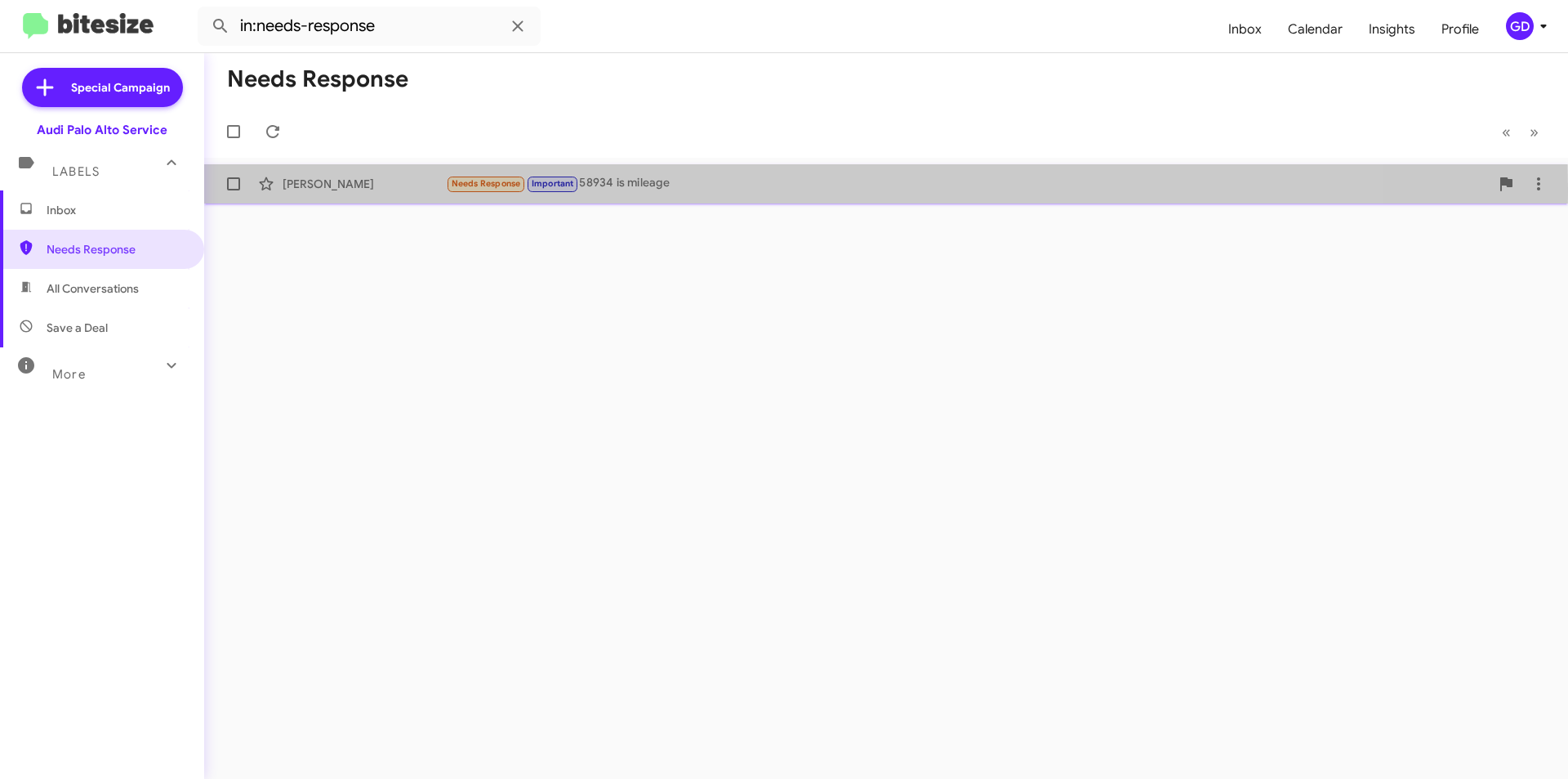
click at [334, 188] on div "[PERSON_NAME]" at bounding box center [364, 184] width 163 height 17
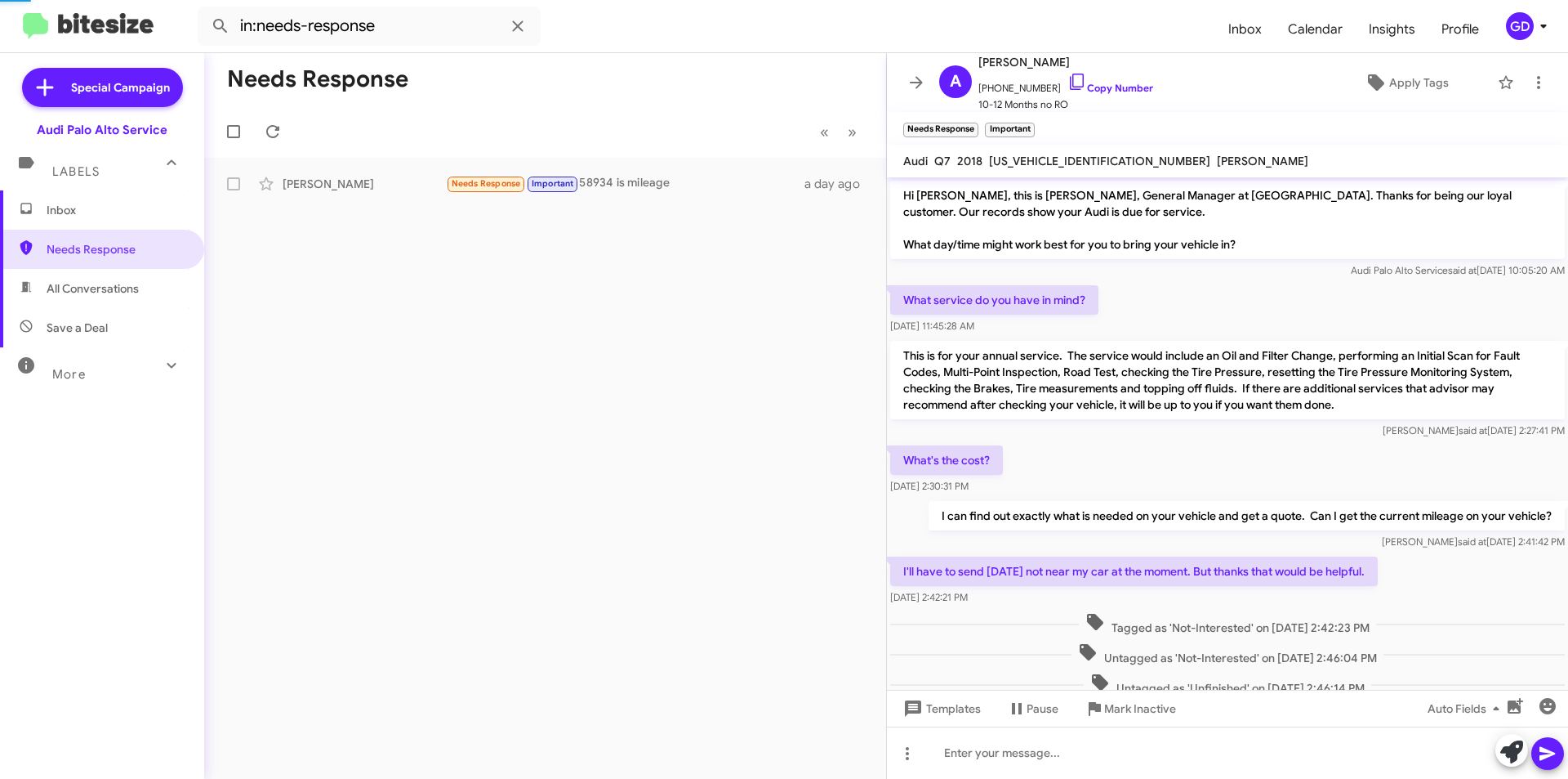
scroll to position [73, 0]
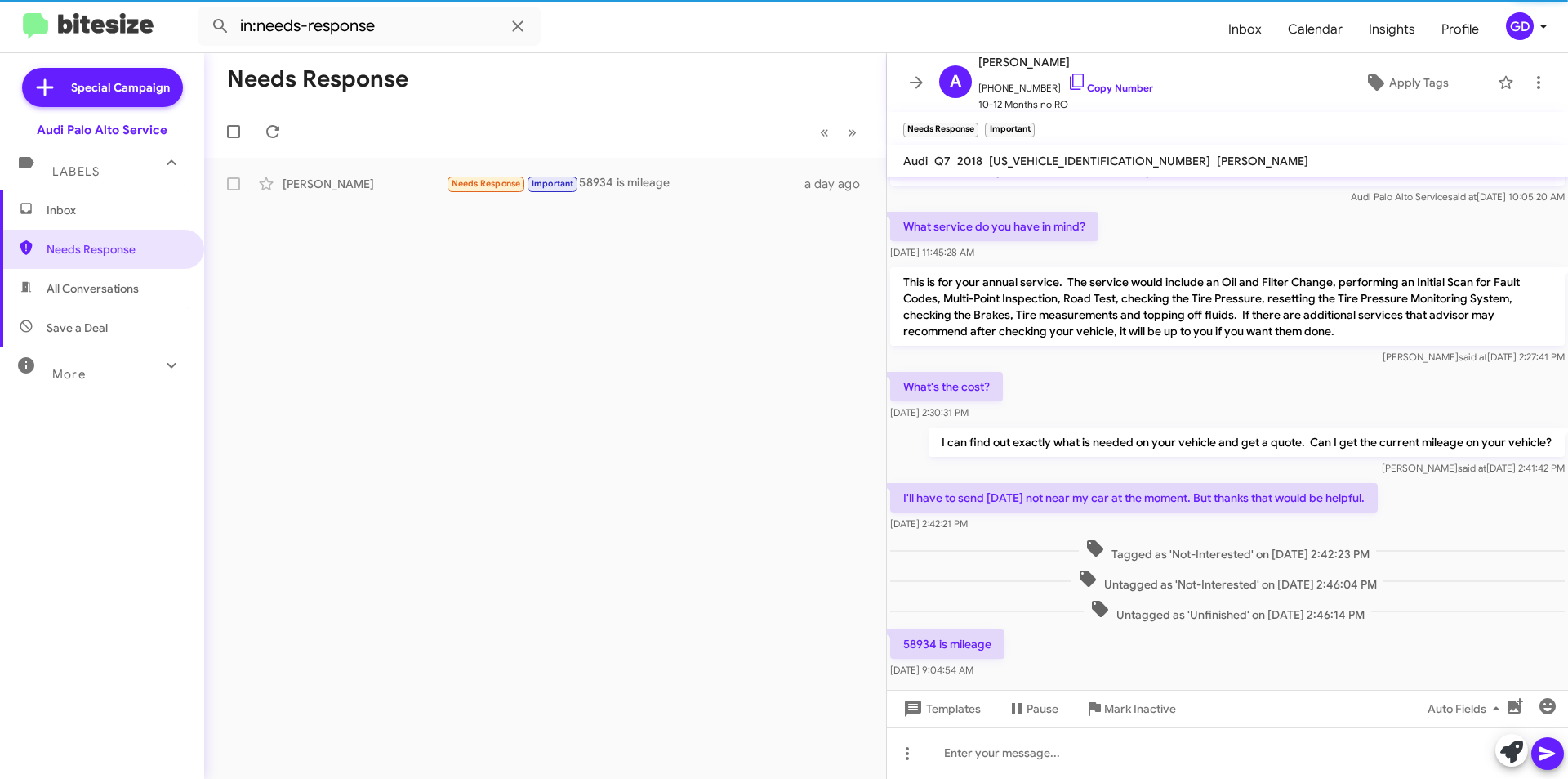
click at [1483, 532] on div "Hi [PERSON_NAME], this is [PERSON_NAME], General Manager at [GEOGRAPHIC_DATA]. …" at bounding box center [1227, 392] width 681 height 577
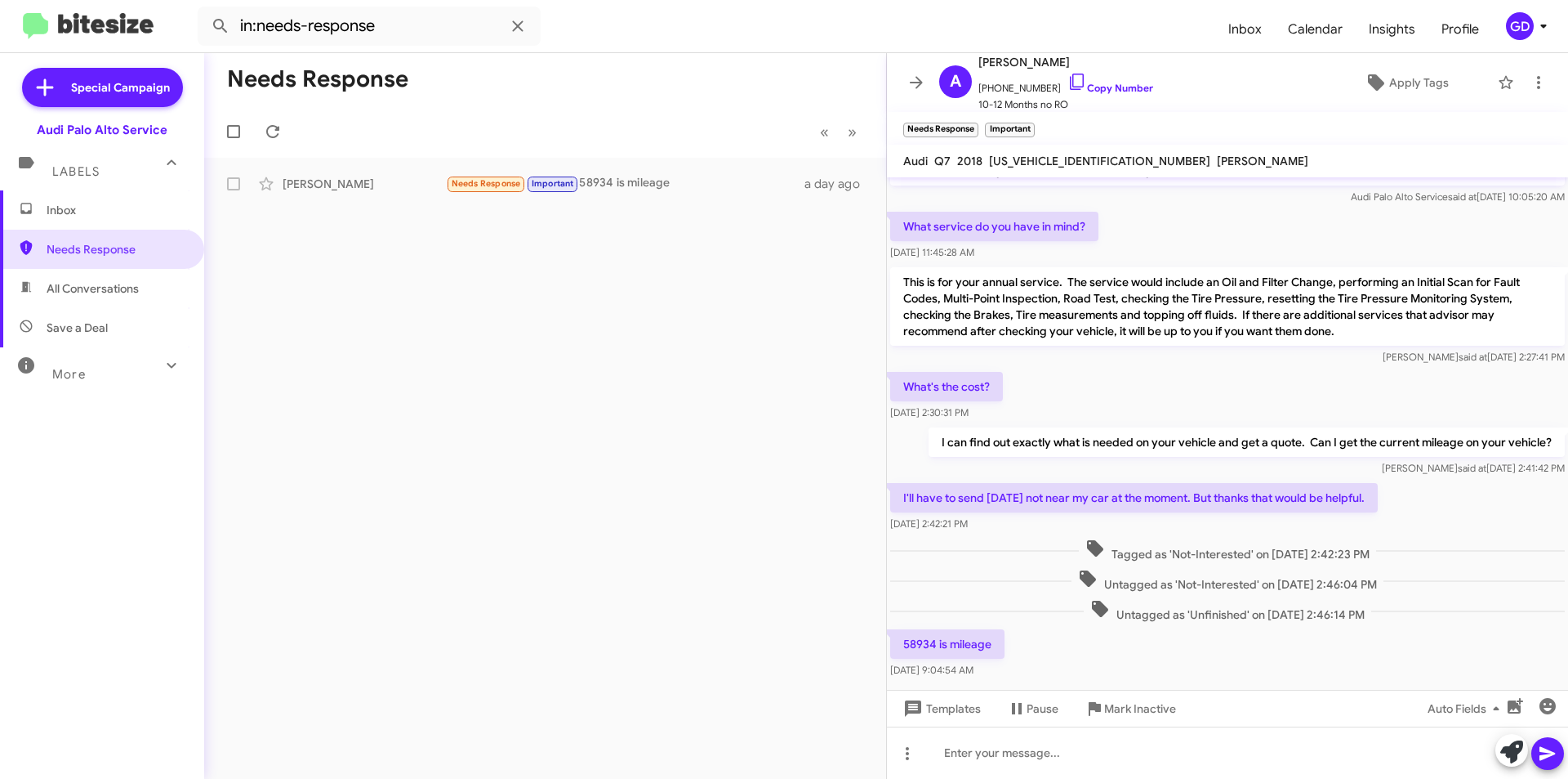
click at [1028, 162] on span "[US_VEHICLE_IDENTIFICATION_NUMBER]" at bounding box center [1100, 161] width 222 height 15
copy span "[US_VEHICLE_IDENTIFICATION_NUMBER]"
click at [691, 325] on div "Needs Response « Previous » Next [PERSON_NAME] Needs Response Important 58934 i…" at bounding box center [545, 416] width 682 height 726
click at [1036, 637] on div "58934 is mileage [DATE] 9:04:54 AM" at bounding box center [1227, 653] width 681 height 56
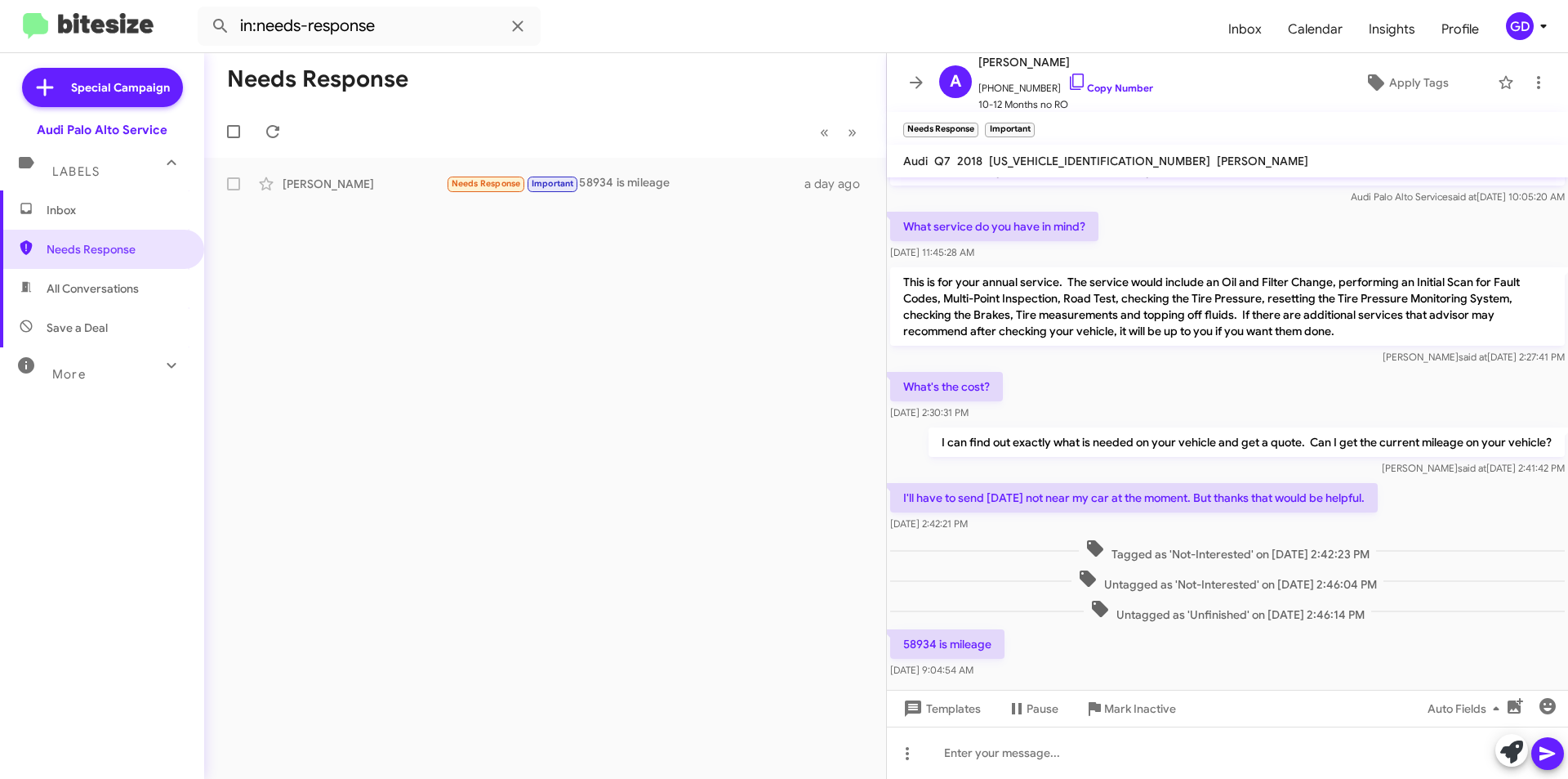
click at [1033, 159] on span "[US_VEHICLE_IDENTIFICATION_NUMBER]" at bounding box center [1100, 161] width 222 height 15
copy span "[US_VEHICLE_IDENTIFICATION_NUMBER]"
click at [1115, 85] on link "Copy Number" at bounding box center [1110, 87] width 86 height 12
copy span "[US_VEHICLE_IDENTIFICATION_NUMBER]"
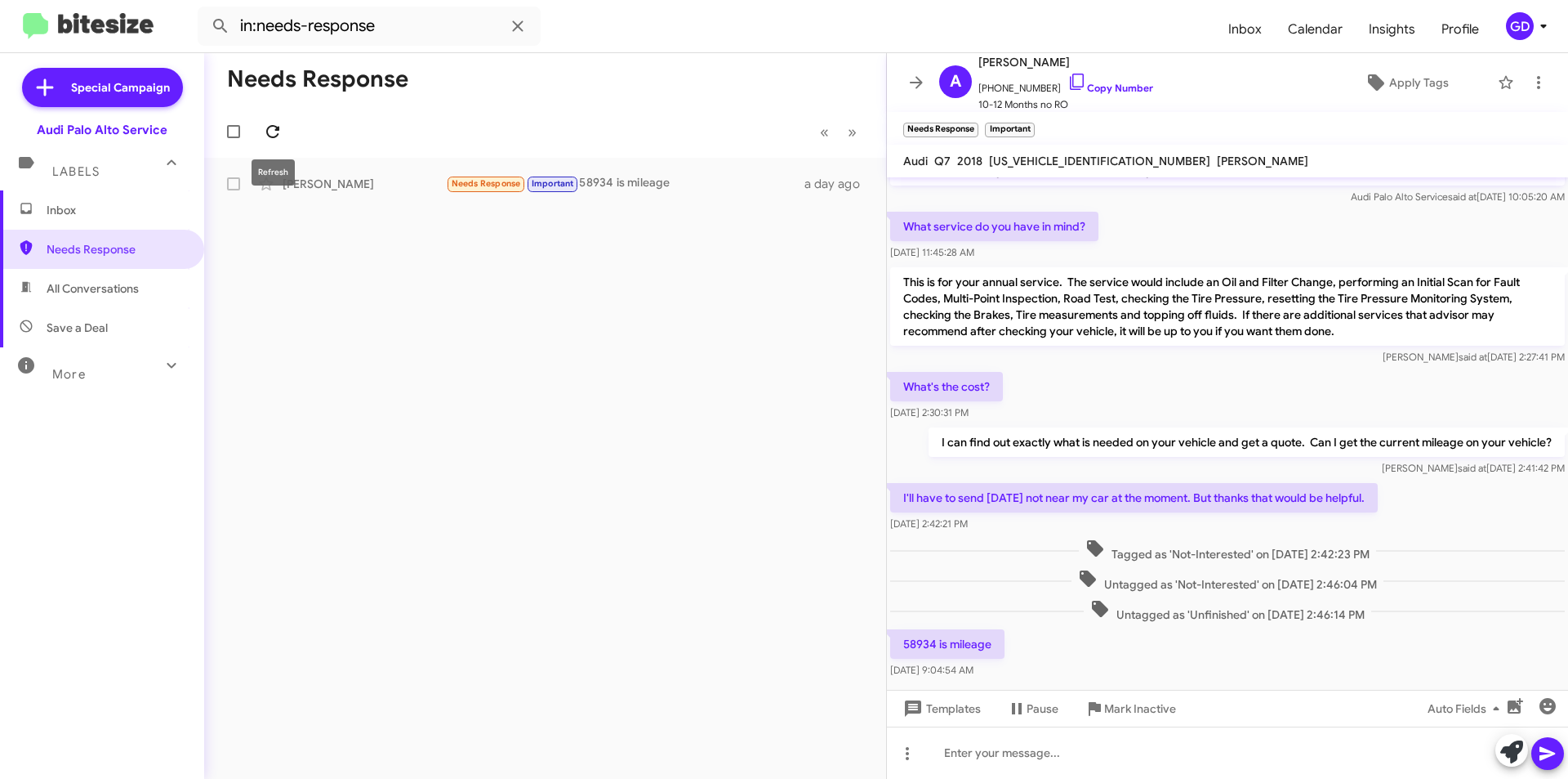
click at [281, 125] on icon at bounding box center [273, 132] width 20 height 20
click at [267, 132] on icon at bounding box center [273, 132] width 13 height 13
